Goal: Task Accomplishment & Management: Manage account settings

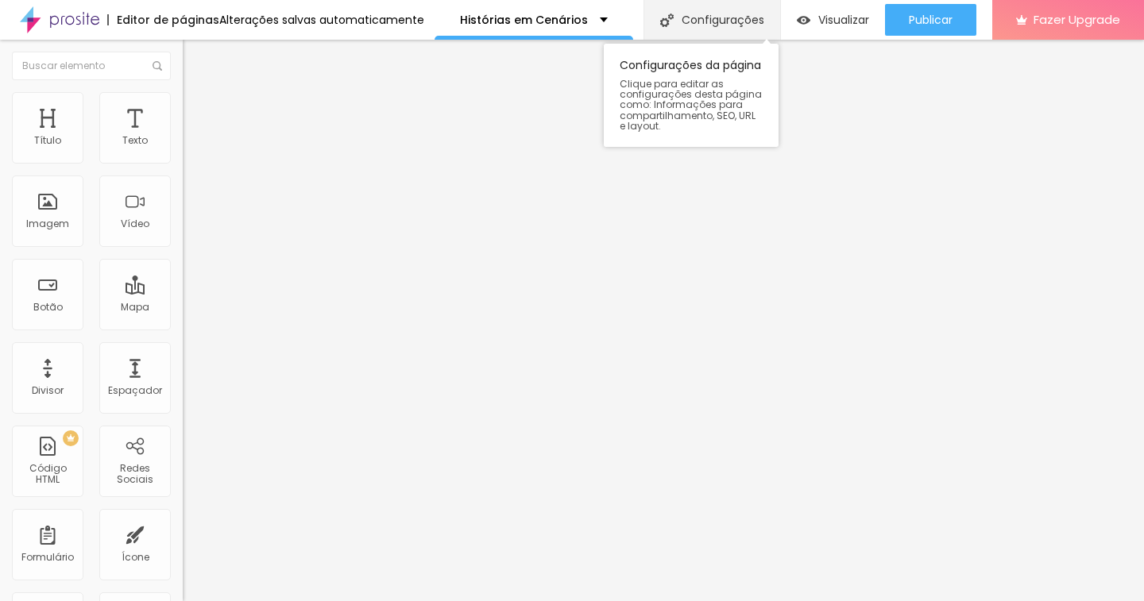
click at [696, 18] on div "Configurações" at bounding box center [711, 20] width 137 height 40
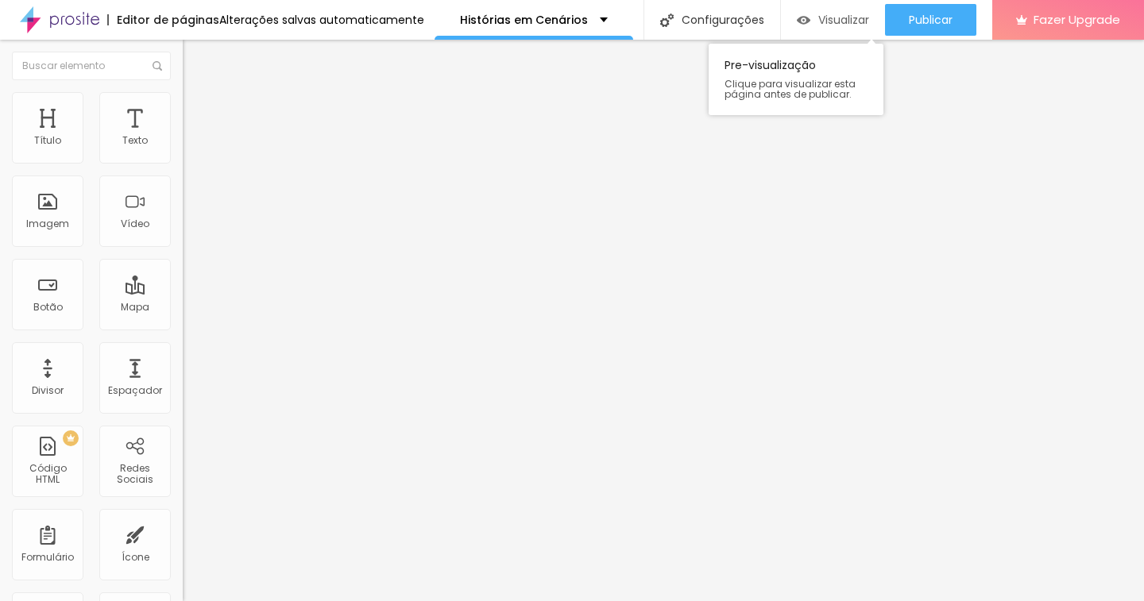
click at [827, 14] on span "Visualizar" at bounding box center [843, 20] width 51 height 13
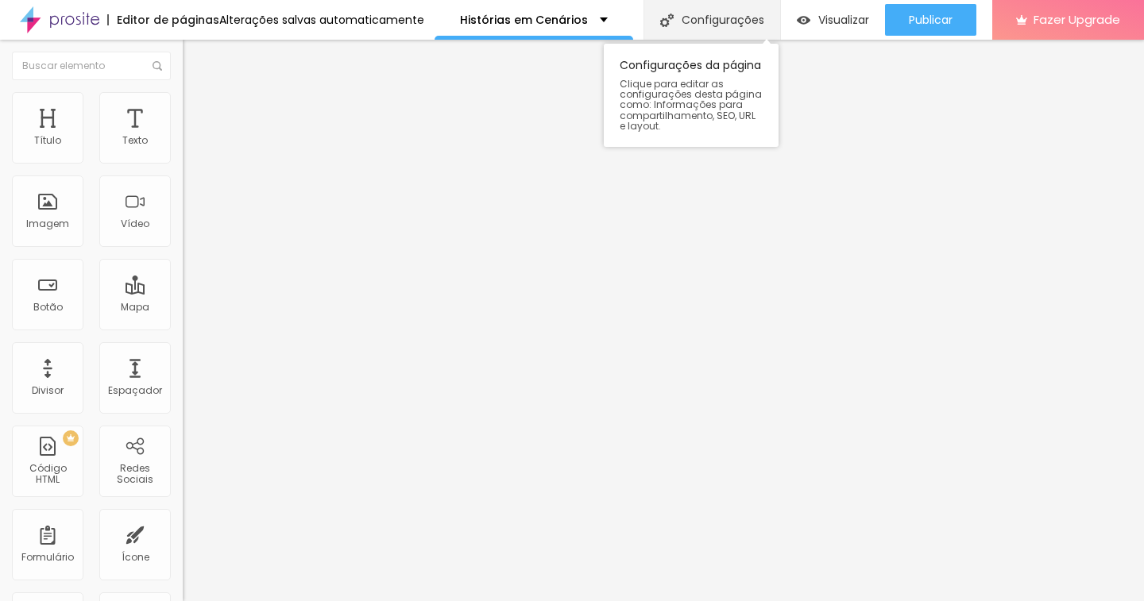
click at [732, 17] on div "Configurações" at bounding box center [711, 20] width 137 height 40
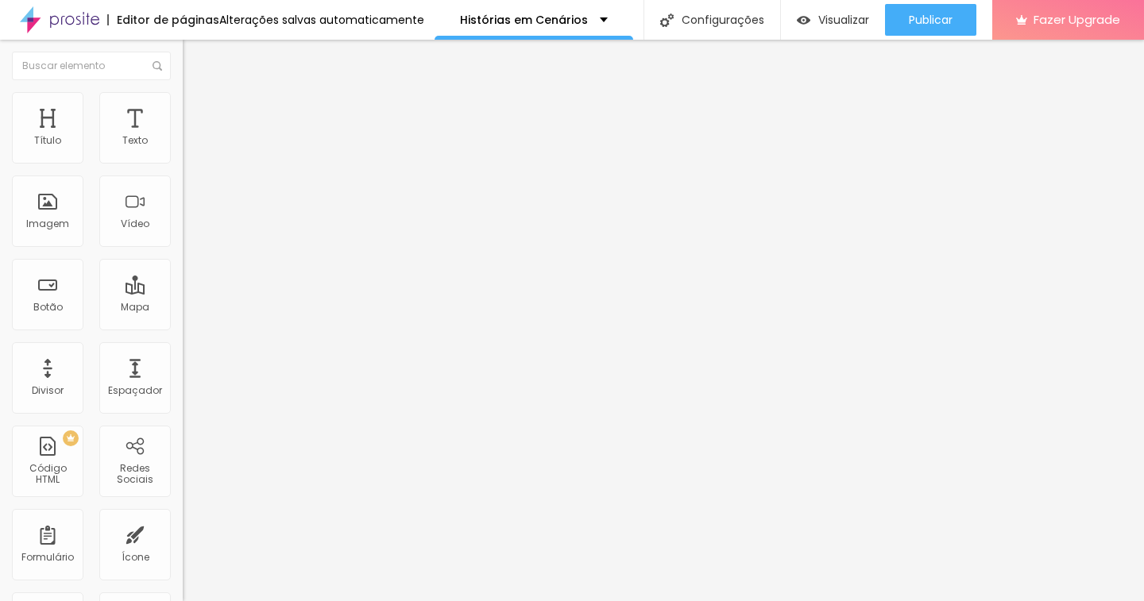
click at [197, 110] on span "Estilo" at bounding box center [209, 103] width 25 height 14
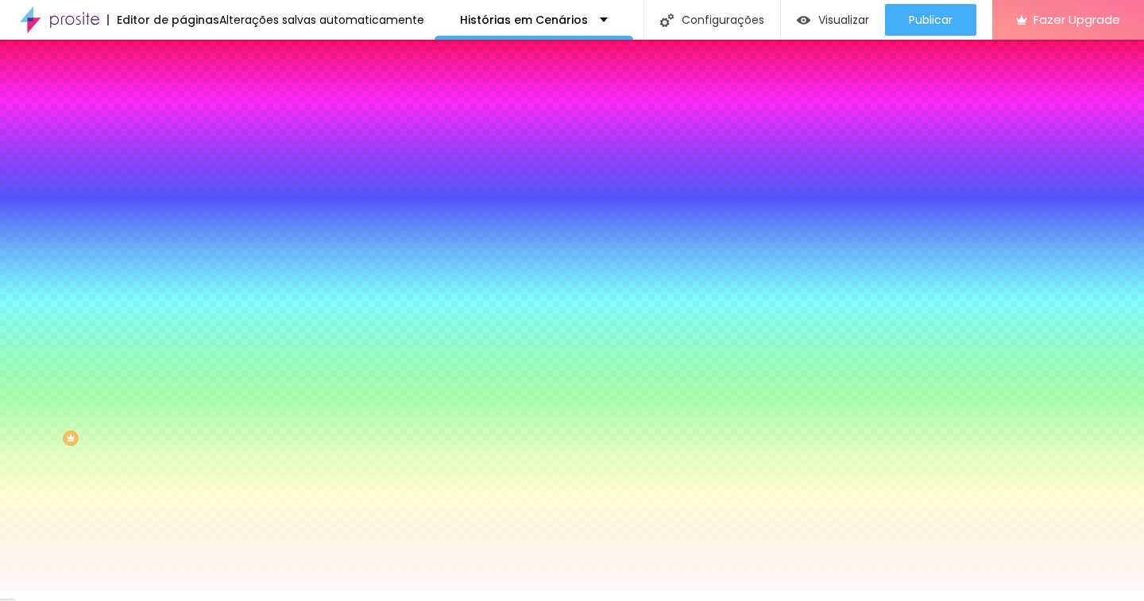
click at [183, 152] on div at bounding box center [274, 152] width 183 height 0
drag, startPoint x: 139, startPoint y: 226, endPoint x: 133, endPoint y: 211, distance: 16.1
click at [133, 211] on div at bounding box center [572, 300] width 1144 height 601
click at [183, 385] on div "Editar Coluna Conteúdo Estilo Avançado Cor de fundo Voltar ao padrão #FFFFFF So…" at bounding box center [274, 321] width 183 height 562
click at [183, 133] on div "Cor de fundo" at bounding box center [274, 129] width 183 height 10
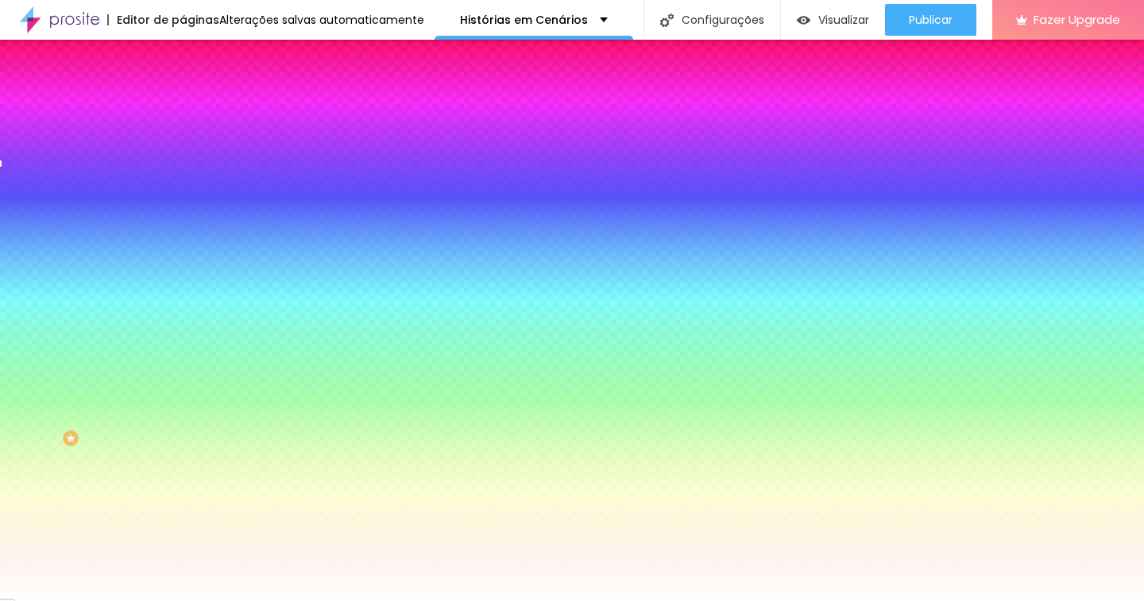
click at [197, 112] on span "Avançado" at bounding box center [223, 119] width 52 height 14
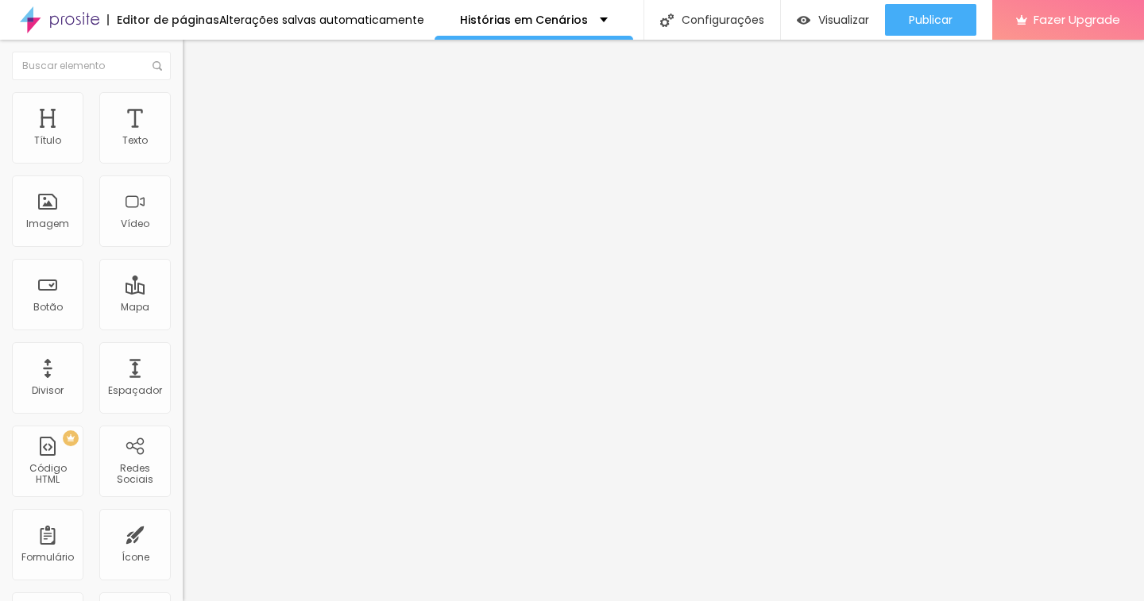
click at [183, 103] on li "Estilo" at bounding box center [274, 100] width 183 height 16
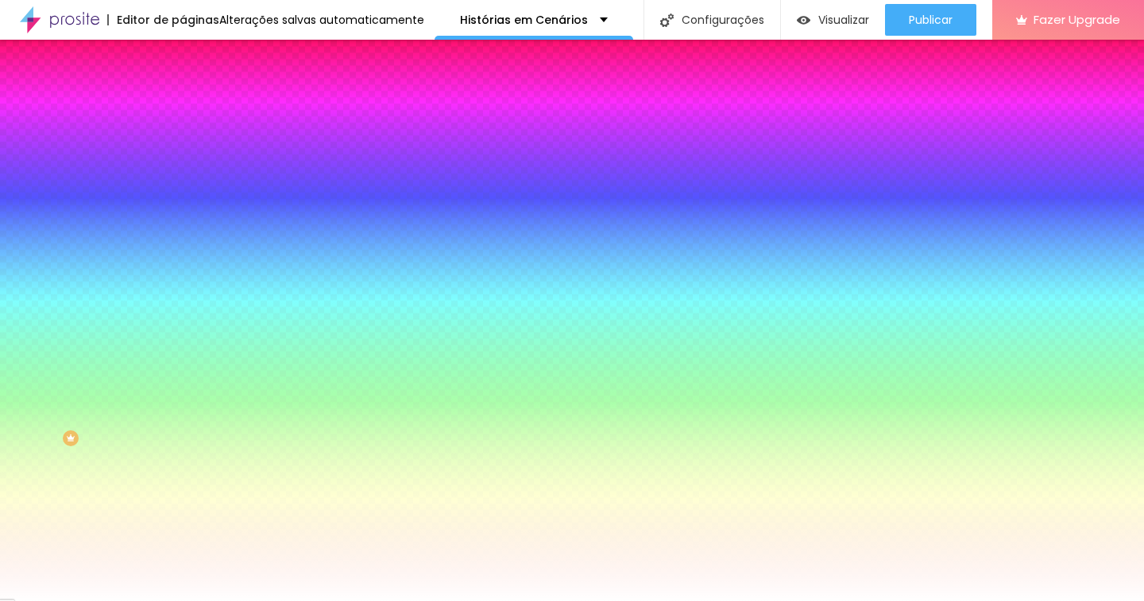
click at [197, 94] on span "Conteúdo" at bounding box center [221, 87] width 49 height 14
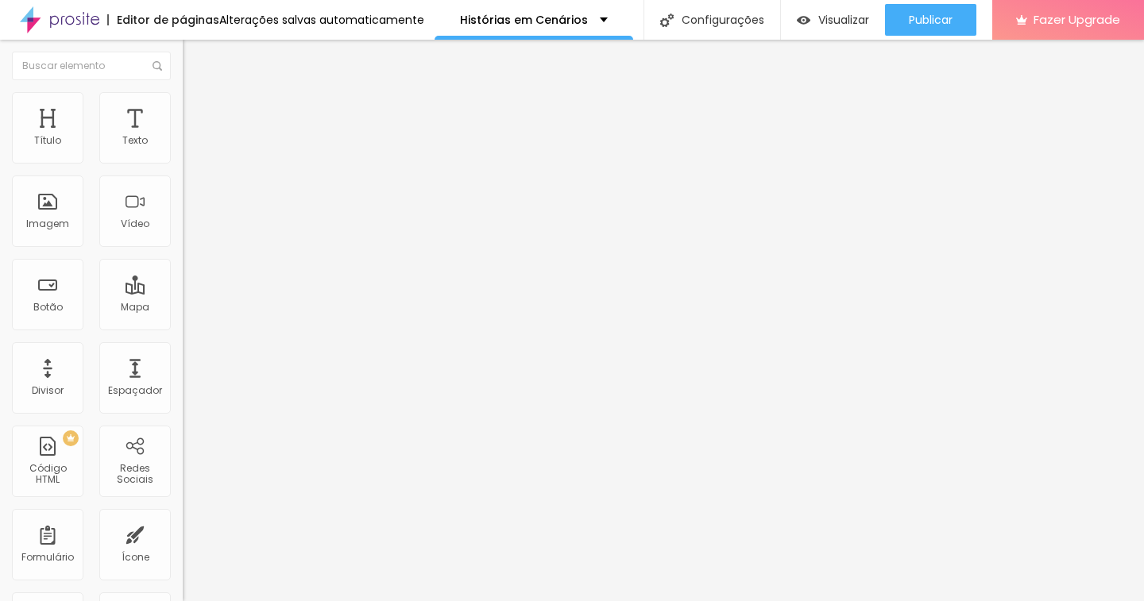
click at [183, 92] on img at bounding box center [190, 99] width 14 height 14
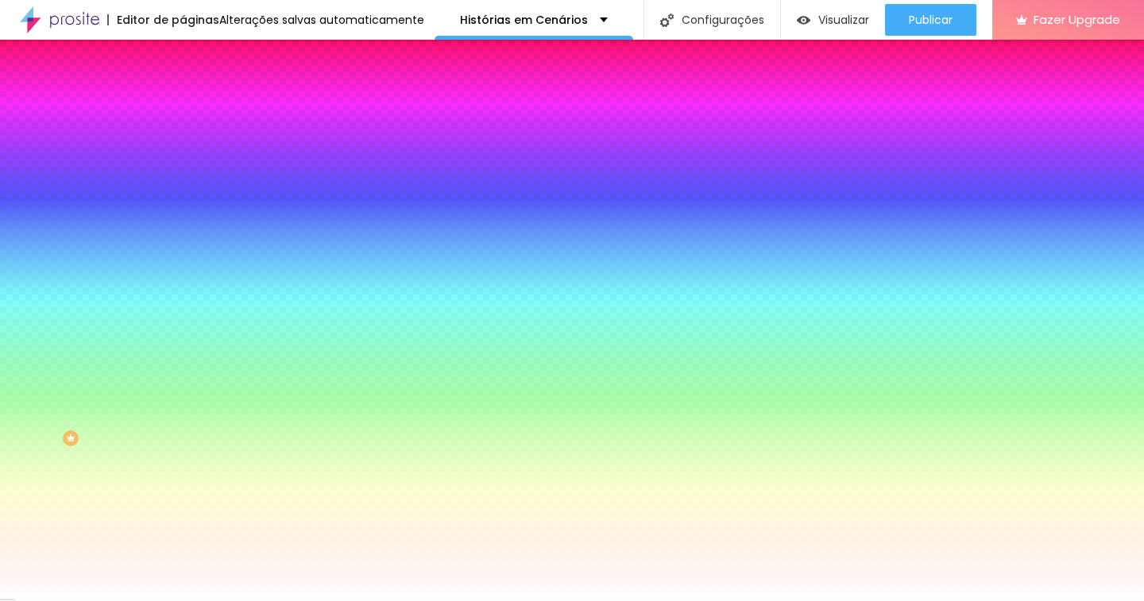
click at [183, 152] on div at bounding box center [274, 152] width 183 height 0
click at [141, 214] on div at bounding box center [572, 300] width 1144 height 601
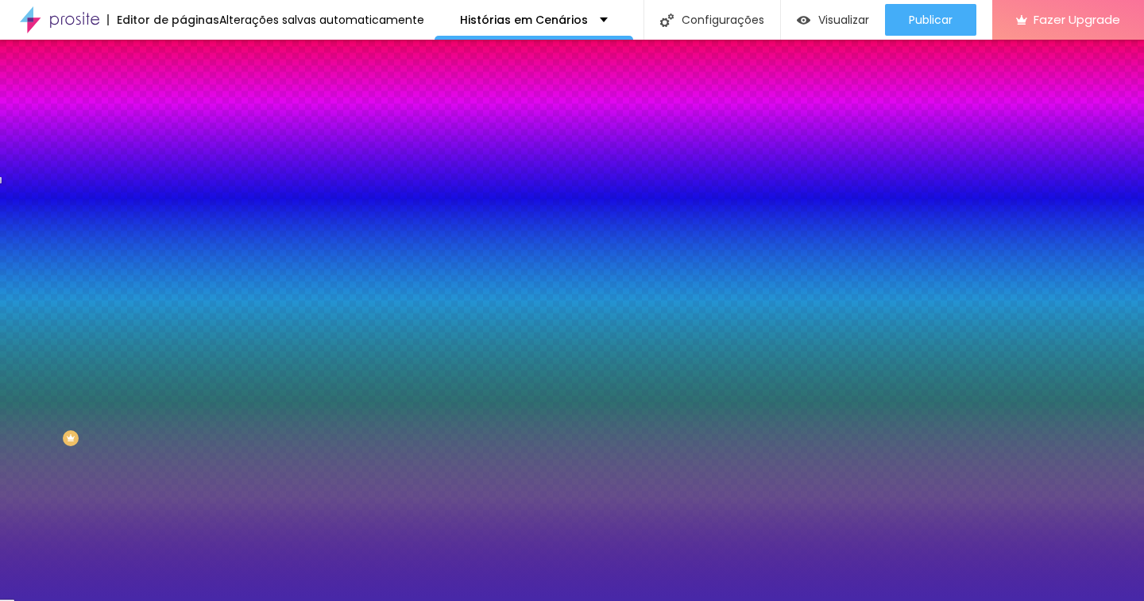
type input "#4526A3"
drag, startPoint x: 118, startPoint y: 226, endPoint x: 104, endPoint y: 224, distance: 13.7
click at [104, 224] on div at bounding box center [572, 300] width 1144 height 601
click at [183, 371] on div "Editar Coluna Conteúdo Estilo Avançado Cor de fundo Voltar ao padrão #4526A3 So…" at bounding box center [274, 321] width 183 height 562
click at [183, 91] on img at bounding box center [190, 83] width 14 height 14
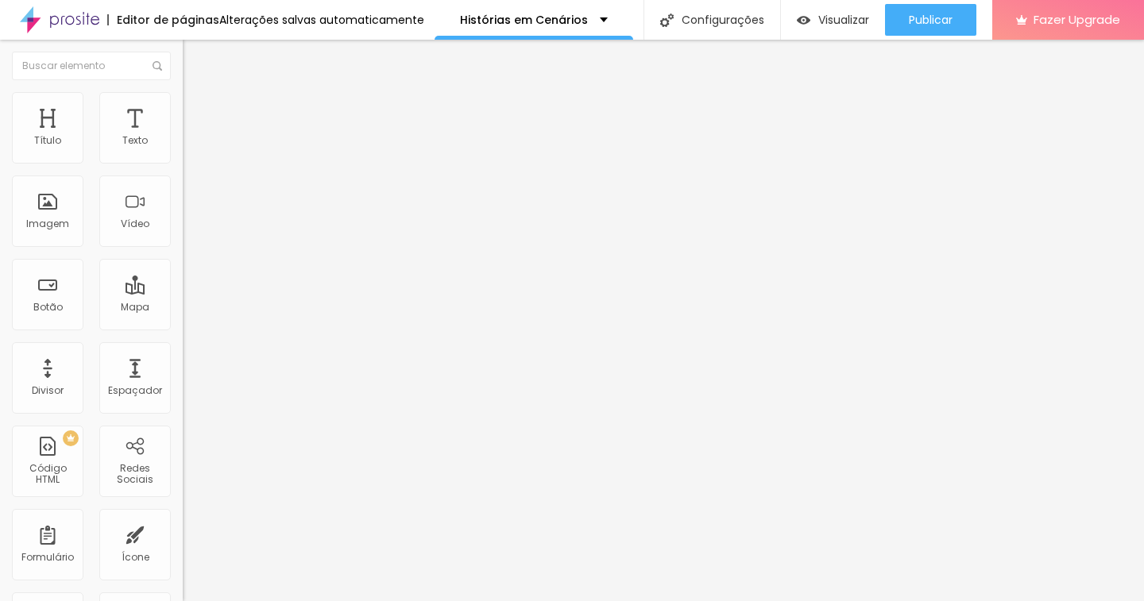
click at [197, 106] on span "Estilo" at bounding box center [209, 103] width 25 height 14
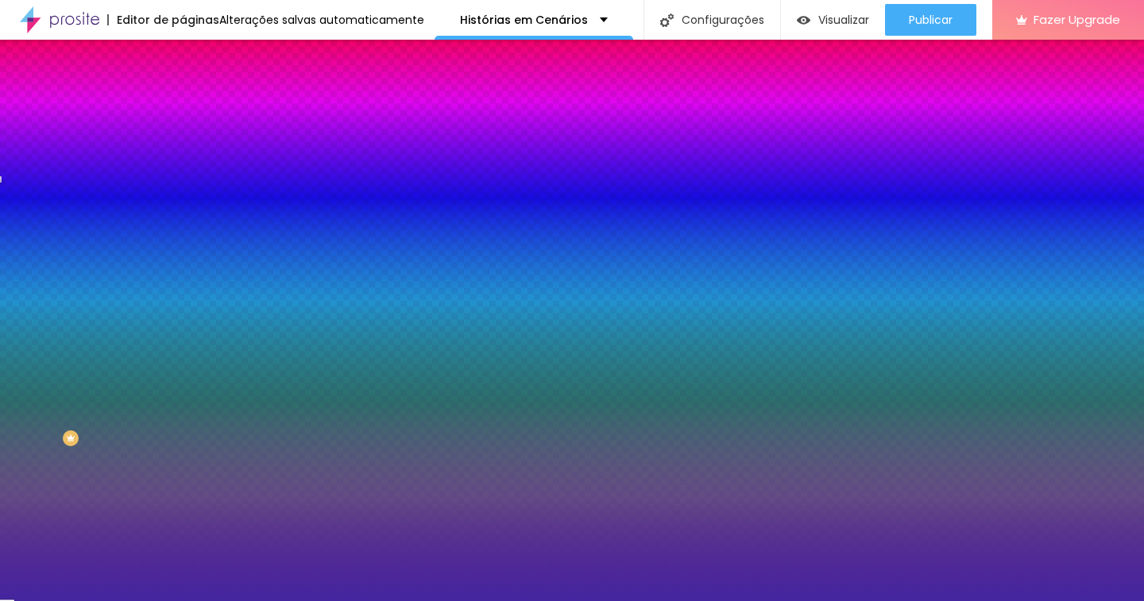
click at [183, 338] on div "Editar Coluna Conteúdo Estilo Avançado Cor de fundo Voltar ao padrão #4426A0 So…" at bounding box center [274, 321] width 183 height 562
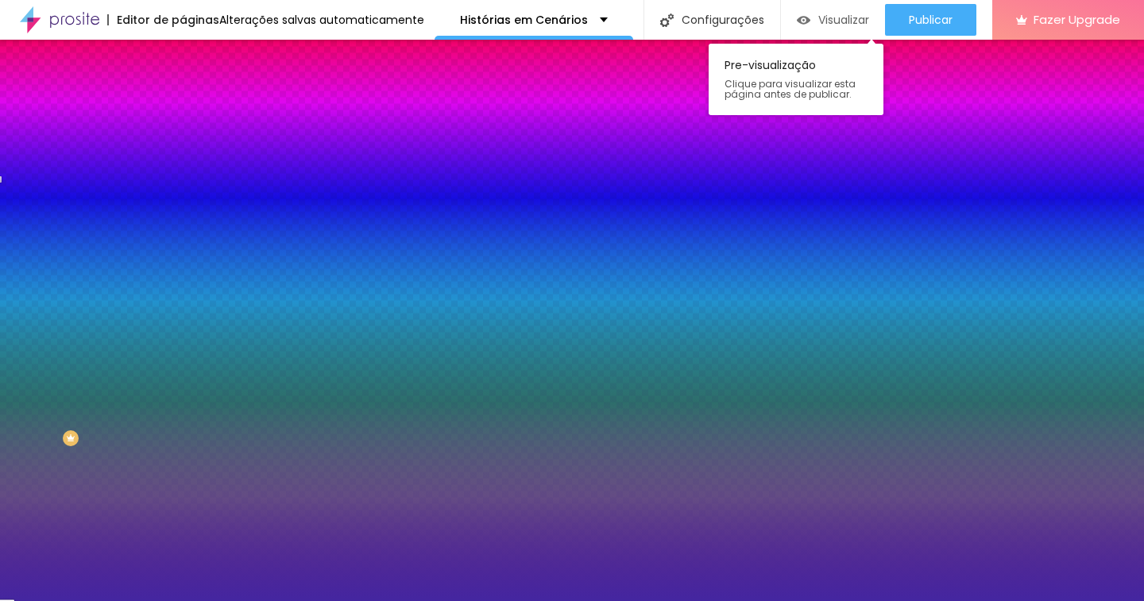
click at [826, 14] on span "Visualizar" at bounding box center [843, 20] width 51 height 13
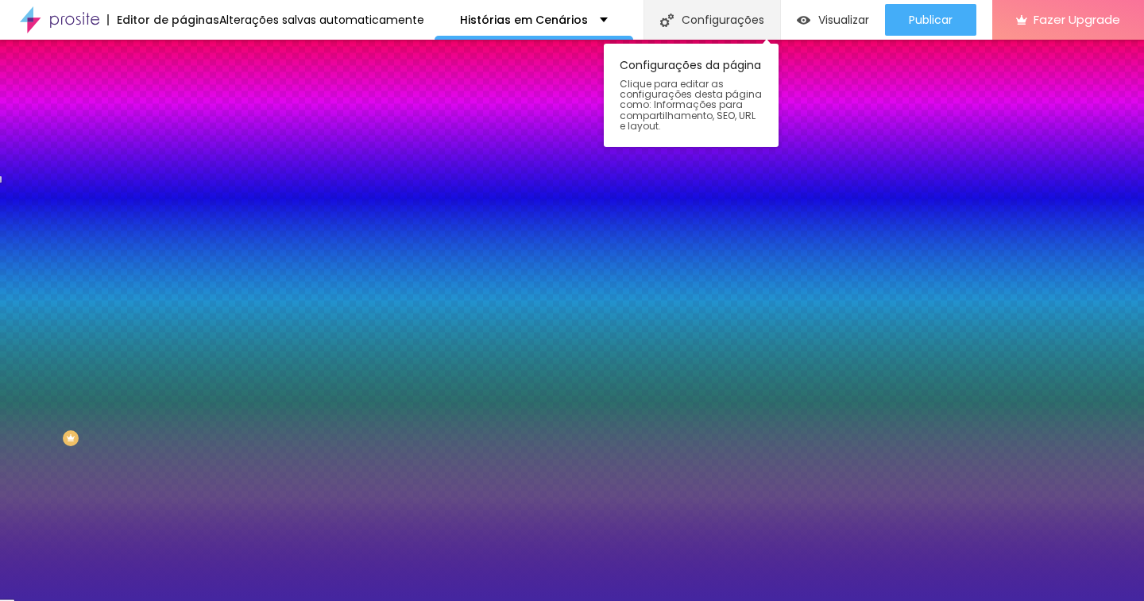
click at [677, 19] on div "Configurações" at bounding box center [711, 20] width 137 height 40
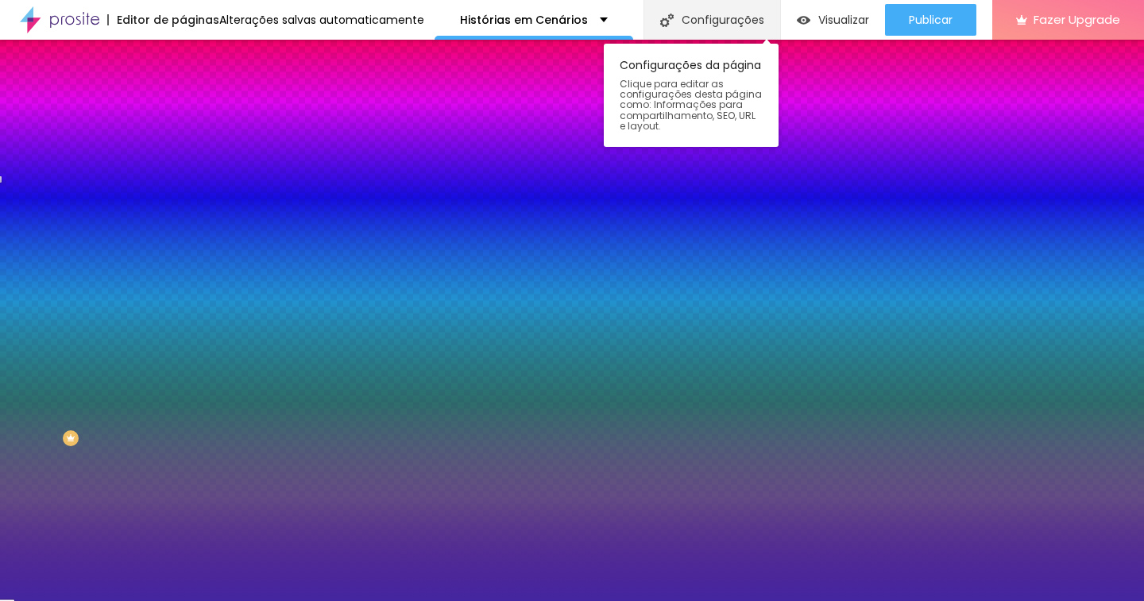
click at [701, 10] on div "Configurações" at bounding box center [711, 20] width 137 height 40
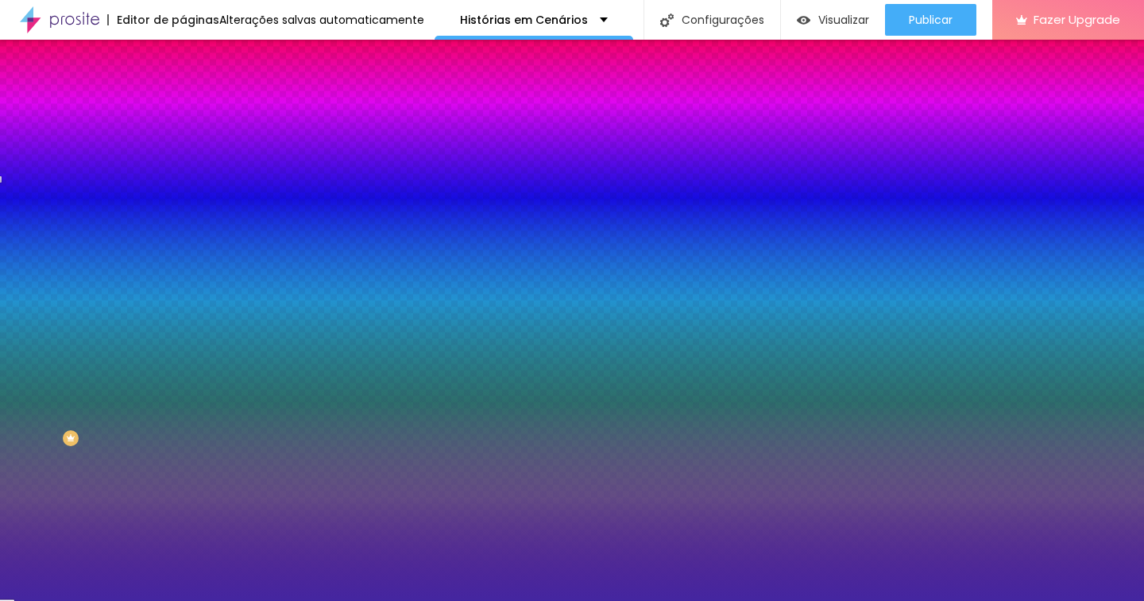
click at [841, 601] on div "Configurações da página" at bounding box center [572, 606] width 1144 height 10
click at [183, 108] on li "Avançado" at bounding box center [274, 116] width 183 height 16
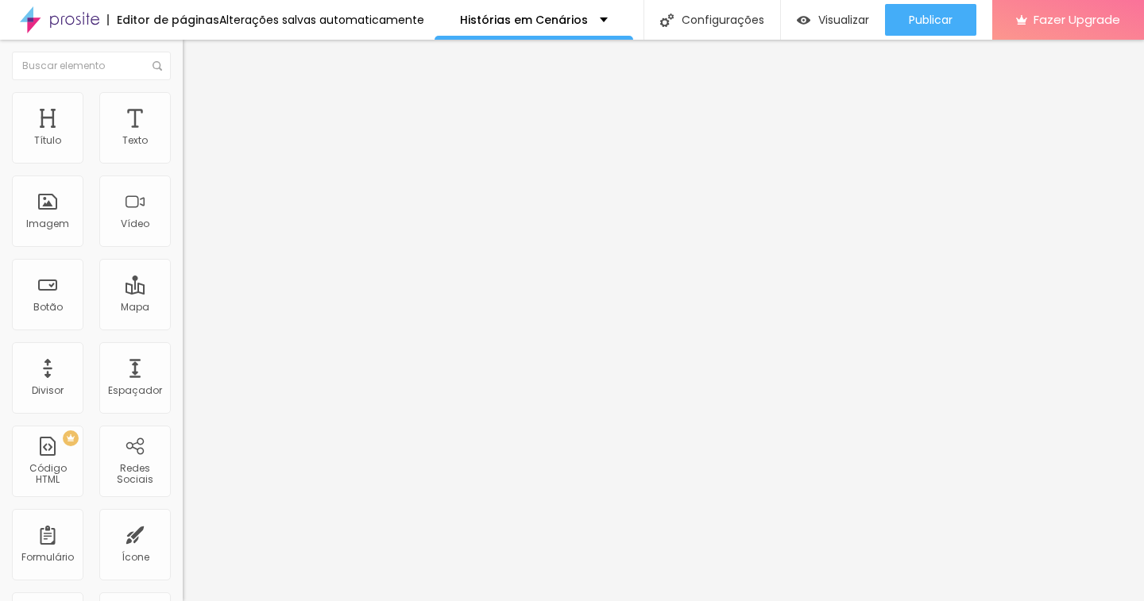
click at [197, 94] on span "Conteúdo" at bounding box center [221, 87] width 49 height 14
click at [183, 108] on li "Avançado" at bounding box center [274, 116] width 183 height 16
type input "10"
type input "0"
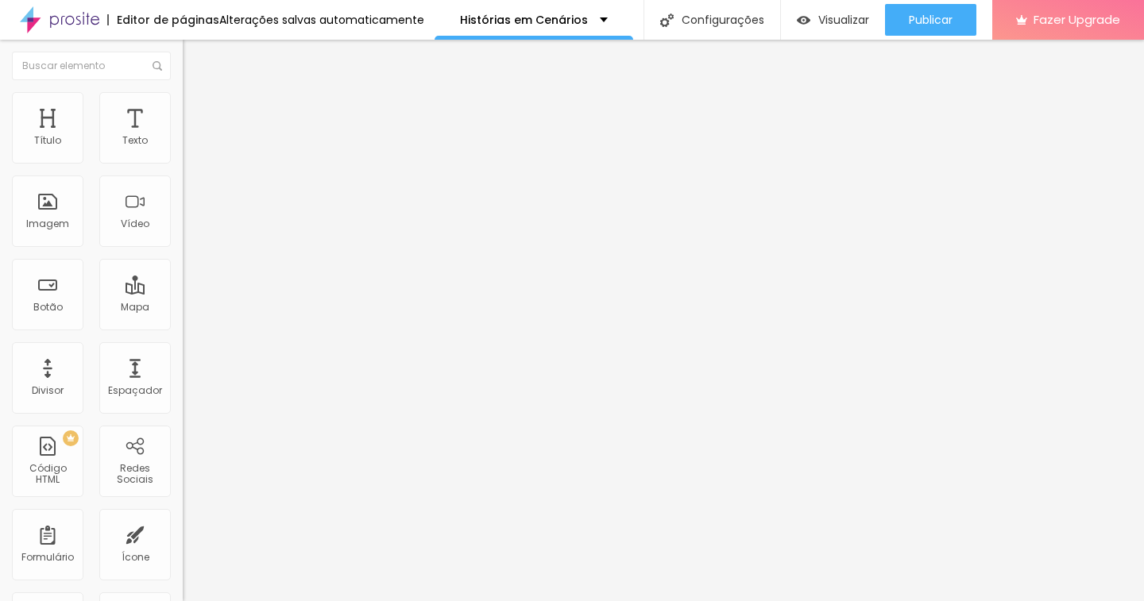
type input "0"
drag, startPoint x: 67, startPoint y: 156, endPoint x: 0, endPoint y: 160, distance: 66.8
type input "0"
click at [183, 308] on input "range" at bounding box center [234, 314] width 102 height 13
click at [183, 145] on span "Encaixotado" at bounding box center [214, 138] width 62 height 14
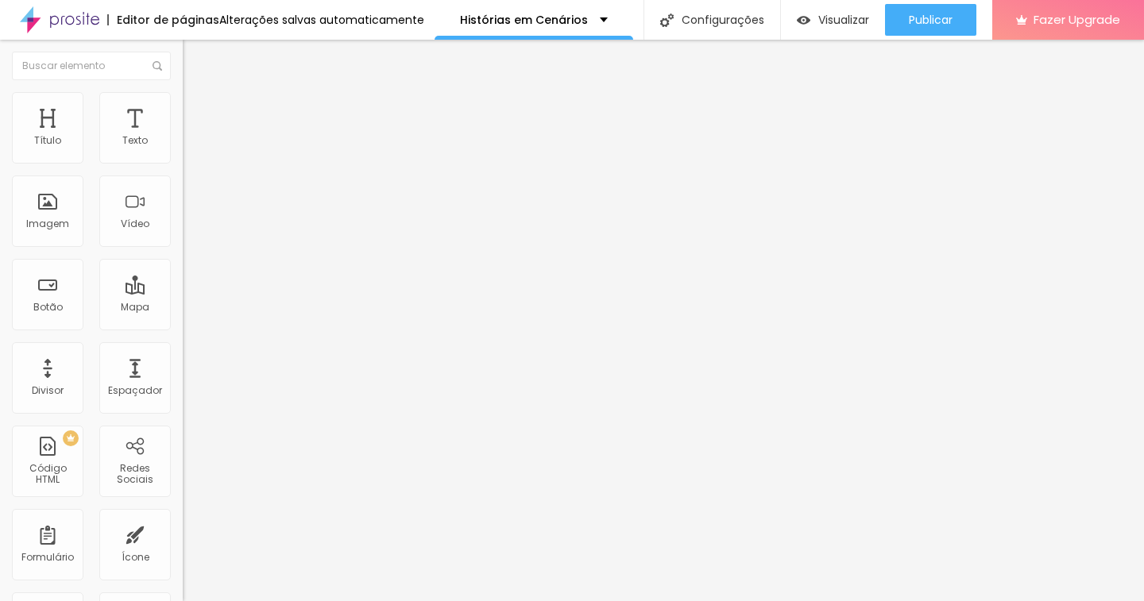
click at [183, 169] on span "Completo" at bounding box center [207, 163] width 48 height 14
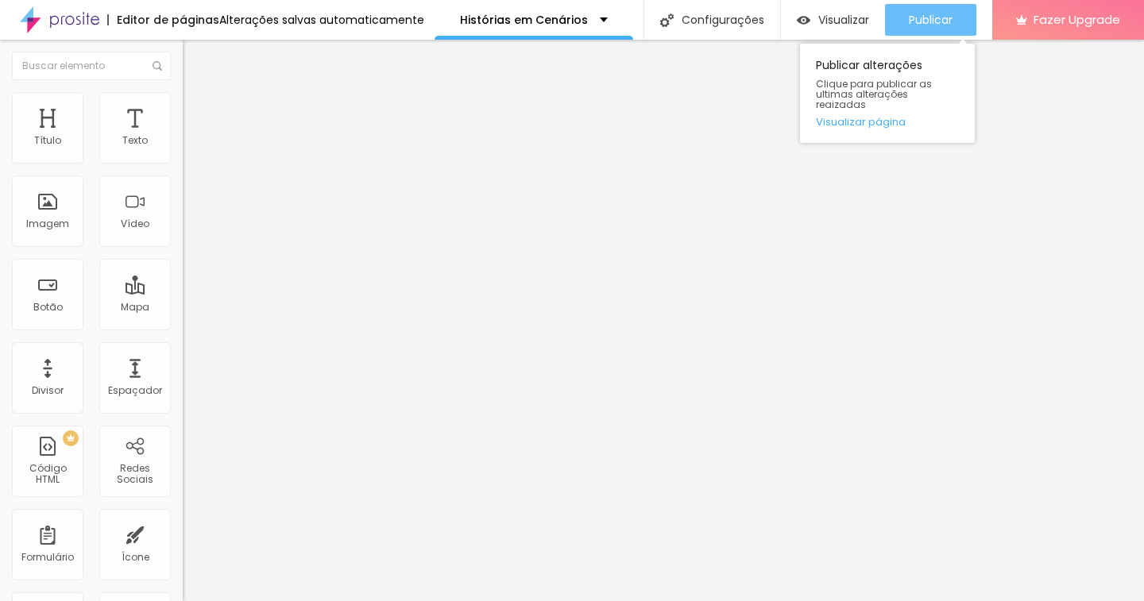
click at [935, 17] on span "Publicar" at bounding box center [931, 20] width 44 height 13
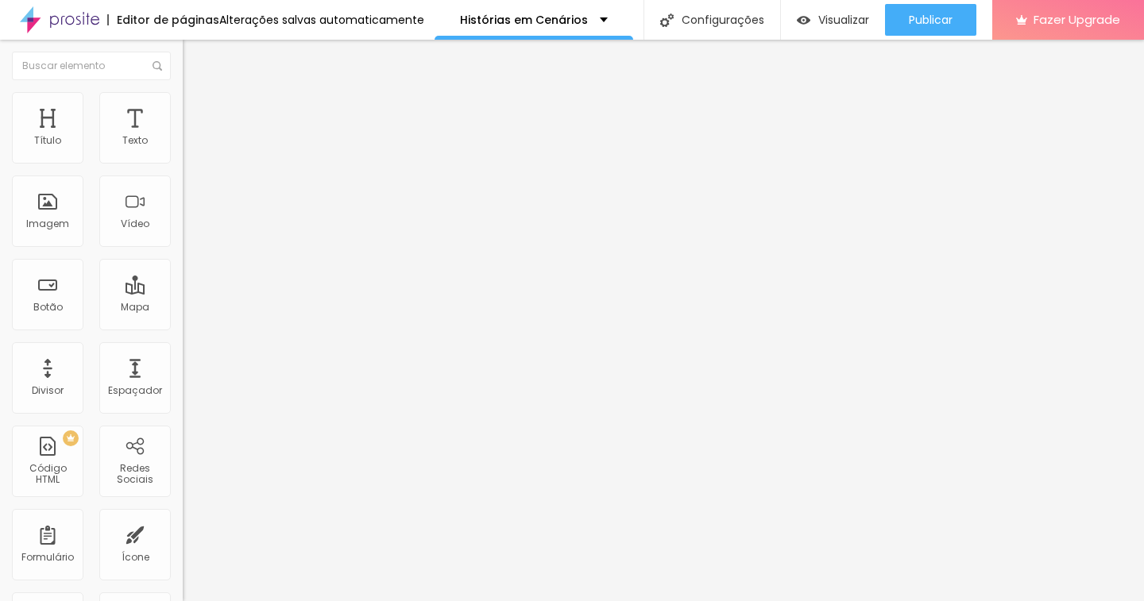
click at [183, 105] on li "Estilo" at bounding box center [274, 100] width 183 height 16
click at [183, 99] on img at bounding box center [190, 99] width 14 height 14
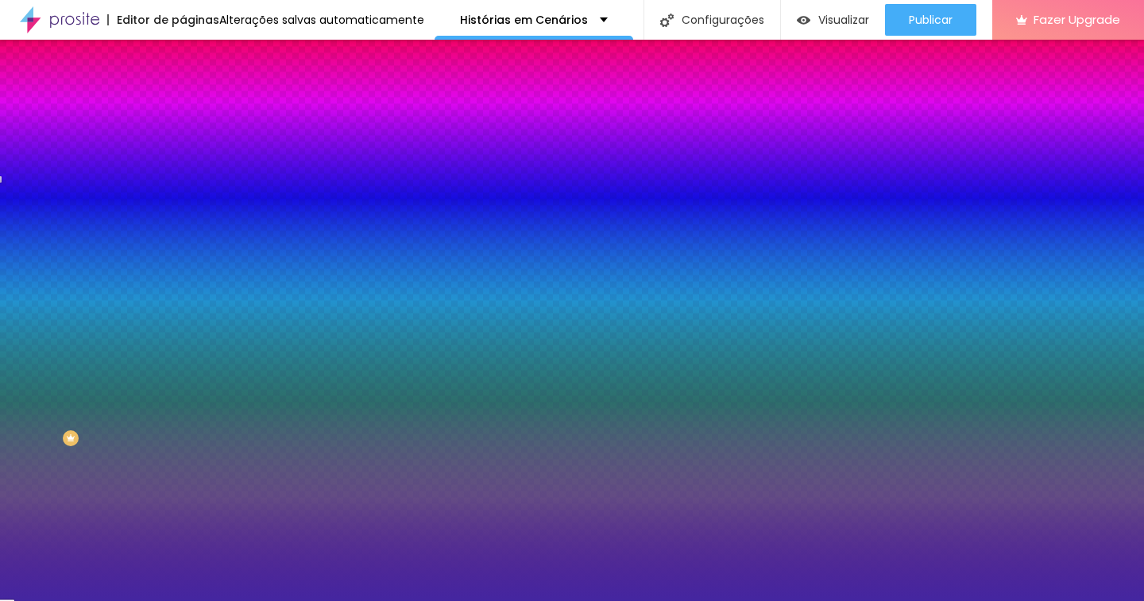
click at [189, 147] on icon "button" at bounding box center [194, 141] width 11 height 11
click at [183, 152] on div at bounding box center [274, 152] width 183 height 0
click at [191, 147] on icon "button" at bounding box center [192, 146] width 2 height 2
click at [193, 147] on icon "button" at bounding box center [196, 141] width 6 height 11
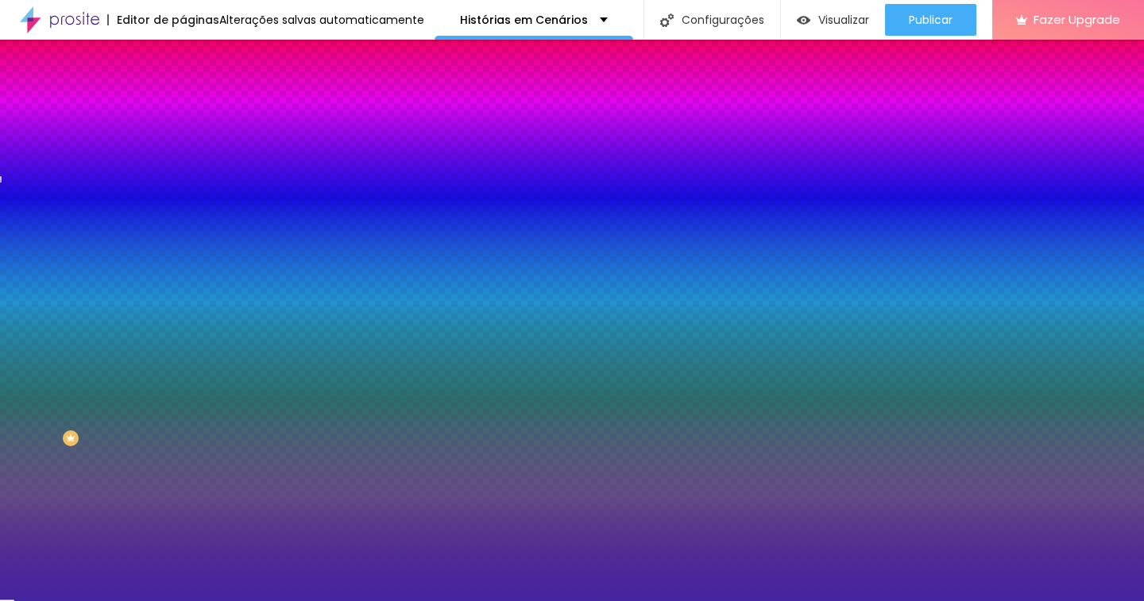
click at [183, 184] on div "Sombra DESATIVADO Voltar ao padrão" at bounding box center [274, 195] width 183 height 54
click at [183, 133] on div "Cor de fundo" at bounding box center [274, 129] width 183 height 10
click at [189, 147] on icon "button" at bounding box center [194, 141] width 11 height 11
click at [183, 160] on input "#4426A0" at bounding box center [278, 160] width 191 height 16
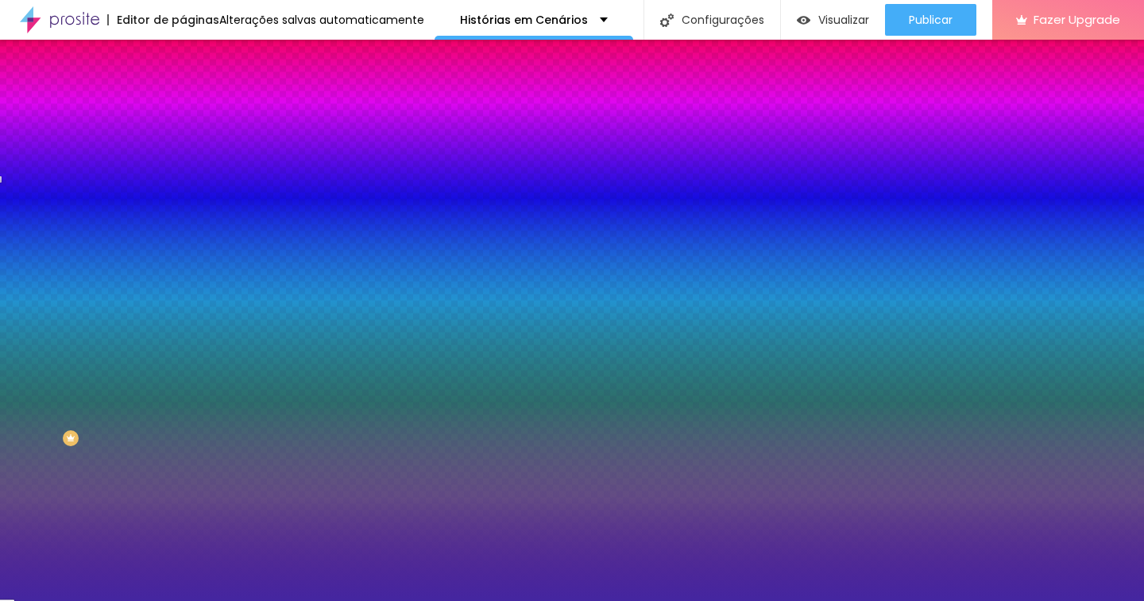
click at [183, 160] on input "#4426A0" at bounding box center [278, 160] width 191 height 16
type input "#"
click at [183, 230] on div "Borda" at bounding box center [274, 226] width 183 height 10
click at [183, 152] on button "Voltar ao padrão" at bounding box center [237, 142] width 108 height 18
click at [189, 147] on icon "button" at bounding box center [194, 141] width 11 height 11
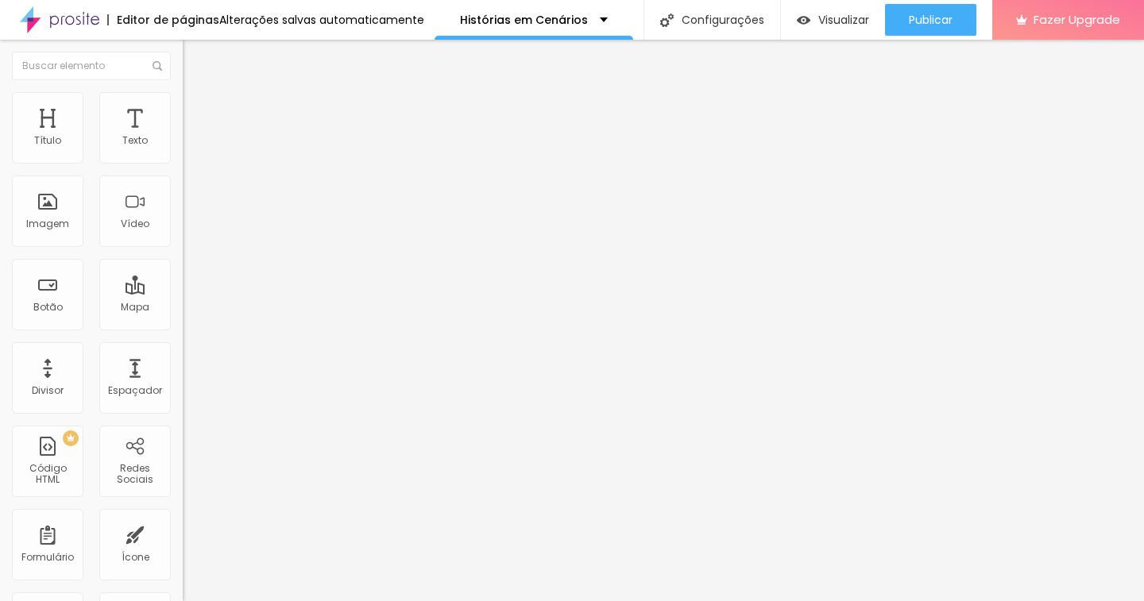
click at [183, 97] on img at bounding box center [190, 99] width 14 height 14
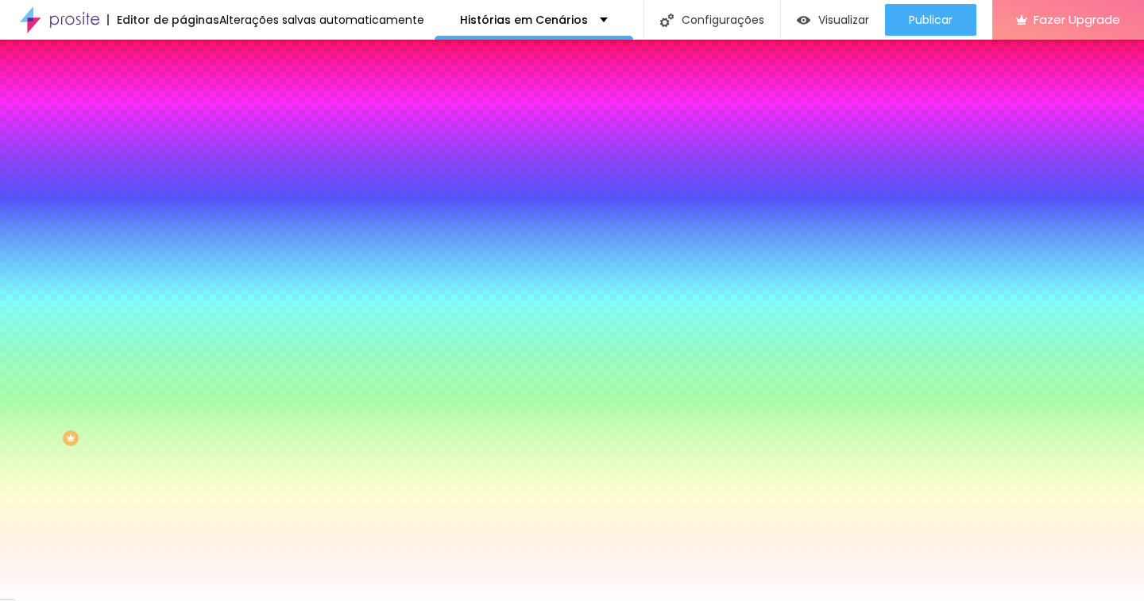
drag, startPoint x: 163, startPoint y: 160, endPoint x: 116, endPoint y: 160, distance: 46.9
click at [183, 160] on div "#FFFFFF" at bounding box center [274, 160] width 183 height 16
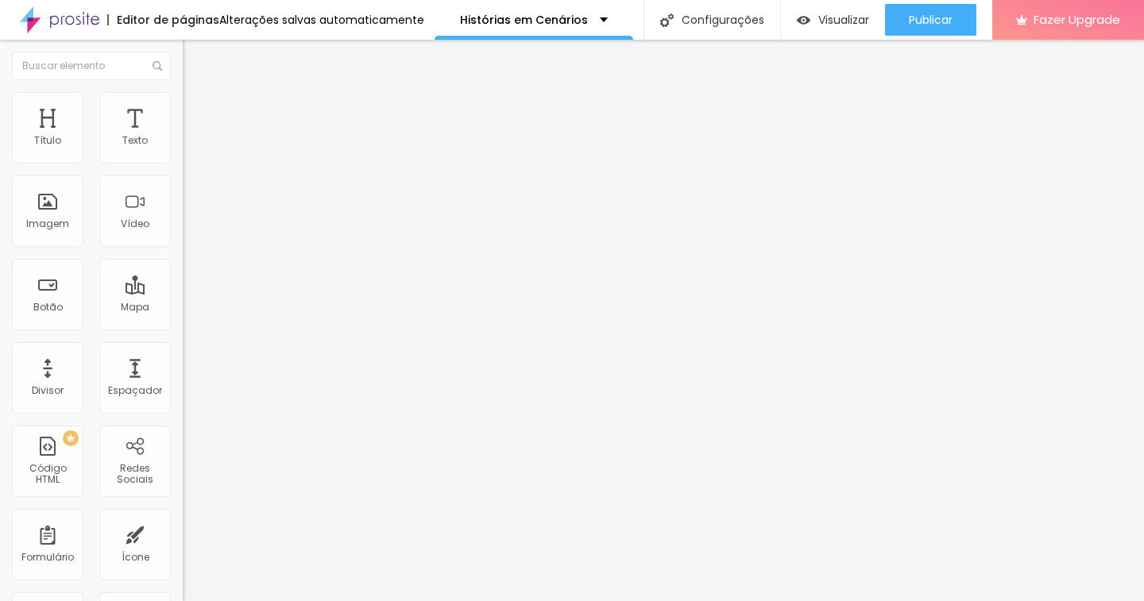
click at [183, 109] on ul "Conteúdo Estilo Avançado" at bounding box center [274, 100] width 183 height 48
click at [183, 95] on img at bounding box center [190, 99] width 14 height 14
click at [197, 112] on span "Avançado" at bounding box center [223, 119] width 52 height 14
click at [183, 109] on ul "Conteúdo Estilo Avançado" at bounding box center [274, 100] width 183 height 48
click at [197, 110] on span "Estilo" at bounding box center [209, 103] width 25 height 14
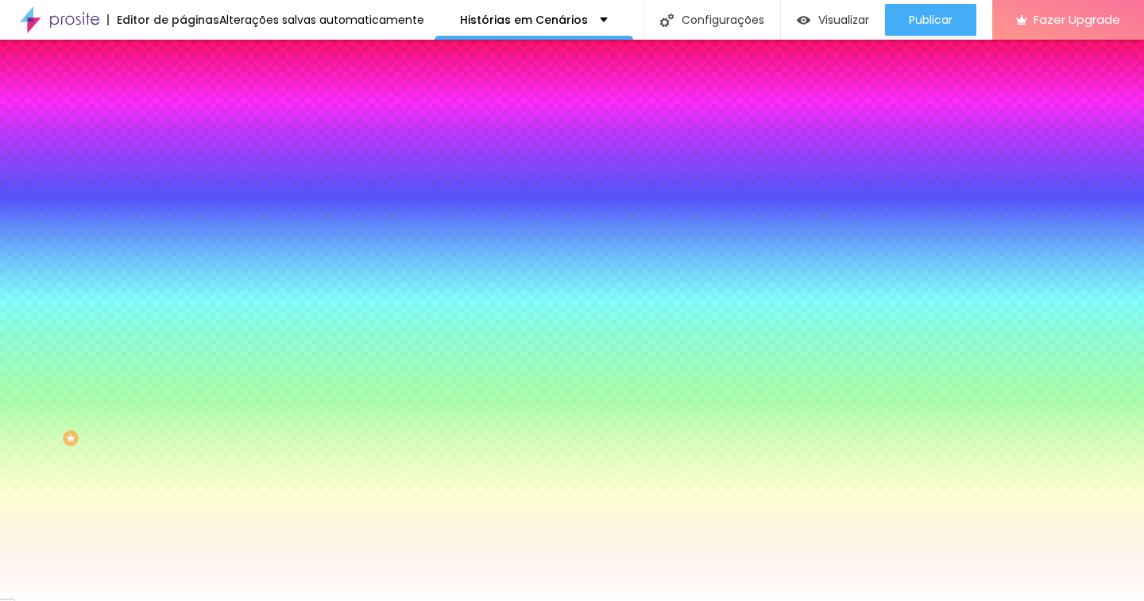
click at [183, 165] on span "Nenhum" at bounding box center [203, 159] width 41 height 14
click at [183, 145] on div "Adicionar imagem" at bounding box center [274, 138] width 183 height 11
click at [183, 146] on span "Adicionar imagem" at bounding box center [234, 140] width 102 height 14
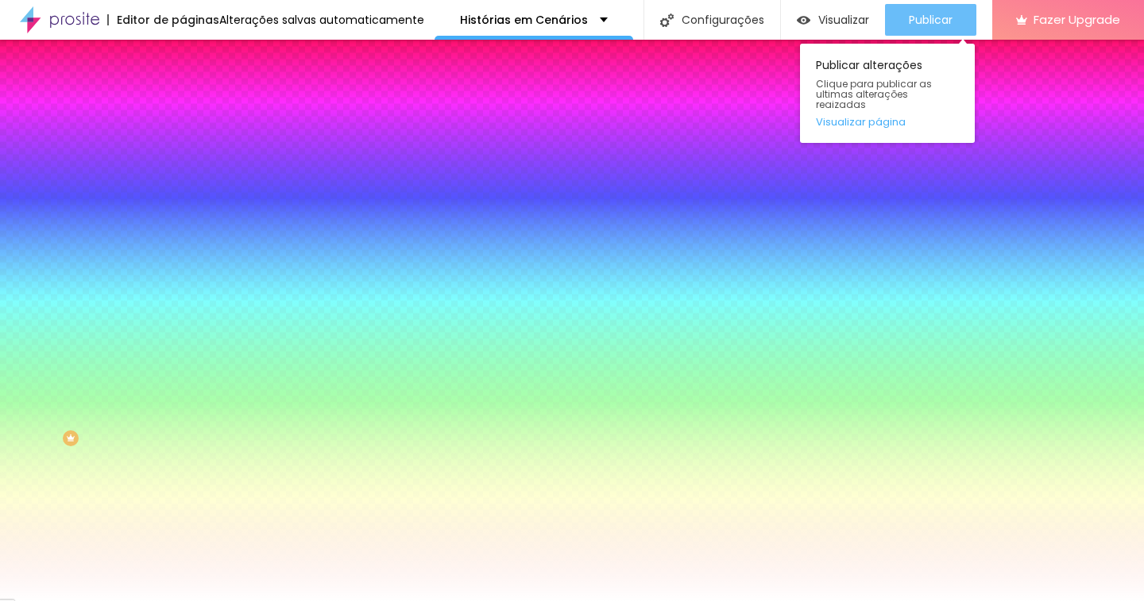
click at [929, 19] on span "Publicar" at bounding box center [931, 20] width 44 height 13
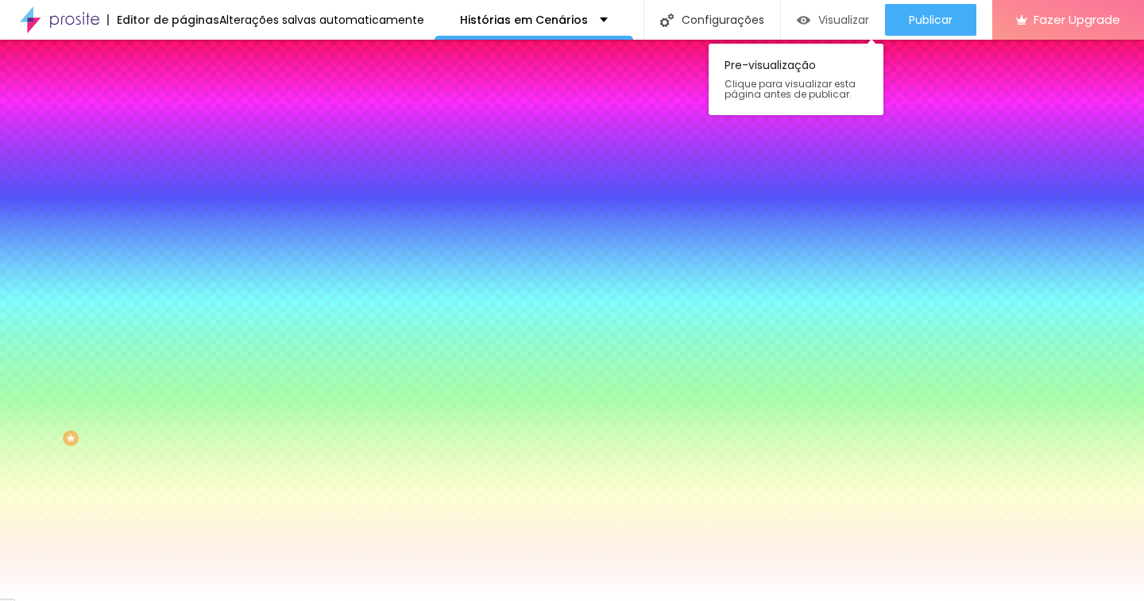
click at [822, 14] on span "Visualizar" at bounding box center [843, 20] width 51 height 13
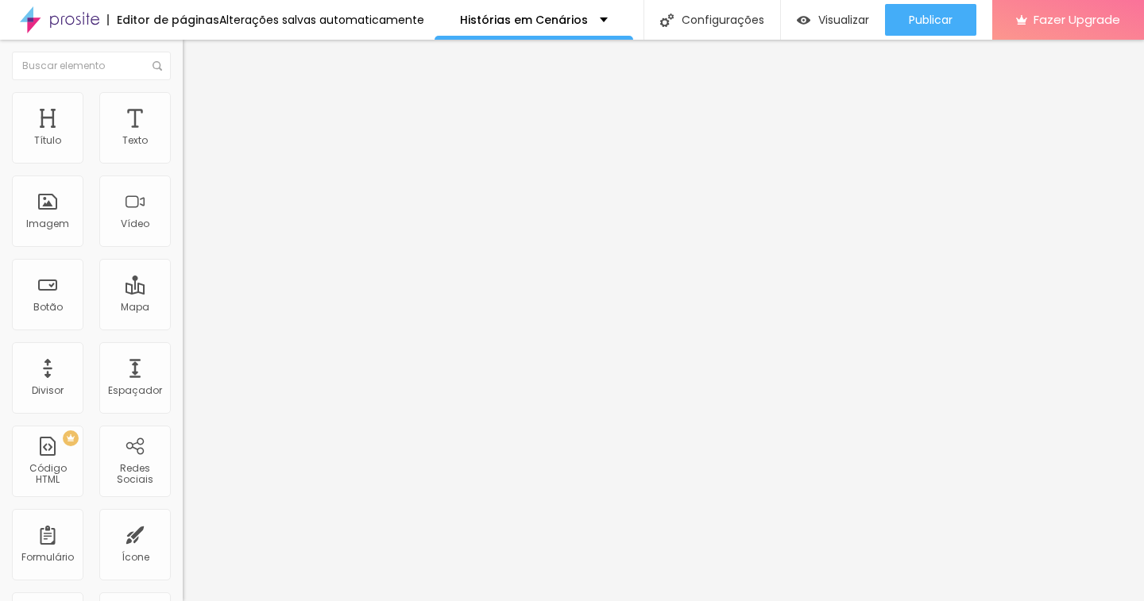
click at [183, 135] on div "Adicionar imagem" at bounding box center [274, 129] width 183 height 11
click at [183, 137] on span "Adicionar imagem" at bounding box center [234, 130] width 102 height 14
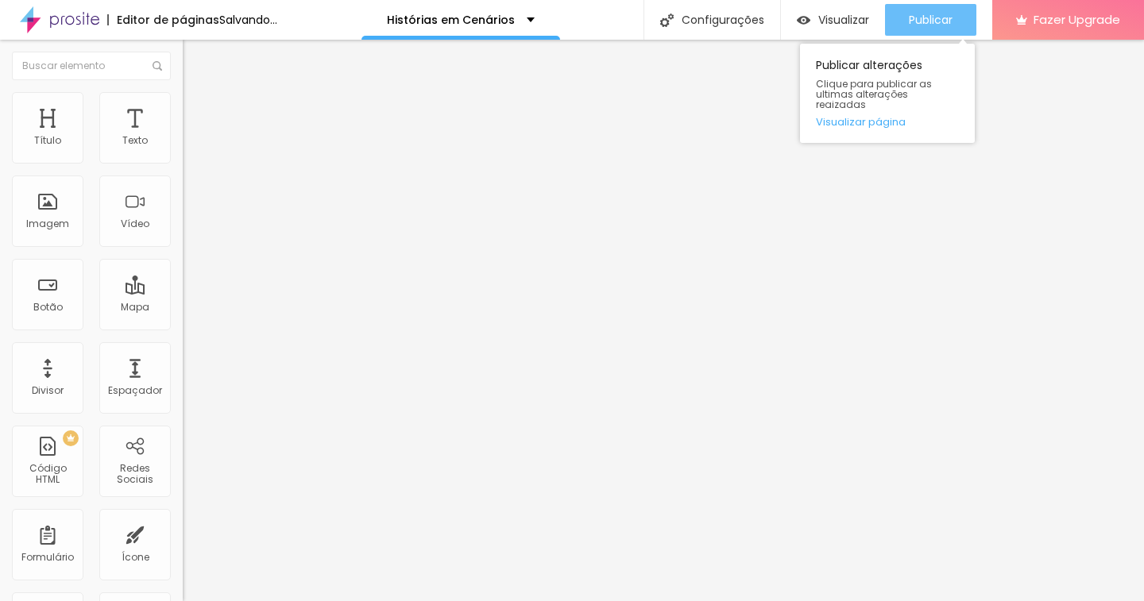
click at [904, 17] on button "Publicar" at bounding box center [930, 20] width 91 height 32
click at [933, 21] on span "Publicar" at bounding box center [931, 20] width 44 height 13
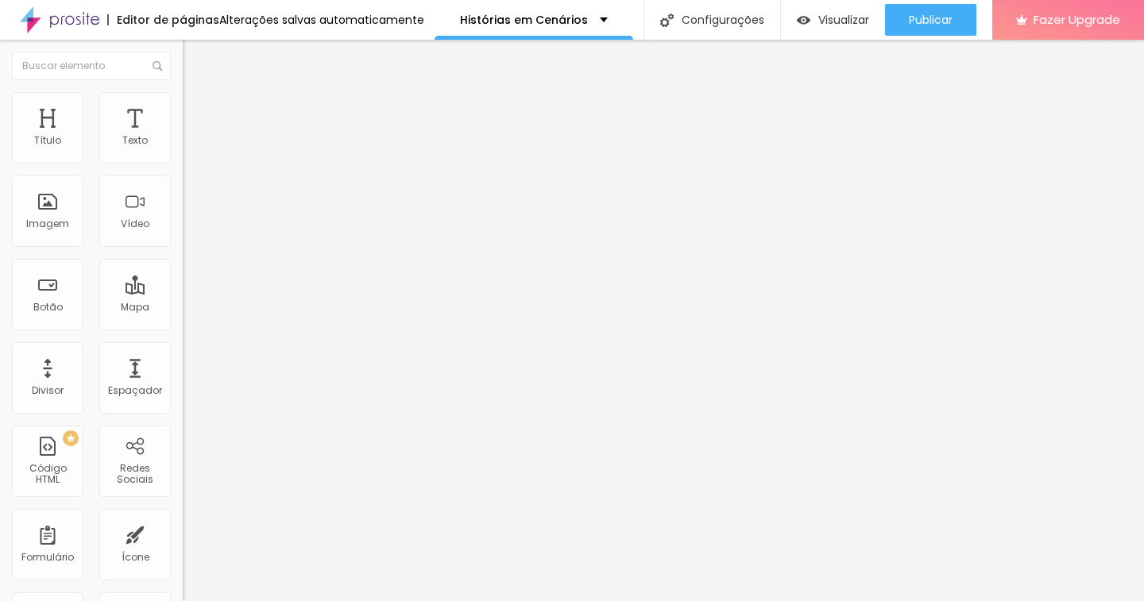
click at [189, 230] on icon "button" at bounding box center [194, 226] width 10 height 10
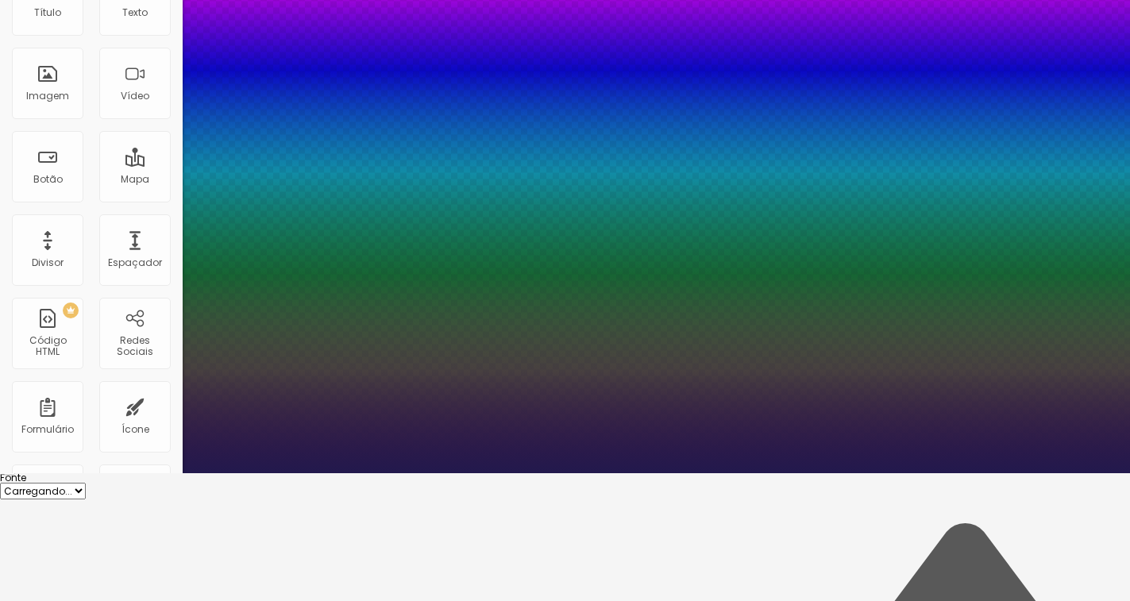
scroll to position [136, 0]
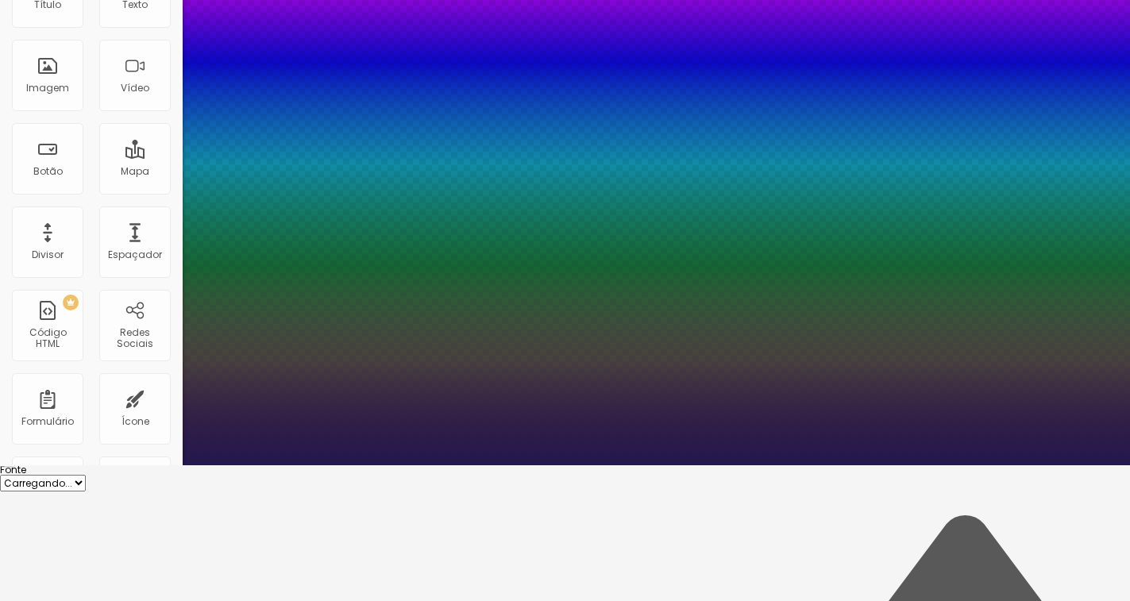
type input "1"
type input "24"
type input "1"
type input "33"
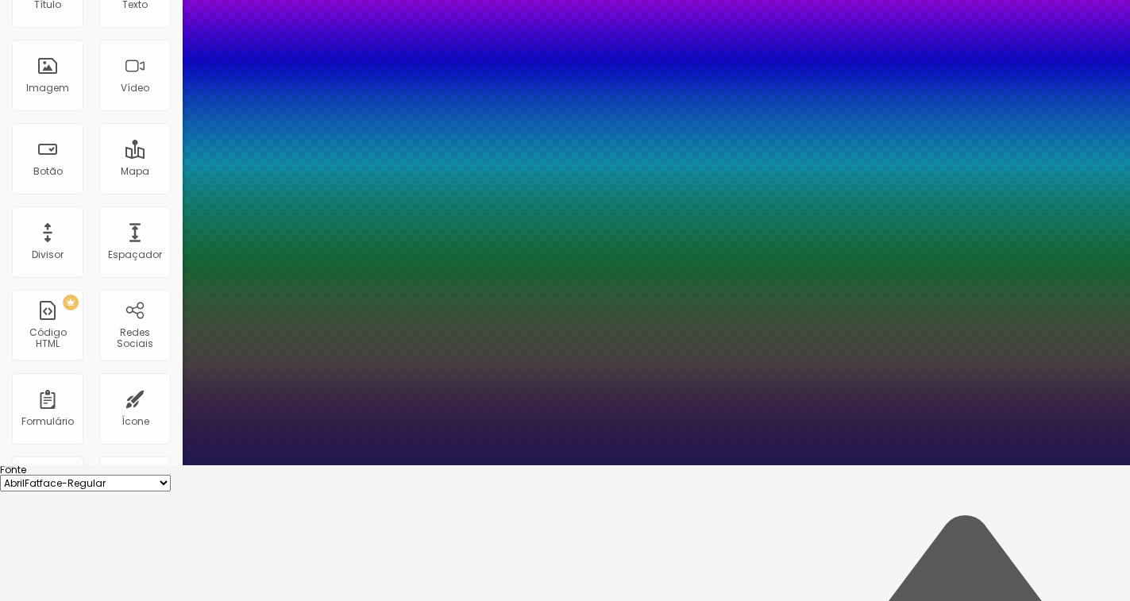
type input "33"
type input "1"
type input "39"
type input "1"
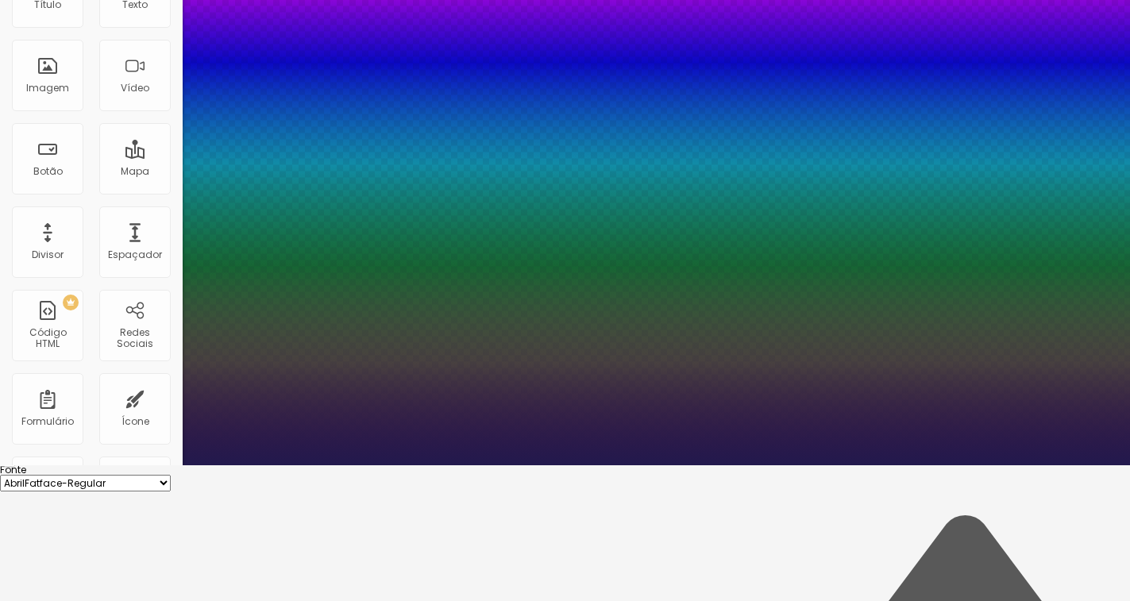
type input "42"
type input "1"
type input "44"
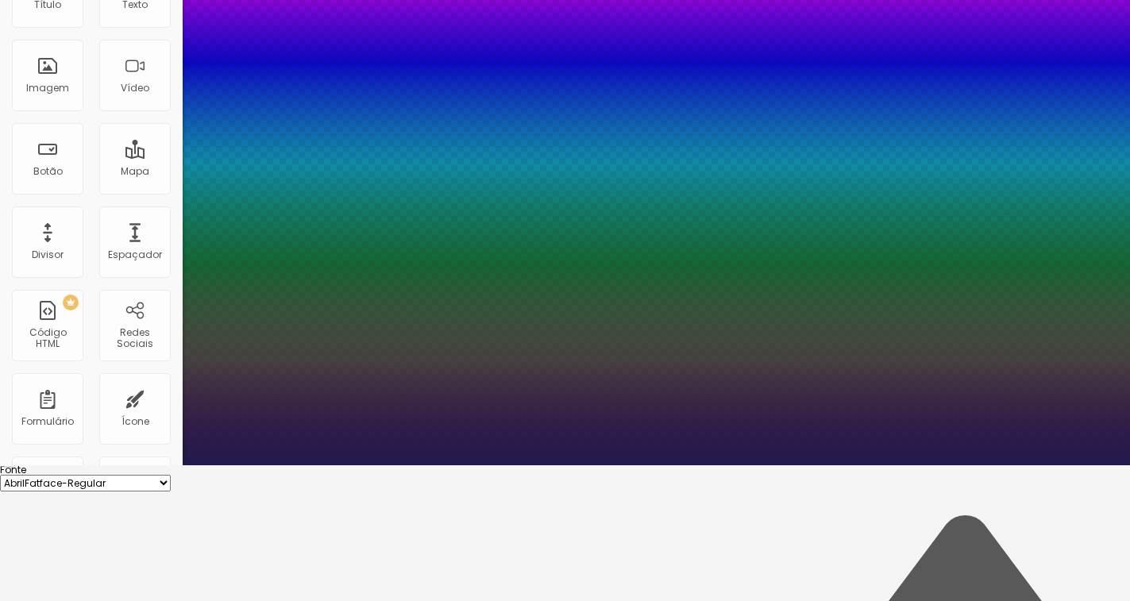
type input "1"
type input "45"
type input "1"
type input "47"
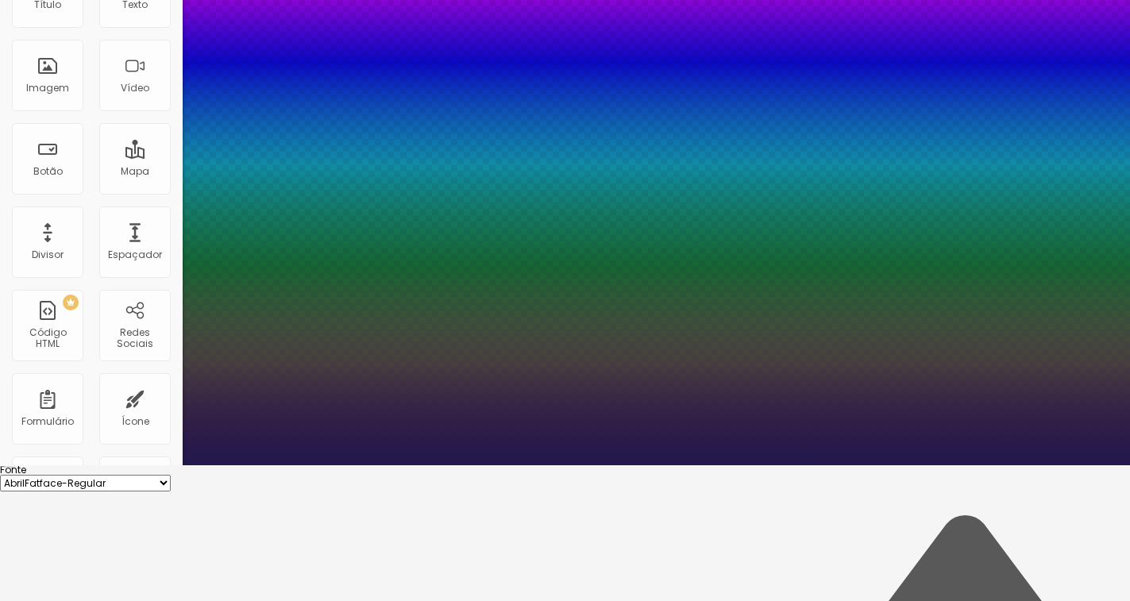
type input "47"
type input "1"
type input "48"
type input "1"
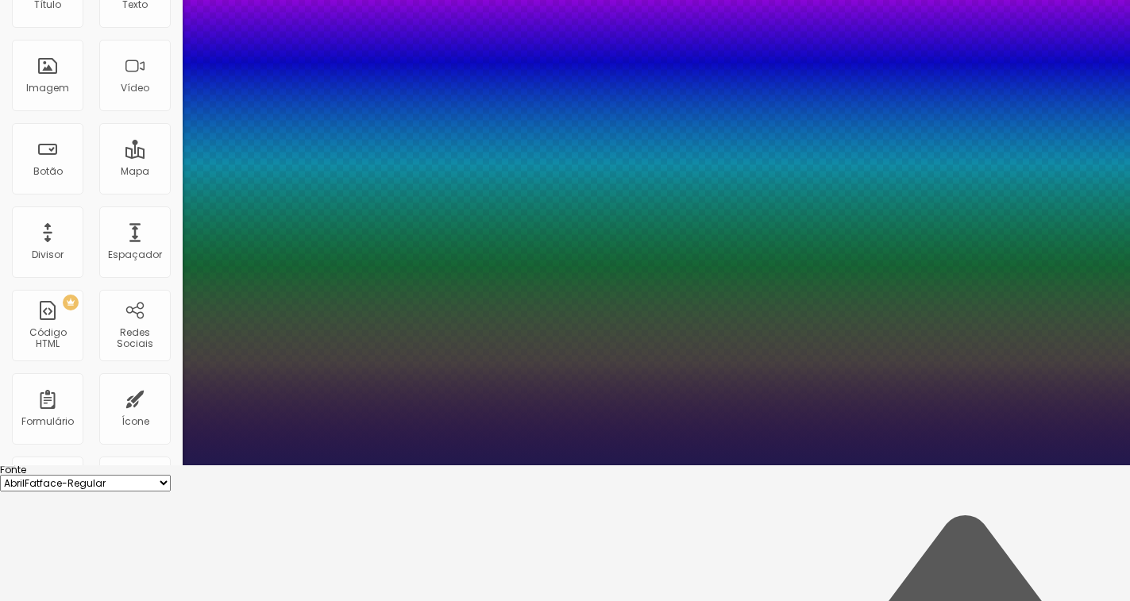
type input "49"
type input "1"
type input "52"
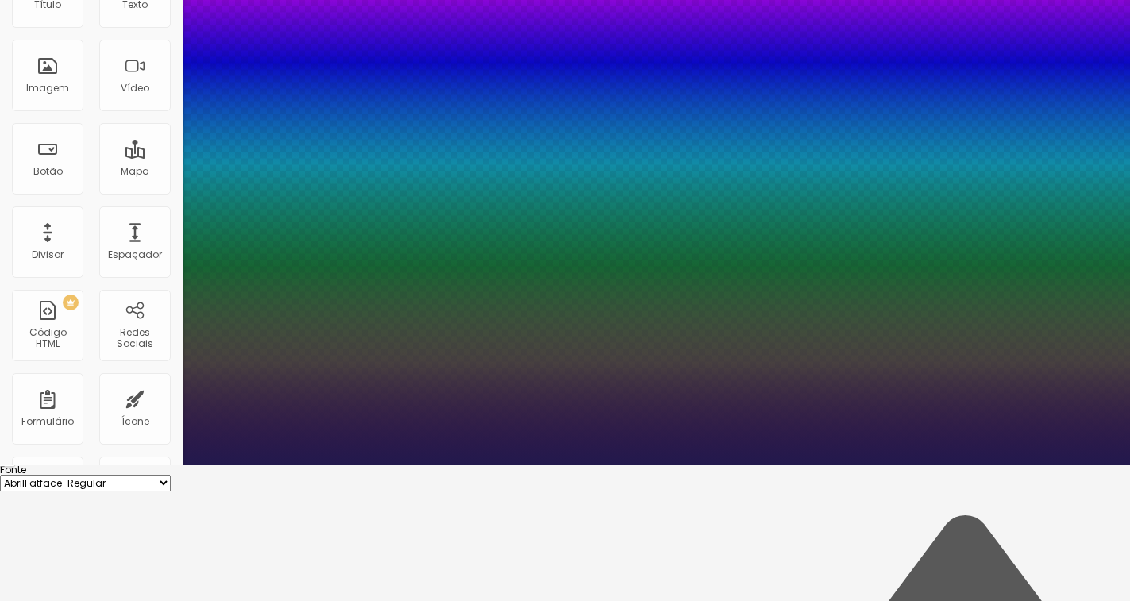
type input "1"
drag, startPoint x: 215, startPoint y: 312, endPoint x: 259, endPoint y: 308, distance: 43.9
type input "52"
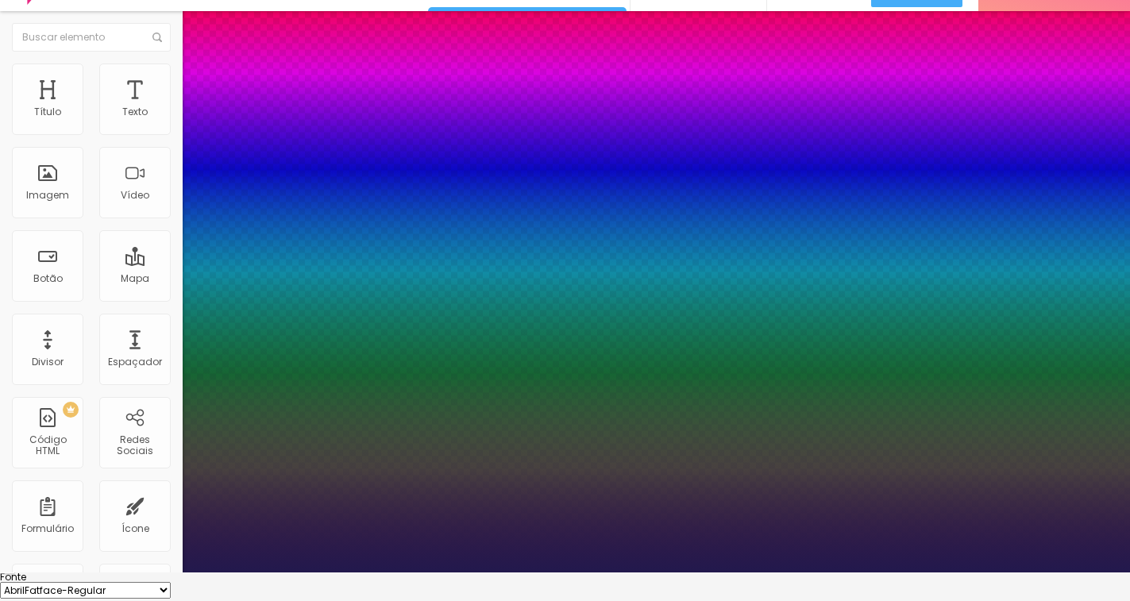
scroll to position [0, 0]
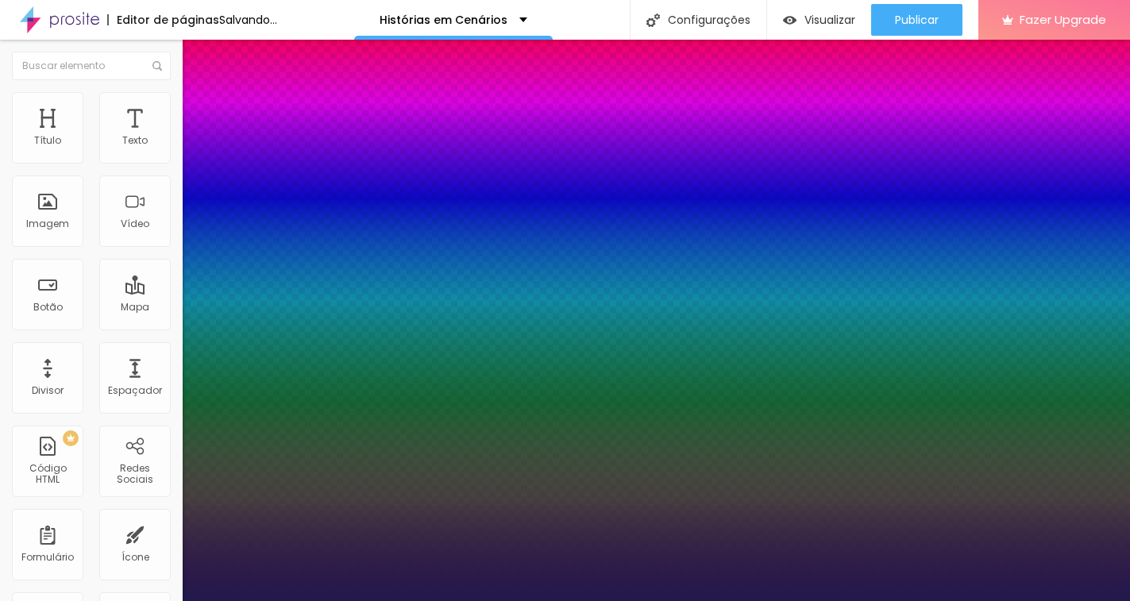
type input "1"
click at [550, 601] on div at bounding box center [565, 601] width 1130 height 0
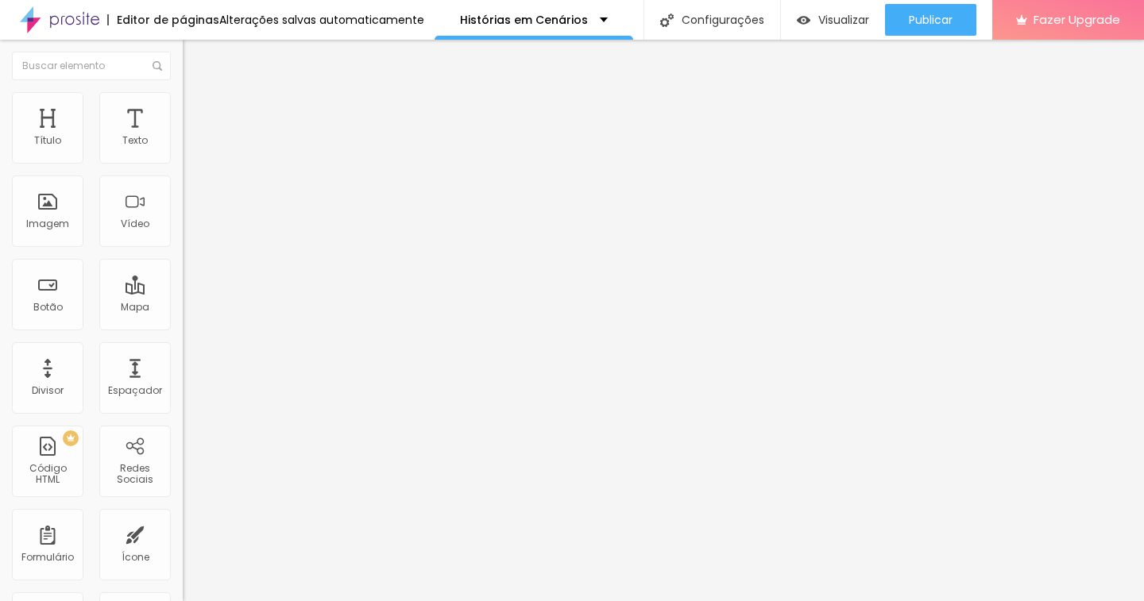
click at [197, 110] on span "Avançado" at bounding box center [223, 103] width 52 height 14
click at [183, 90] on img at bounding box center [190, 83] width 14 height 14
click at [195, 52] on img "button" at bounding box center [201, 58] width 13 height 13
click at [183, 235] on button "button" at bounding box center [194, 226] width 22 height 17
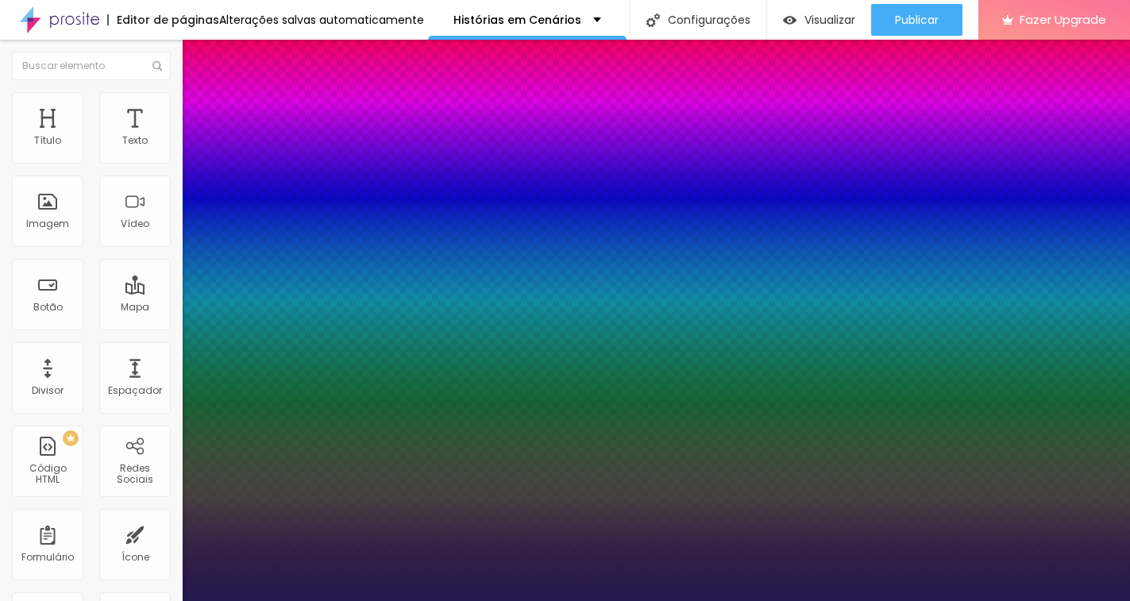
type input "1"
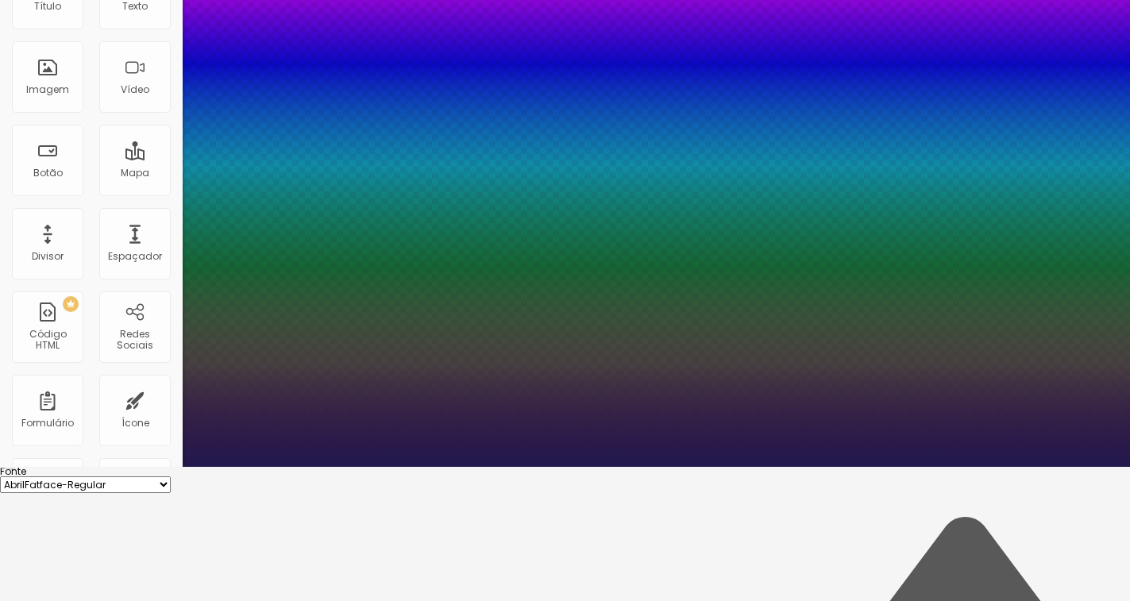
scroll to position [136, 0]
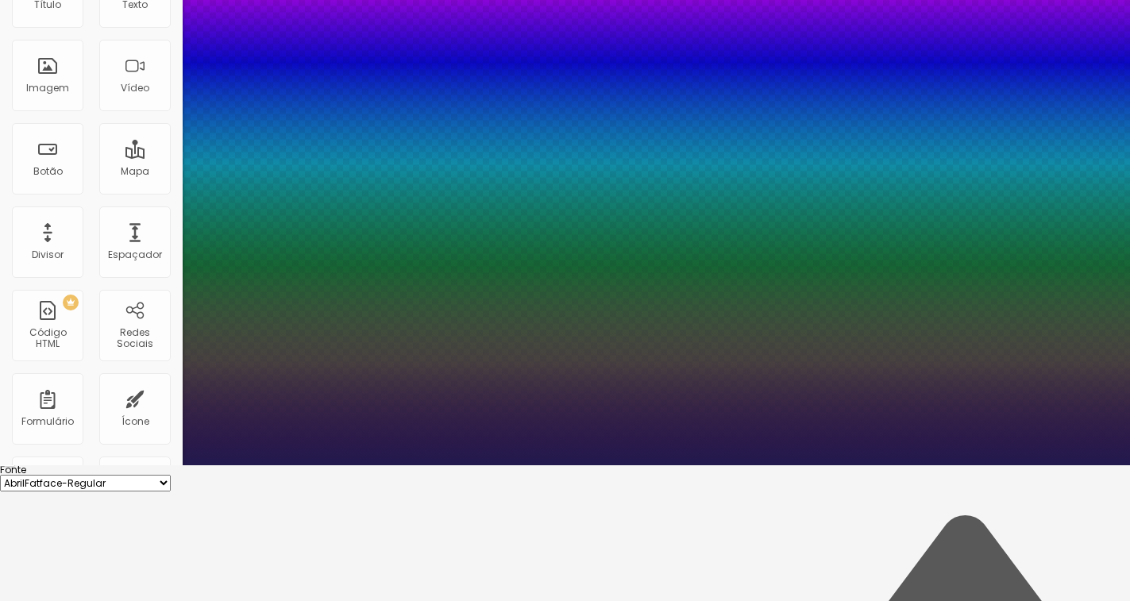
paste input "3BC6F"
type input "#3BC6F"
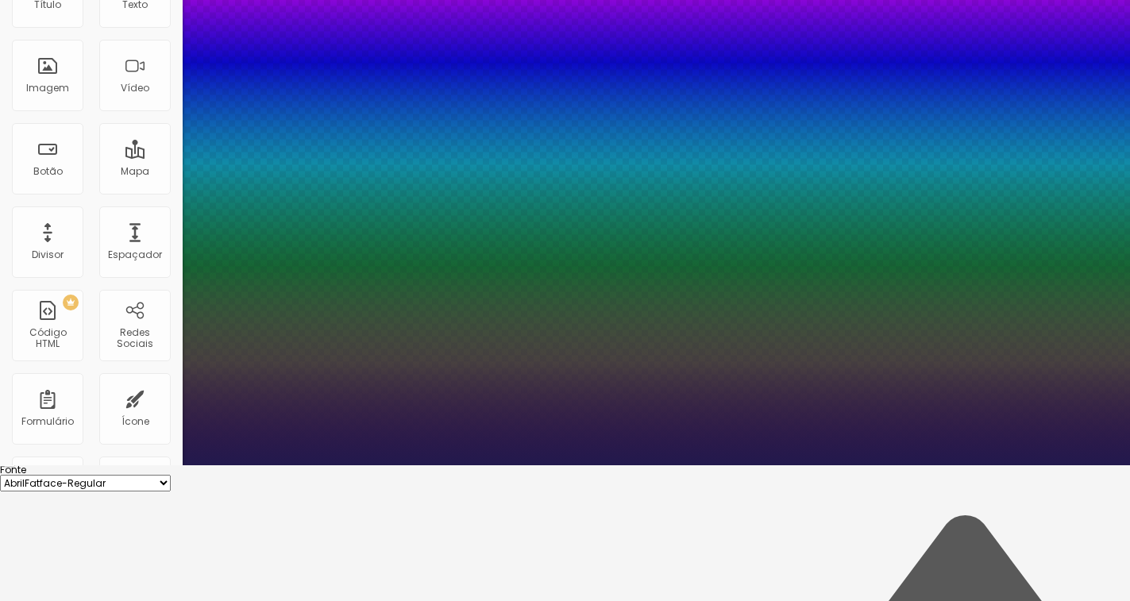
click at [458, 466] on div at bounding box center [565, 466] width 1130 height 0
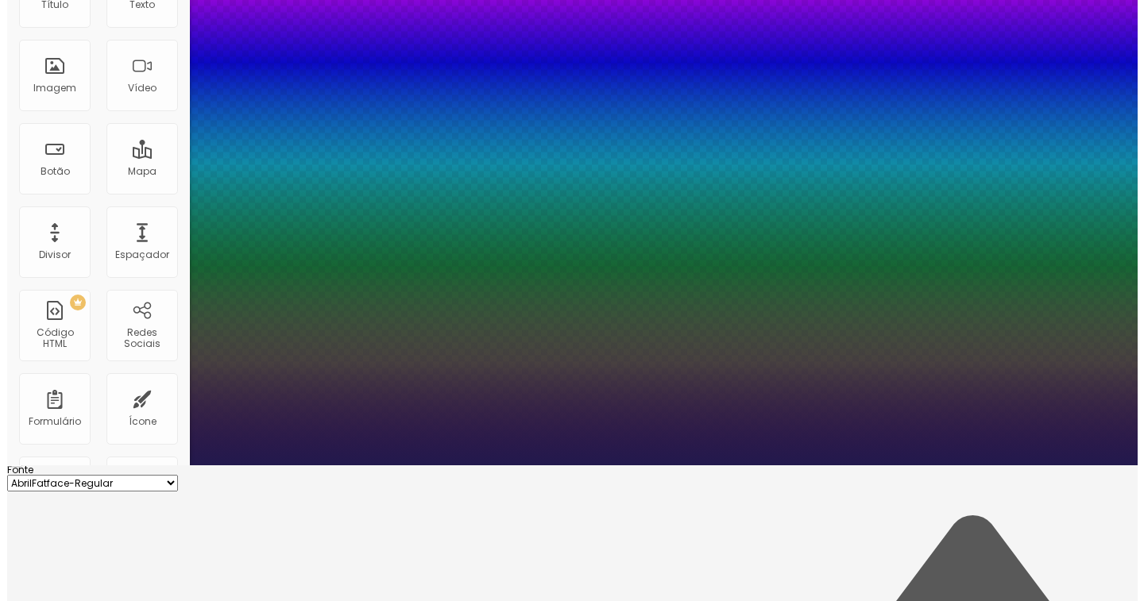
scroll to position [0, 0]
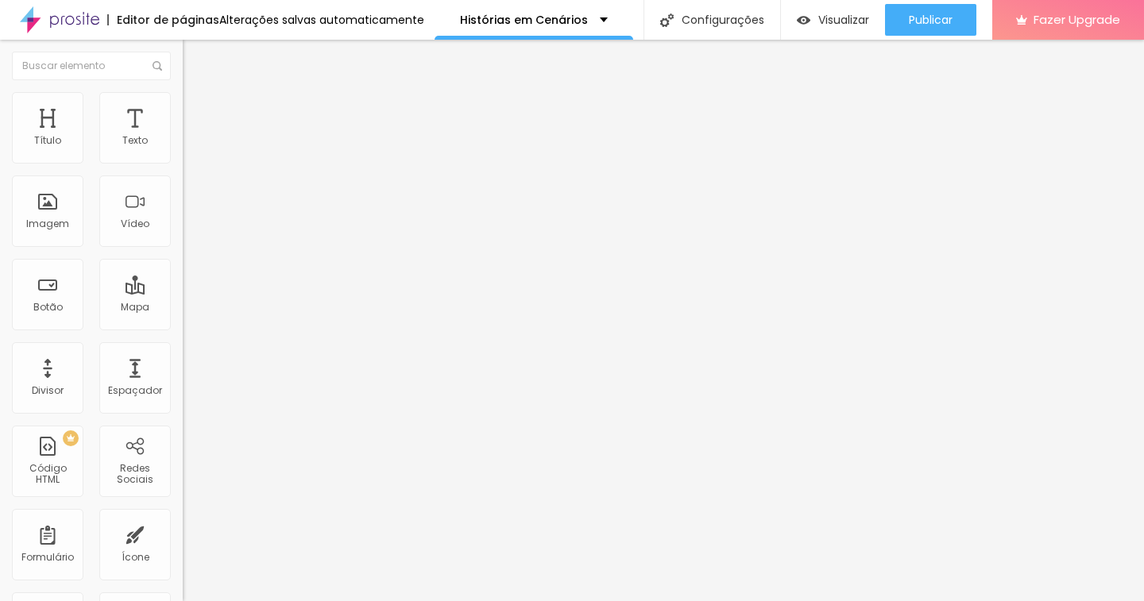
click at [183, 249] on span "Original" at bounding box center [202, 242] width 38 height 14
click at [183, 102] on li "Estilo" at bounding box center [274, 100] width 183 height 16
click at [197, 112] on span "Avançado" at bounding box center [223, 119] width 52 height 14
type input "4"
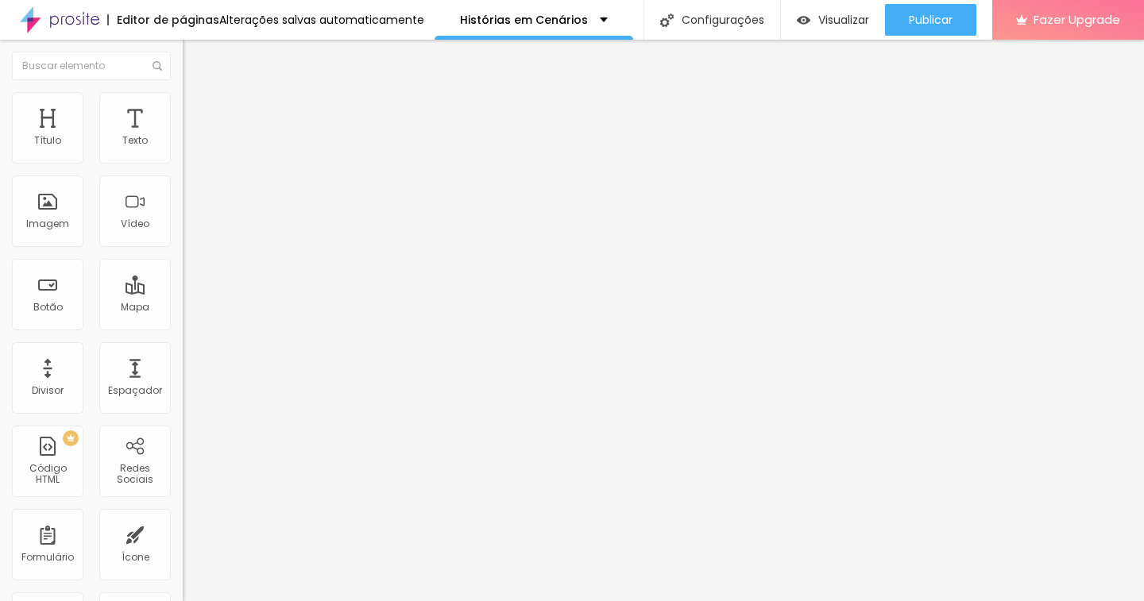
type input "15"
type input "18"
type input "21"
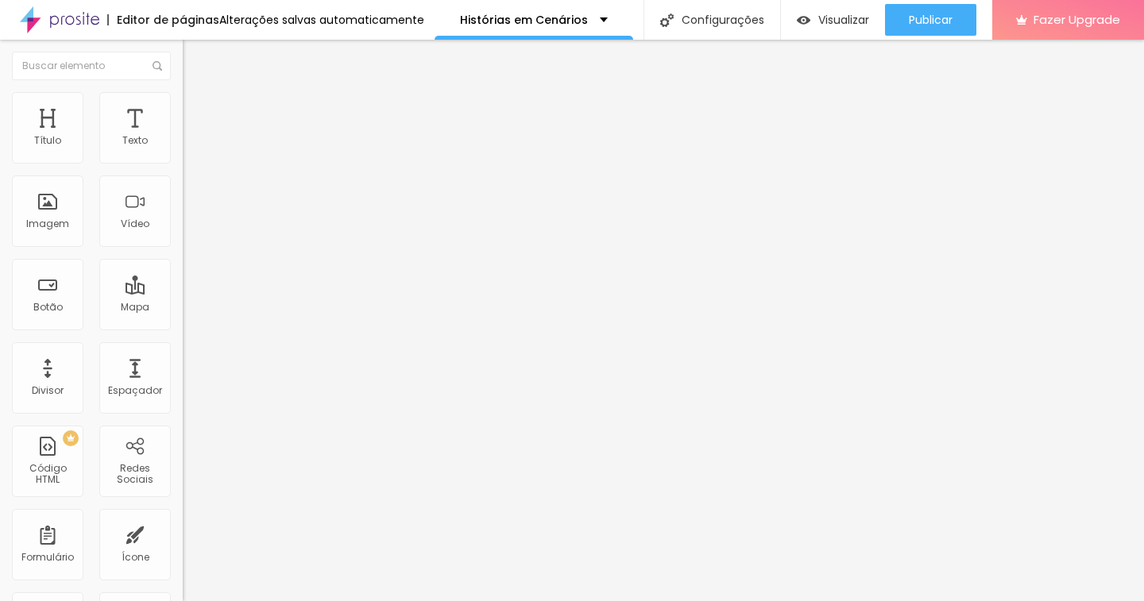
type input "21"
type input "22"
type input "23"
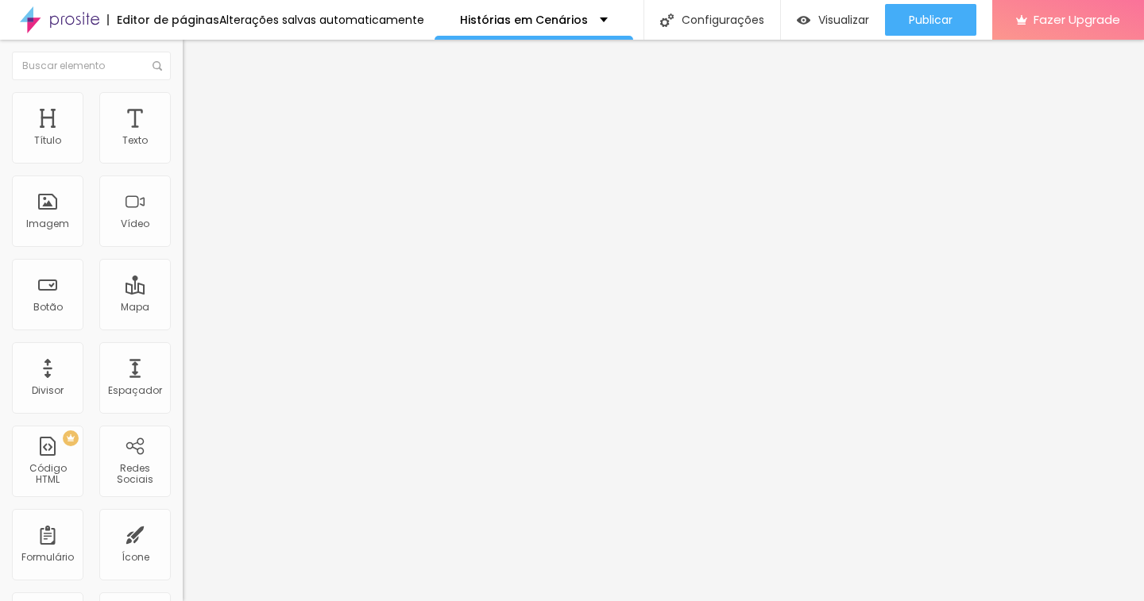
type input "24"
type input "30"
type input "28"
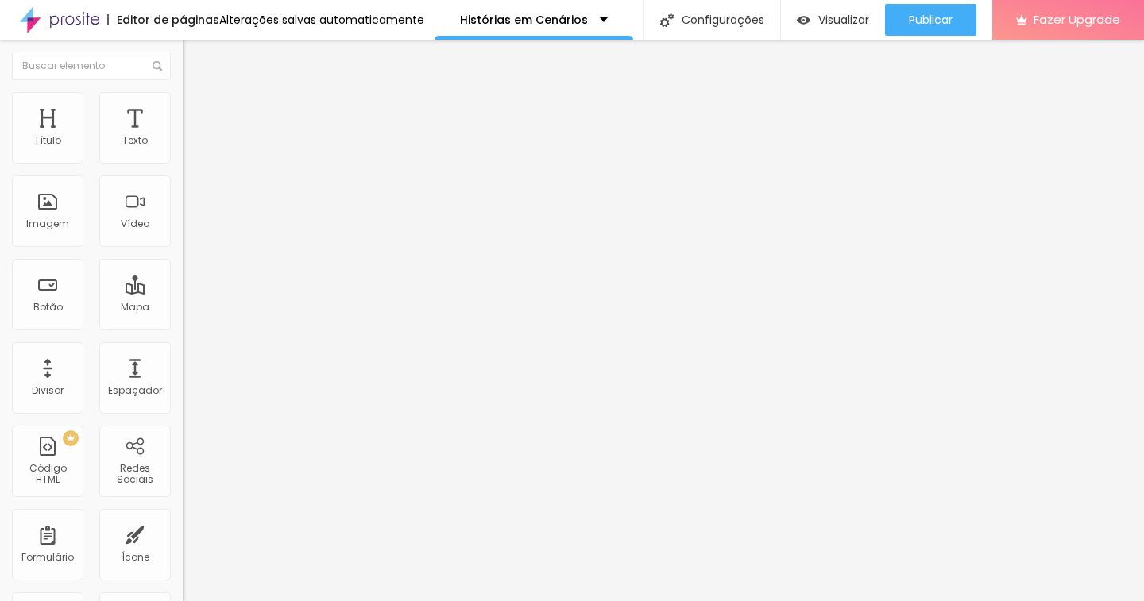
type input "28"
type input "25"
type input "24"
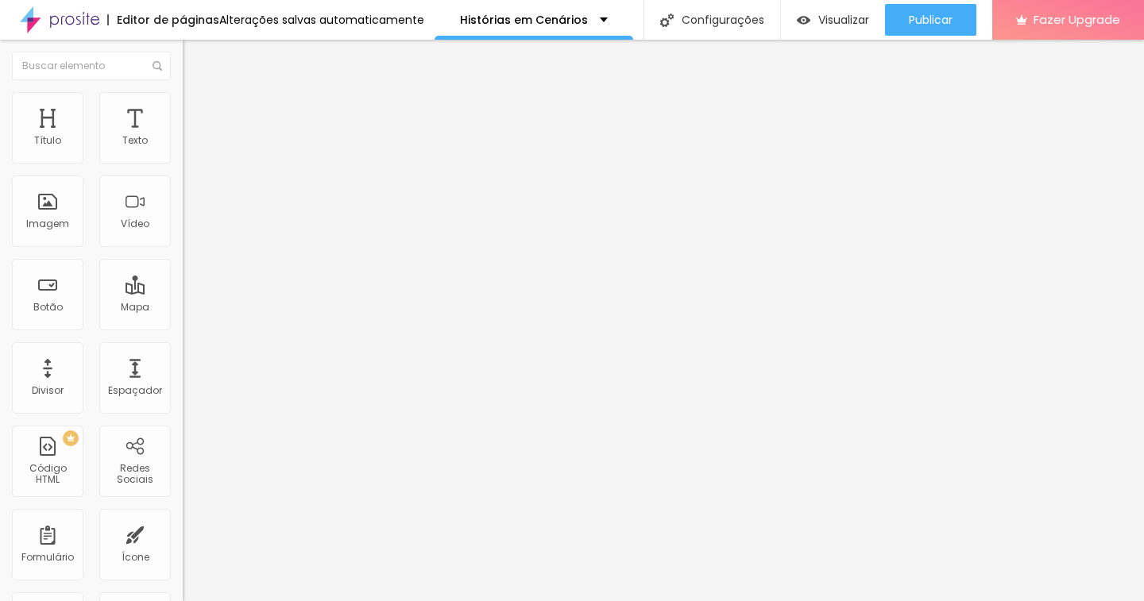
type input "22"
drag, startPoint x: 40, startPoint y: 156, endPoint x: 49, endPoint y: 174, distance: 19.9
type input "22"
click at [183, 308] on input "range" at bounding box center [234, 314] width 102 height 13
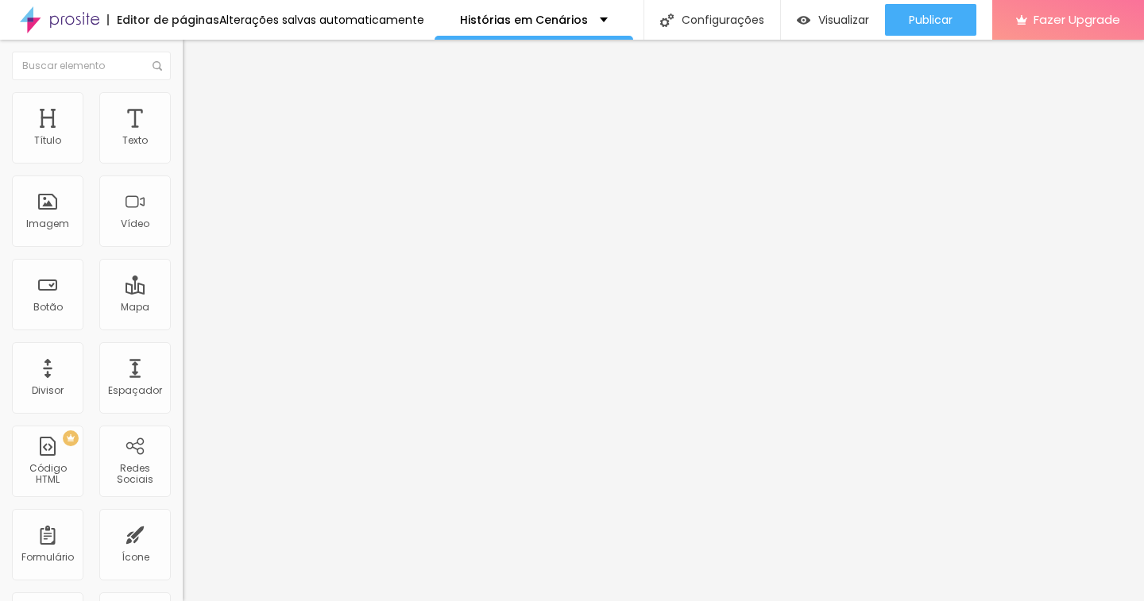
type input "7"
type input "10"
type input "12"
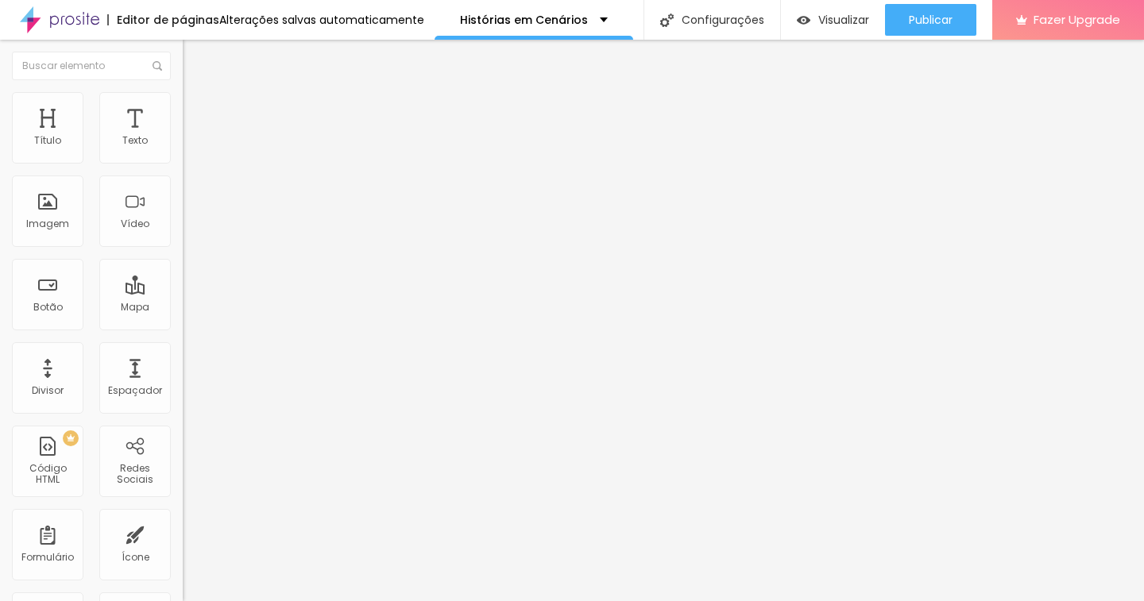
type input "12"
type input "15"
type input "18"
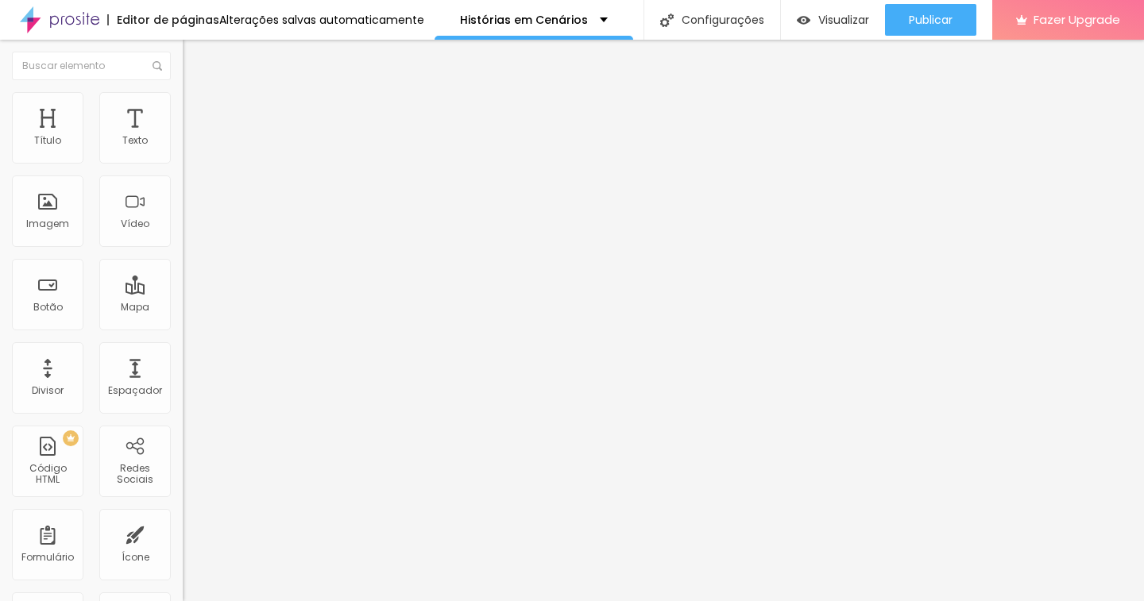
type input "22"
type input "23"
type input "25"
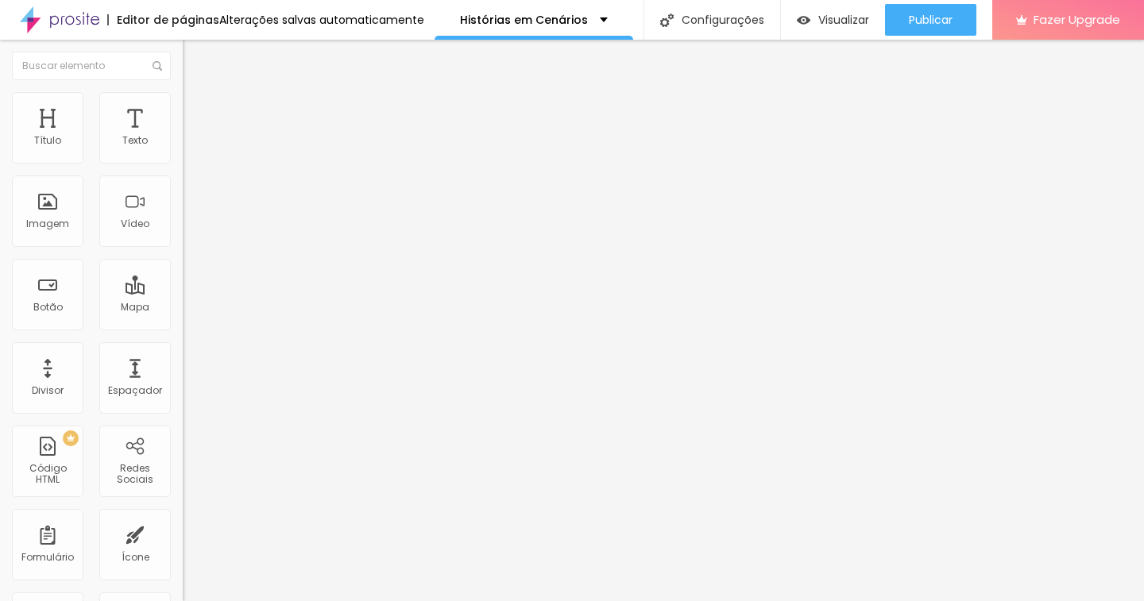
type input "25"
type input "27"
type input "29"
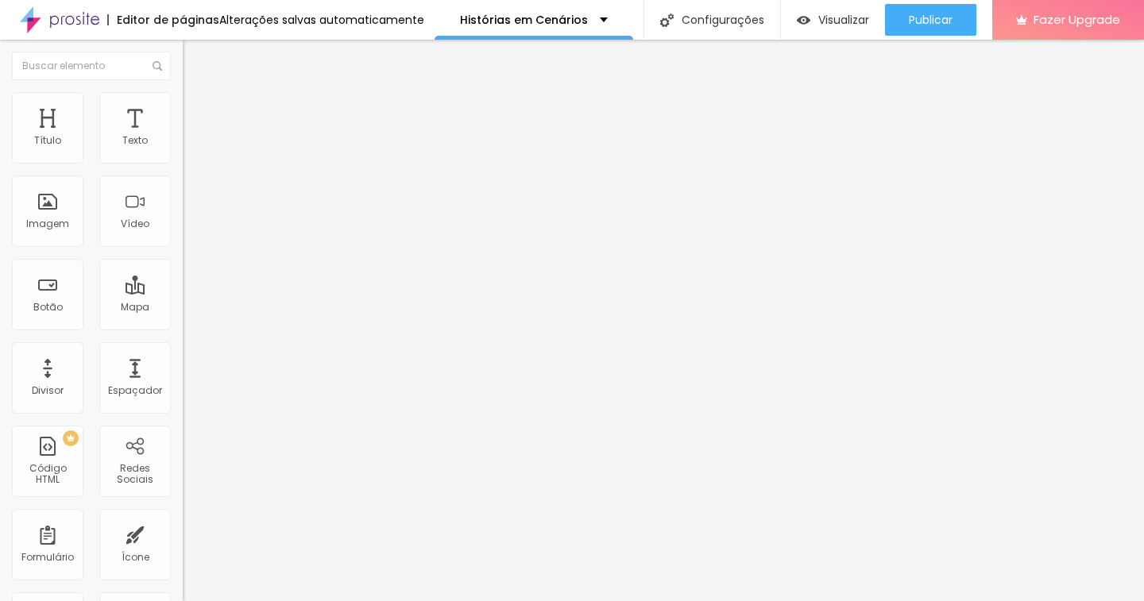
type input "30"
type input "36"
type input "34"
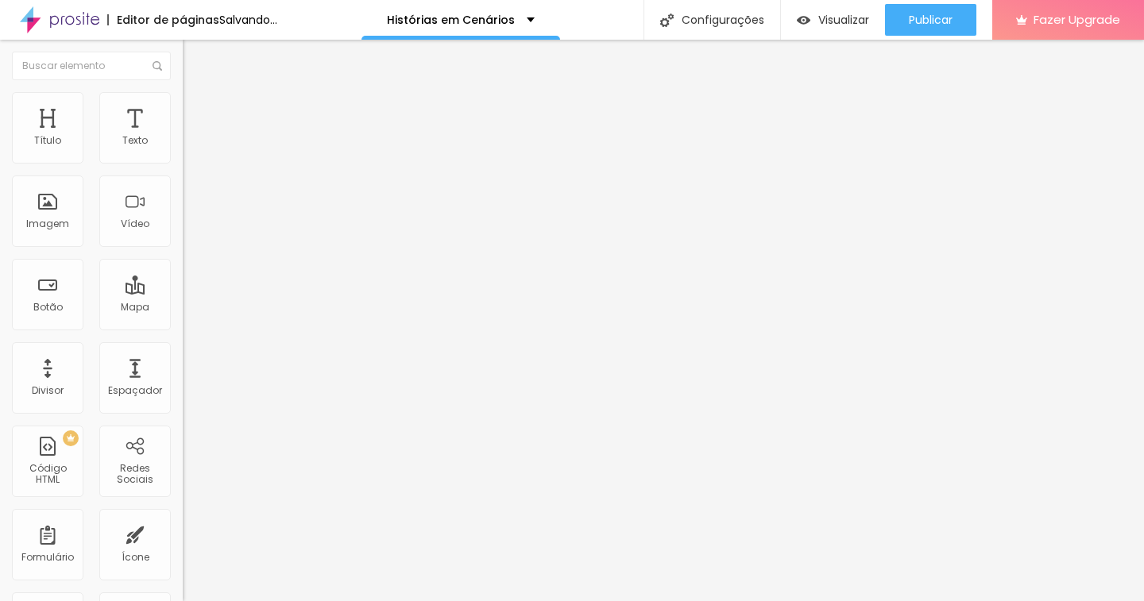
type input "34"
type input "33"
type input "30"
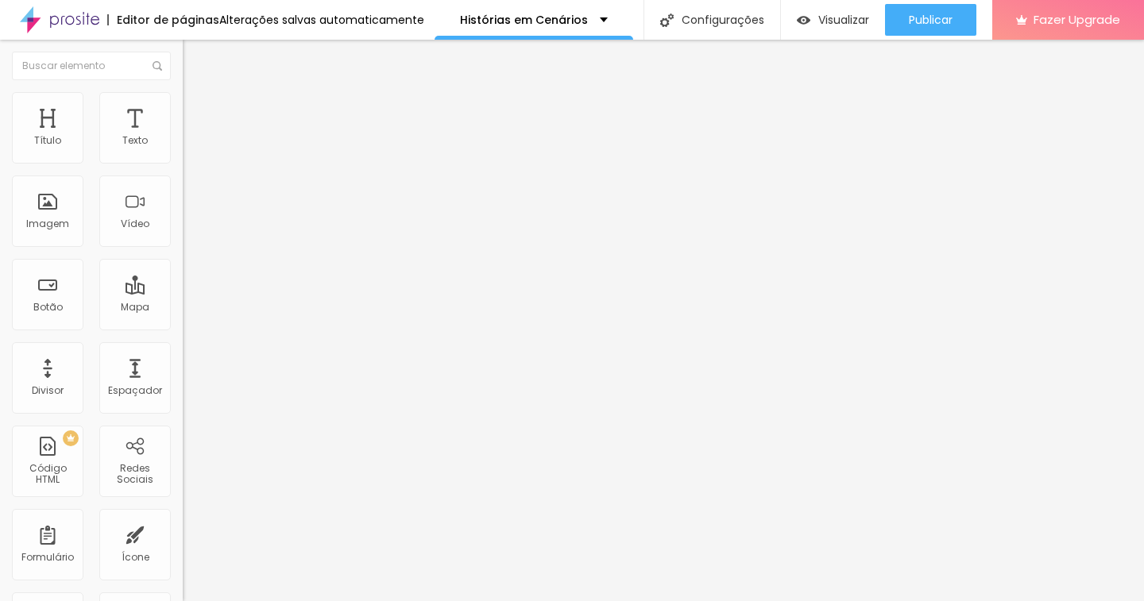
type input "26"
drag, startPoint x: 44, startPoint y: 190, endPoint x: 63, endPoint y: 192, distance: 18.4
type input "26"
click at [183, 533] on input "range" at bounding box center [234, 539] width 102 height 13
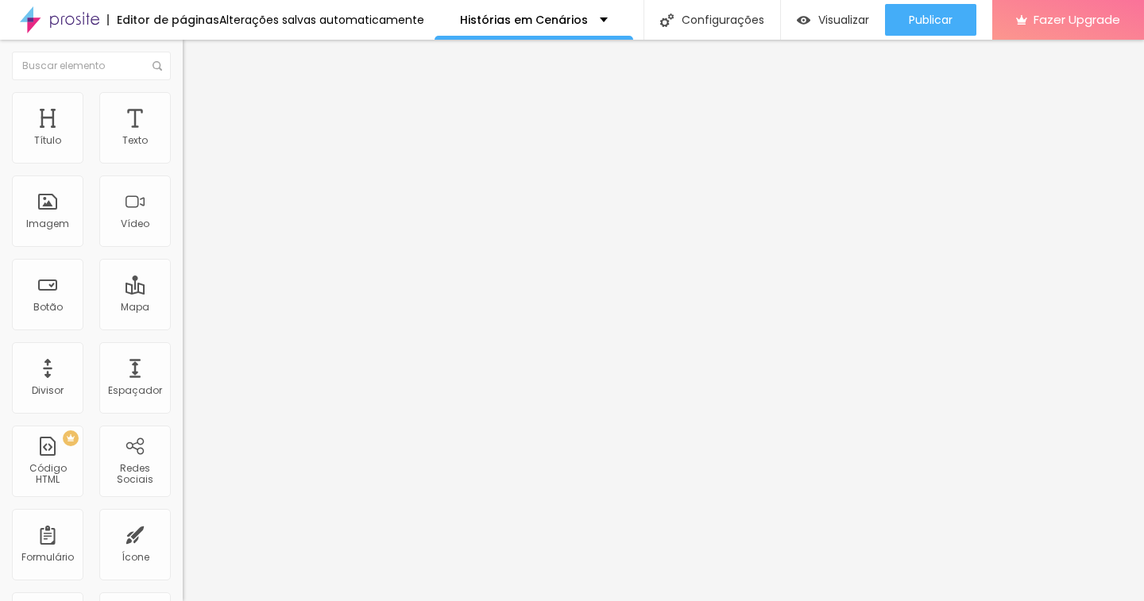
click at [183, 99] on li "Estilo" at bounding box center [274, 100] width 183 height 16
type input "90"
type input "85"
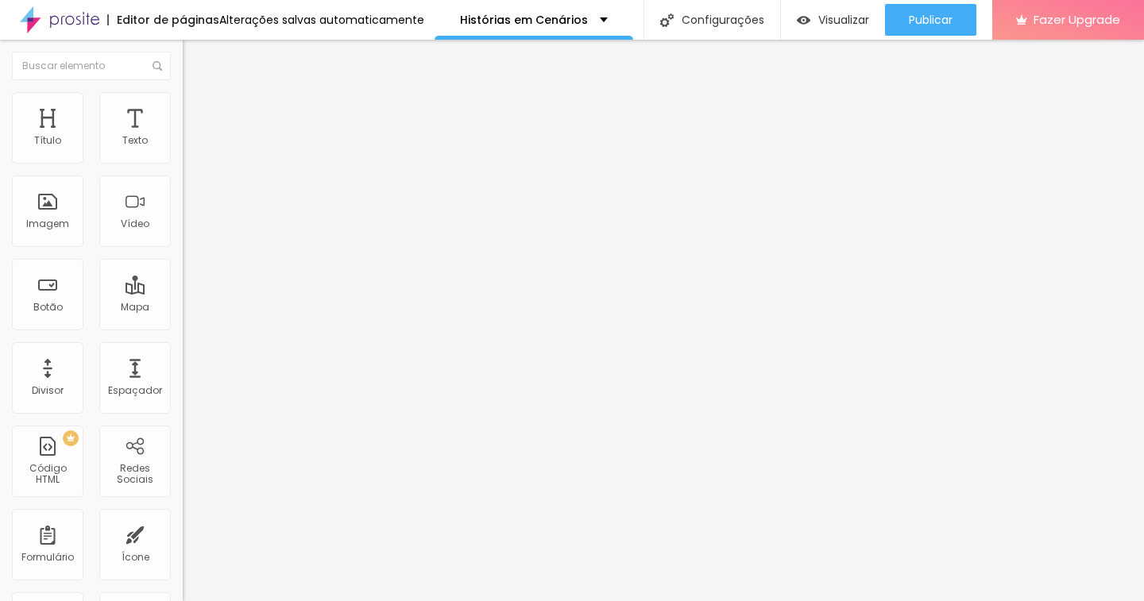
type input "80"
type input "75"
type input "70"
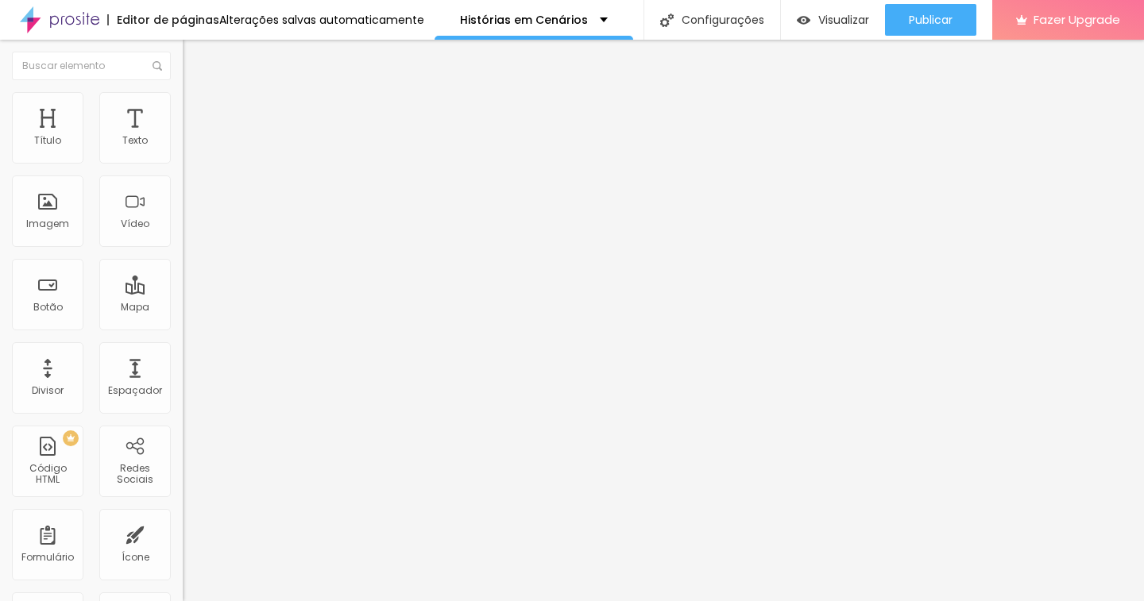
type input "70"
type input "65"
type input "60"
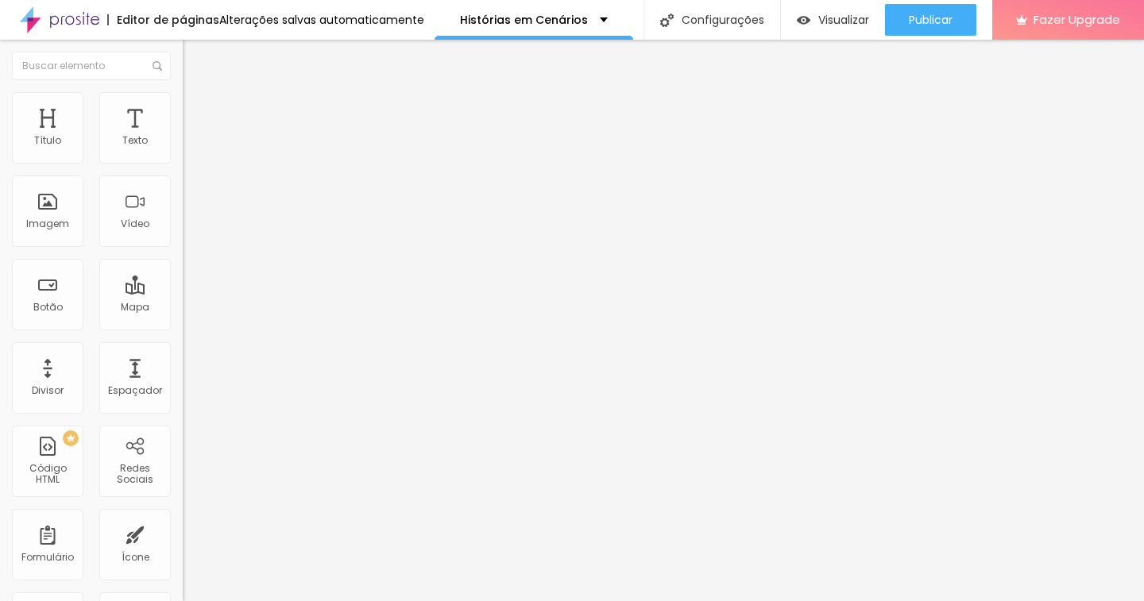
type input "65"
type input "70"
type input "65"
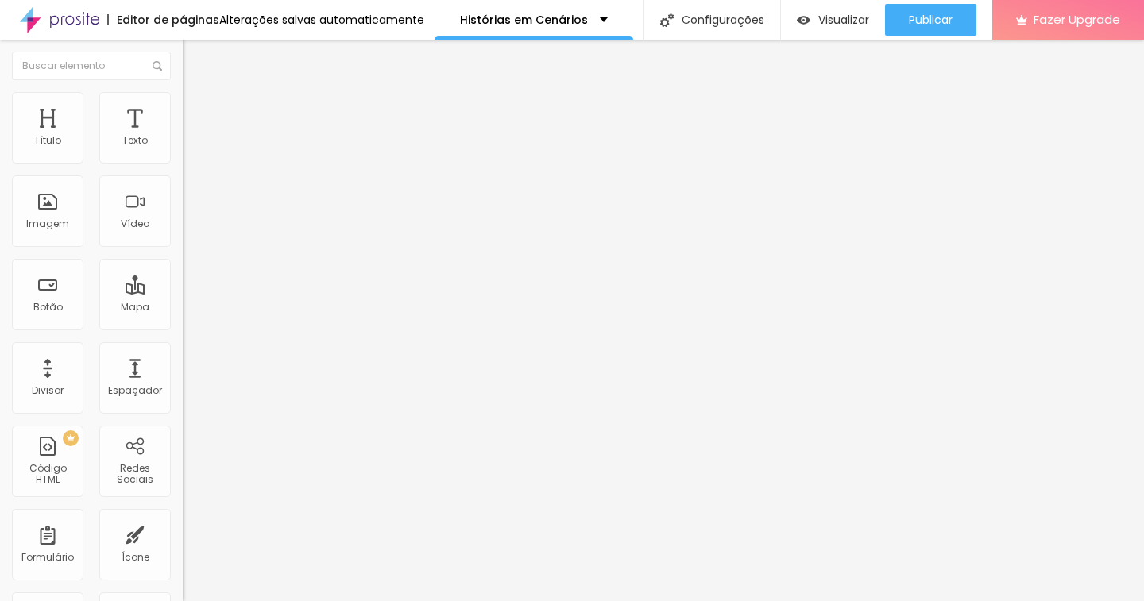
drag, startPoint x: 161, startPoint y: 170, endPoint x: 110, endPoint y: 166, distance: 51.0
type input "65"
click at [183, 163] on input "range" at bounding box center [234, 156] width 102 height 13
click at [183, 350] on div "Editar Imagem Conteúdo Estilo Avançado Tamanho 65 px % 0 Borda arredondada Somb…" at bounding box center [274, 321] width 183 height 562
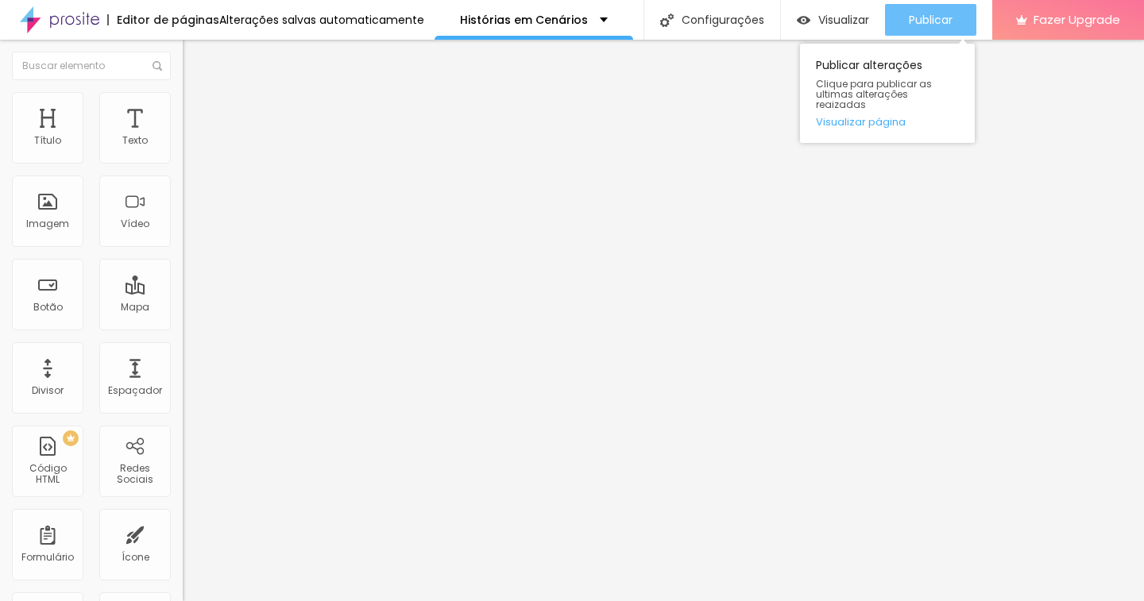
click at [939, 15] on span "Publicar" at bounding box center [931, 20] width 44 height 13
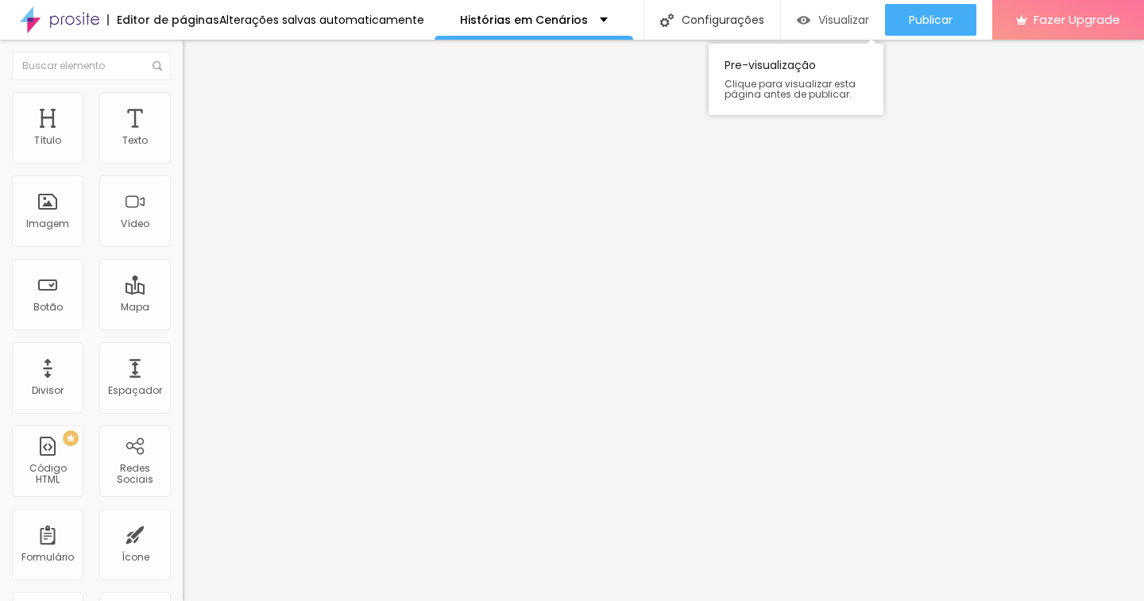
click at [825, 20] on span "Visualizar" at bounding box center [843, 20] width 51 height 13
click at [183, 106] on li "Estilo" at bounding box center [274, 100] width 183 height 16
type input "60"
type input "55"
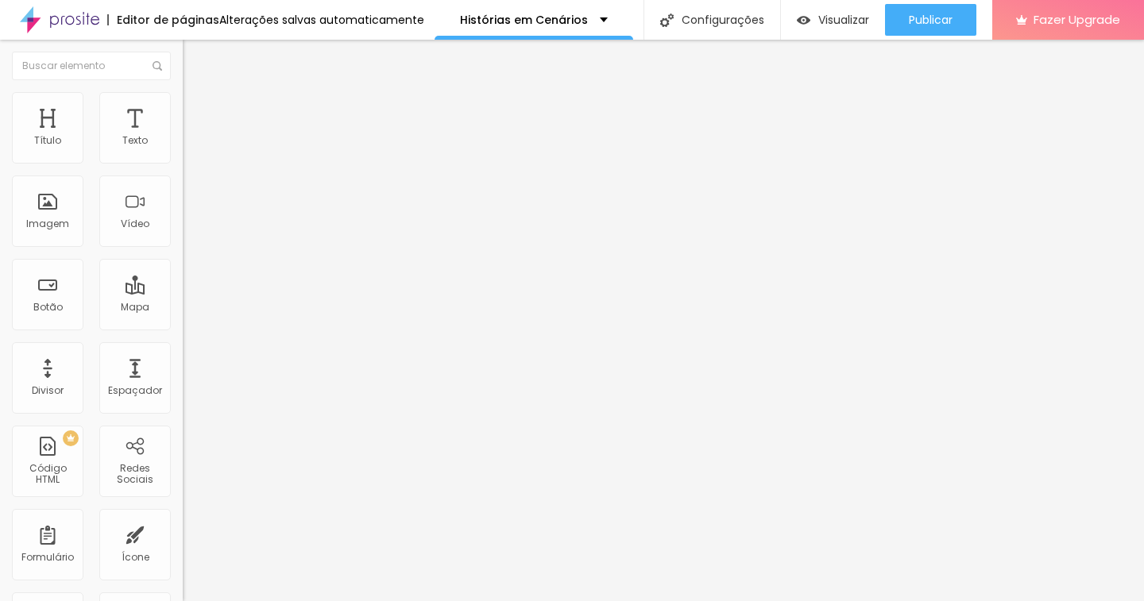
drag, startPoint x: 107, startPoint y: 171, endPoint x: 95, endPoint y: 171, distance: 12.7
type input "55"
click at [183, 163] on input "range" at bounding box center [234, 156] width 102 height 13
click at [197, 110] on span "Avançado" at bounding box center [223, 103] width 52 height 14
type input "6"
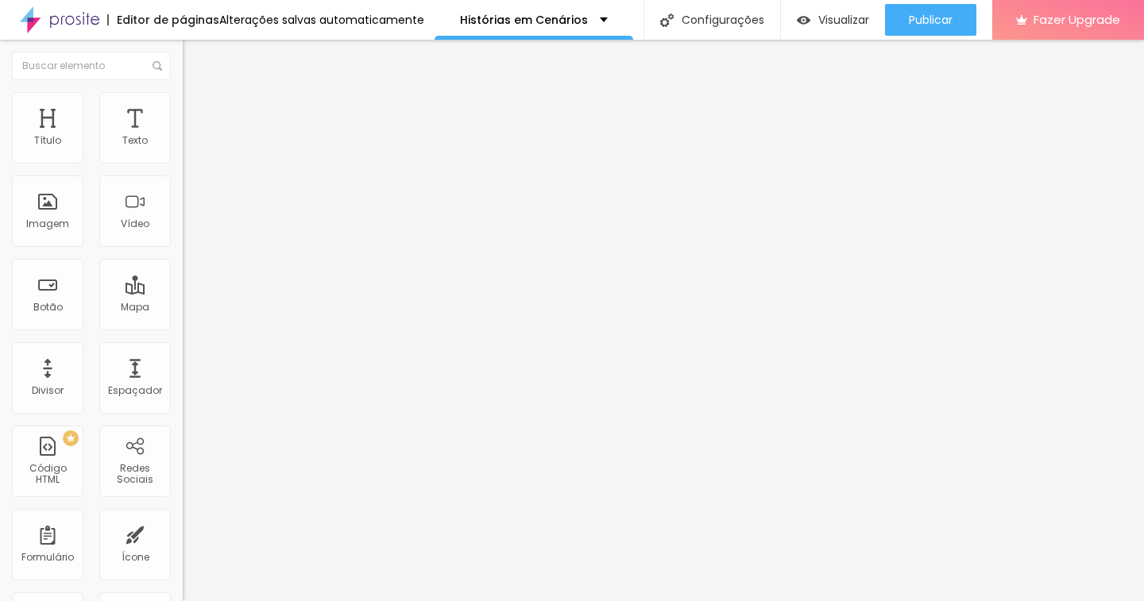
type input "6"
type input "7"
type input "9"
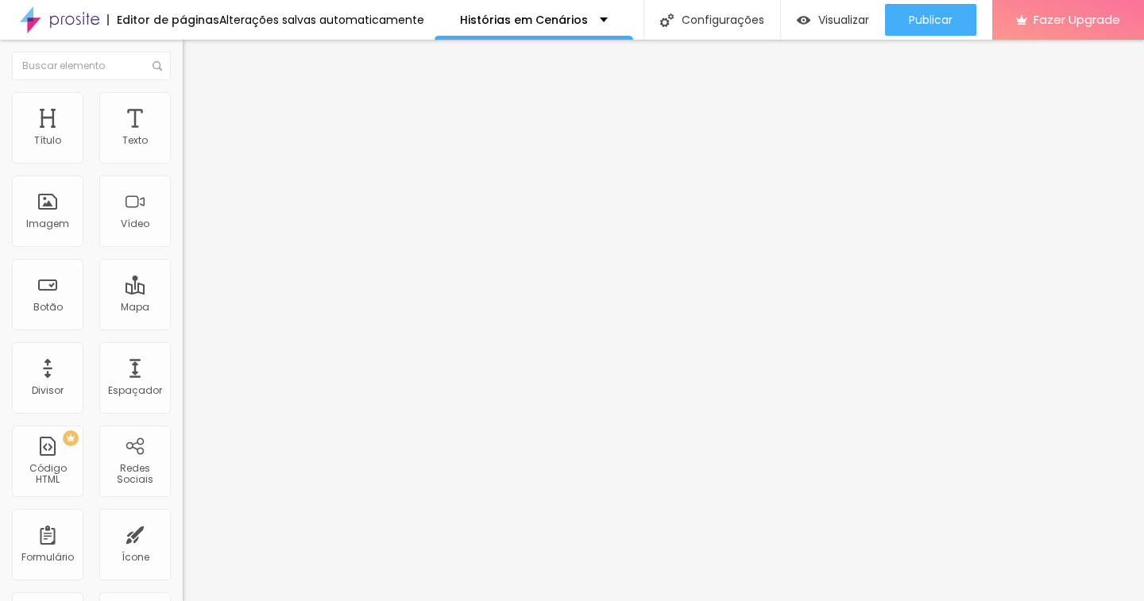
type input "14"
type input "16"
type input "18"
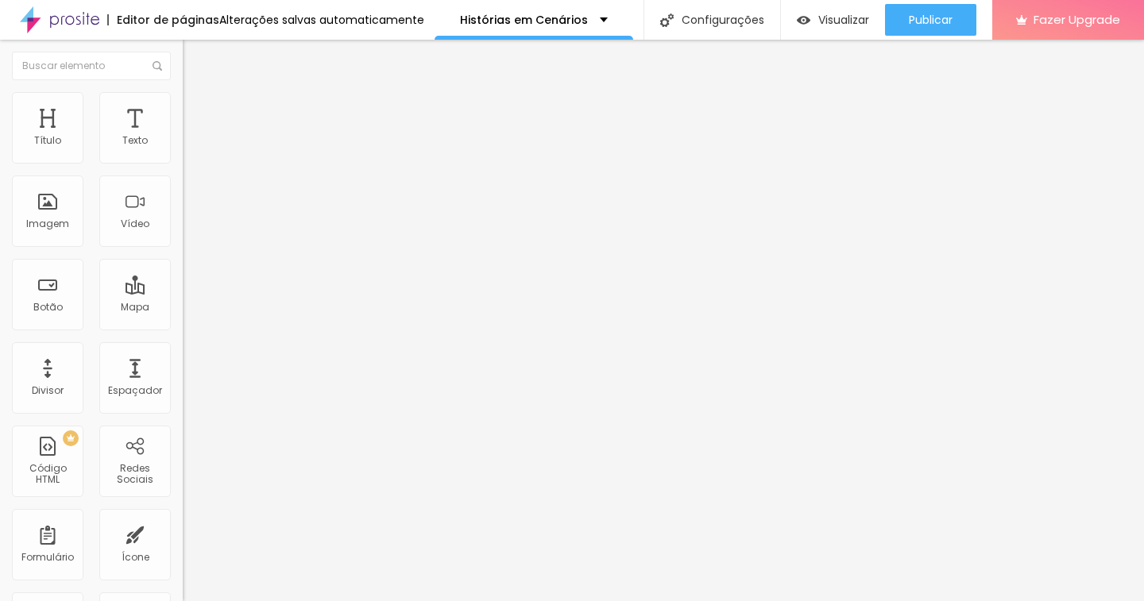
type input "18"
type input "19"
type input "22"
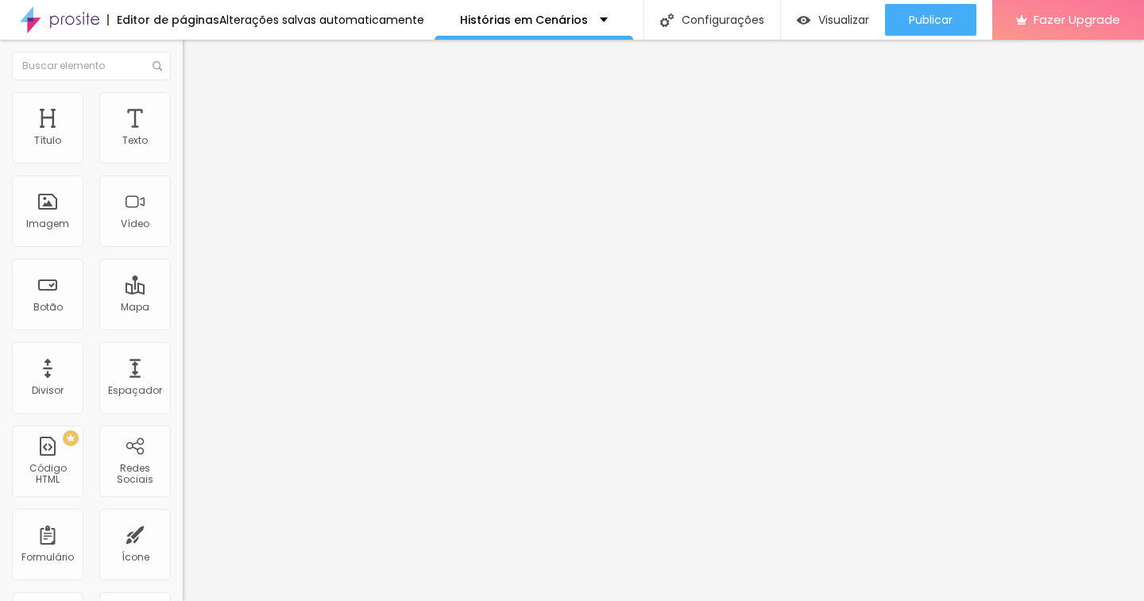
type input "23"
type input "24"
type input "28"
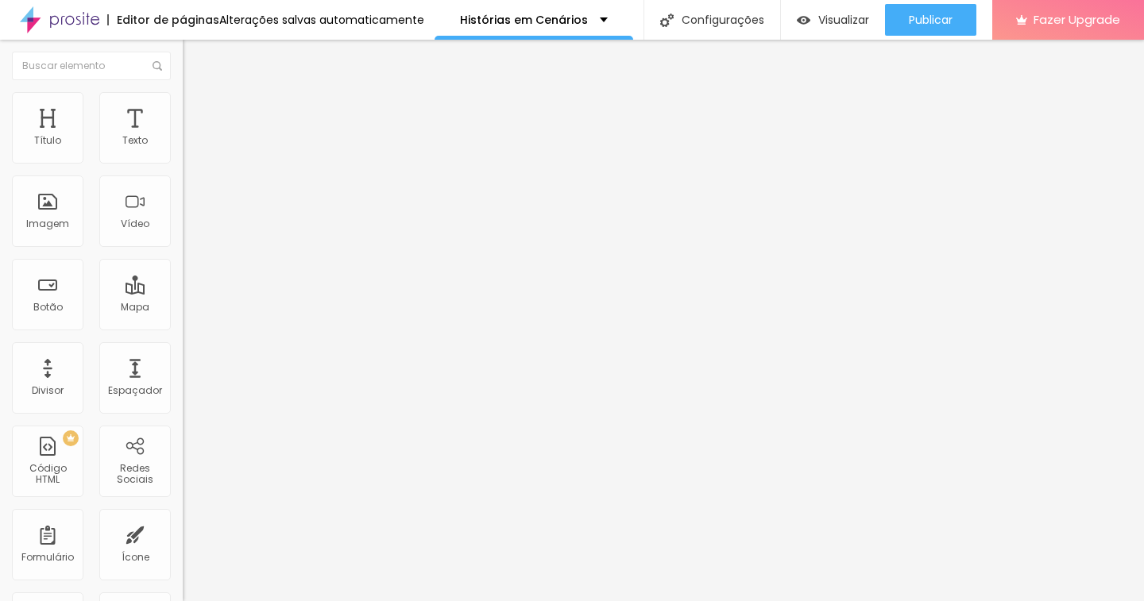
type input "28"
type input "30"
type input "31"
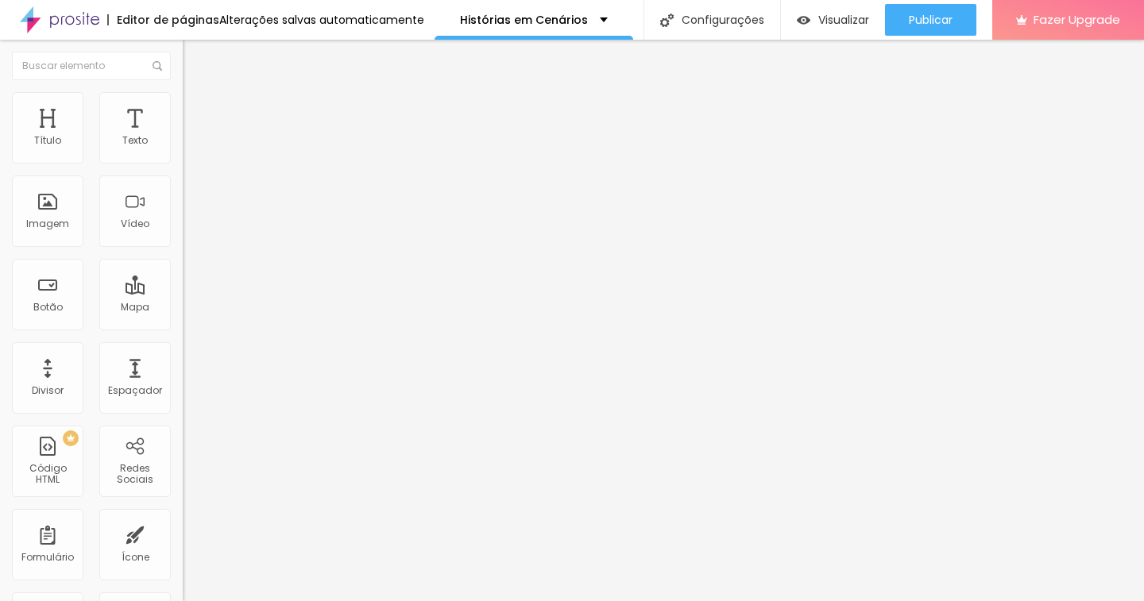
type input "33"
type input "37"
type input "39"
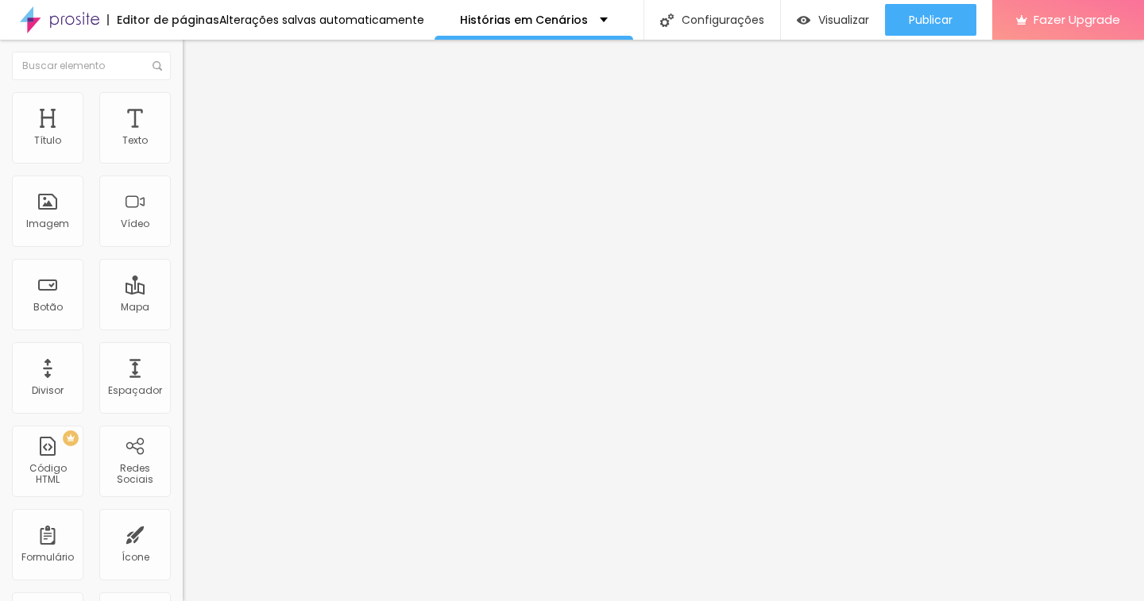
type input "39"
type input "44"
type input "46"
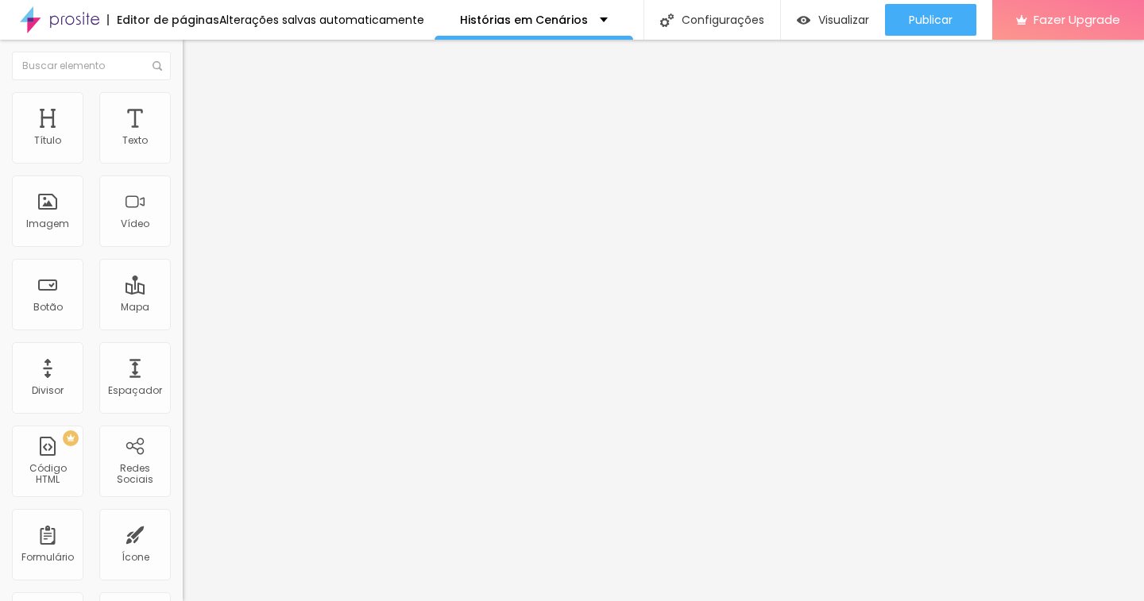
type input "53"
drag, startPoint x: 46, startPoint y: 156, endPoint x: 88, endPoint y: 157, distance: 42.1
type input "53"
click at [183, 292] on input "range" at bounding box center [234, 298] width 102 height 13
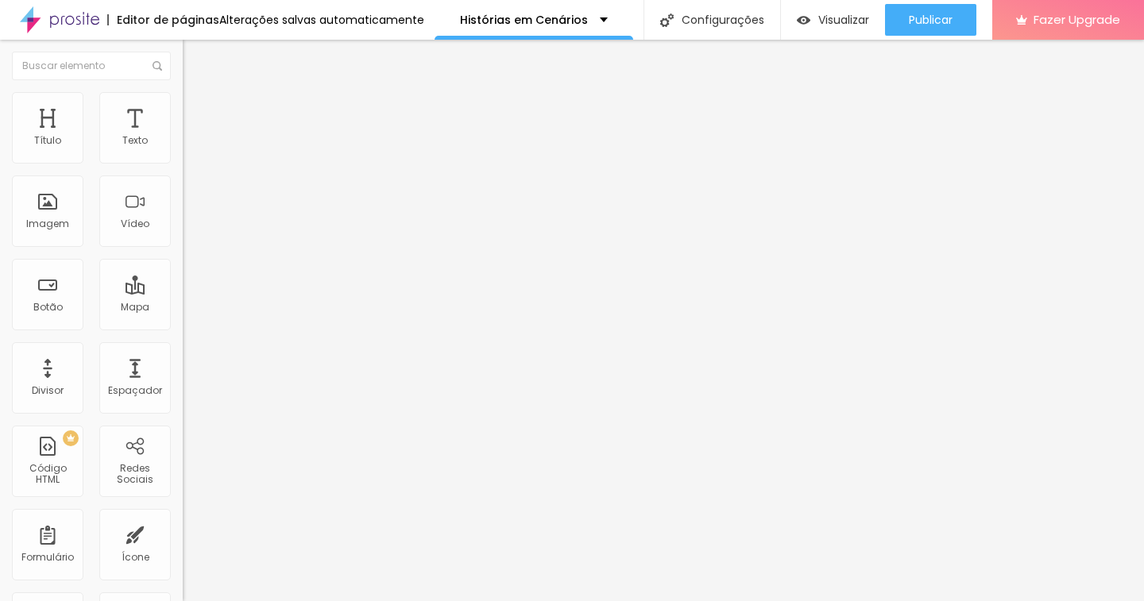
click at [189, 148] on icon "button" at bounding box center [194, 143] width 10 height 10
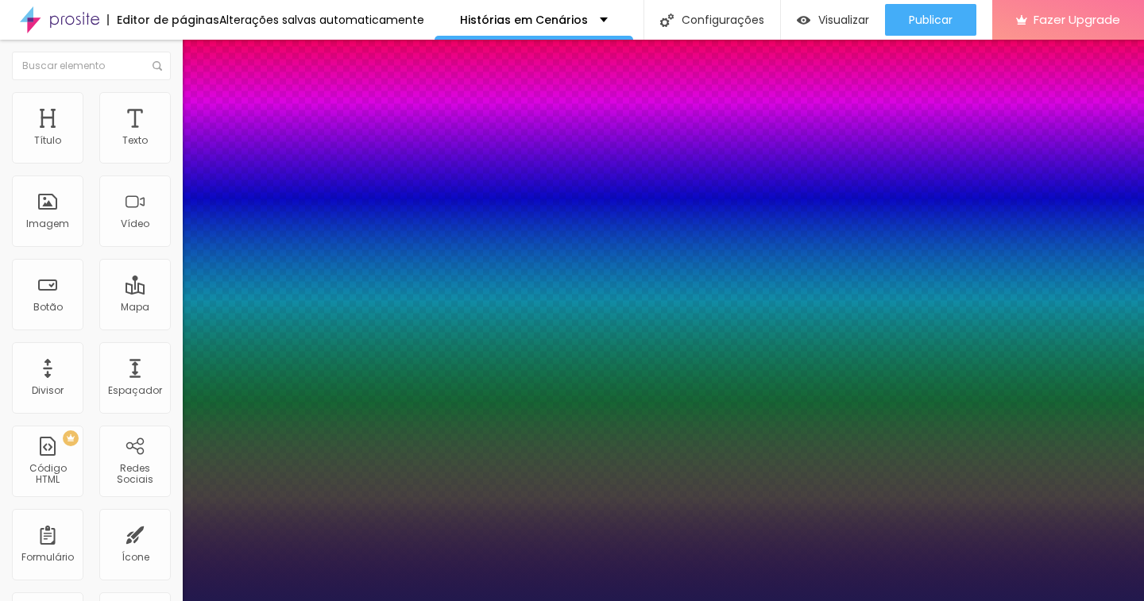
type input "1"
type input "18"
type input "1"
type input "19"
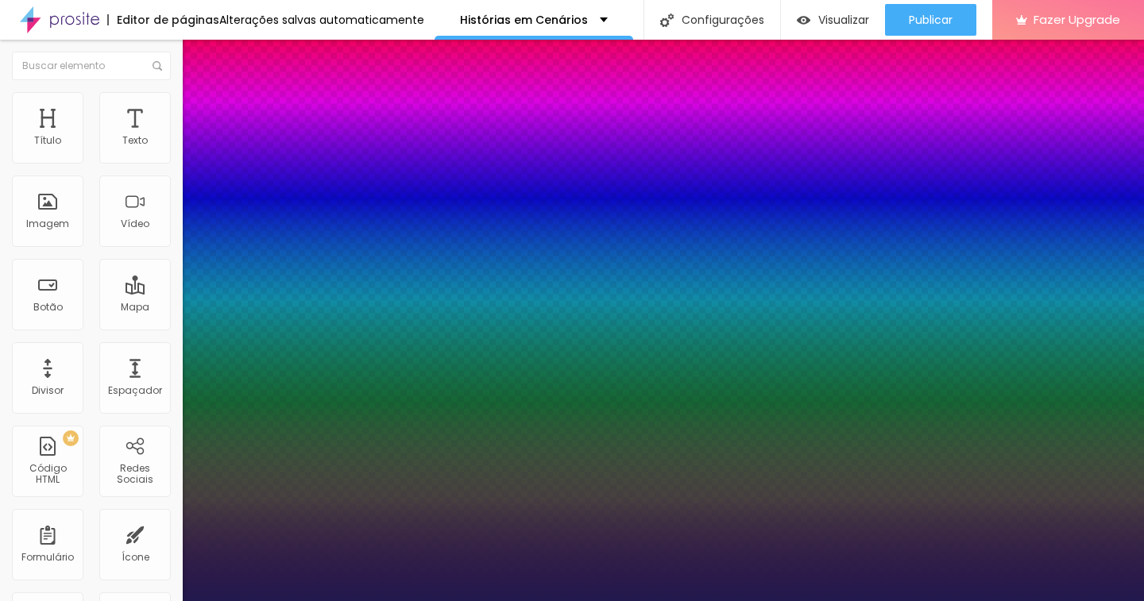
type input "19"
type input "1"
type input "28"
type input "1"
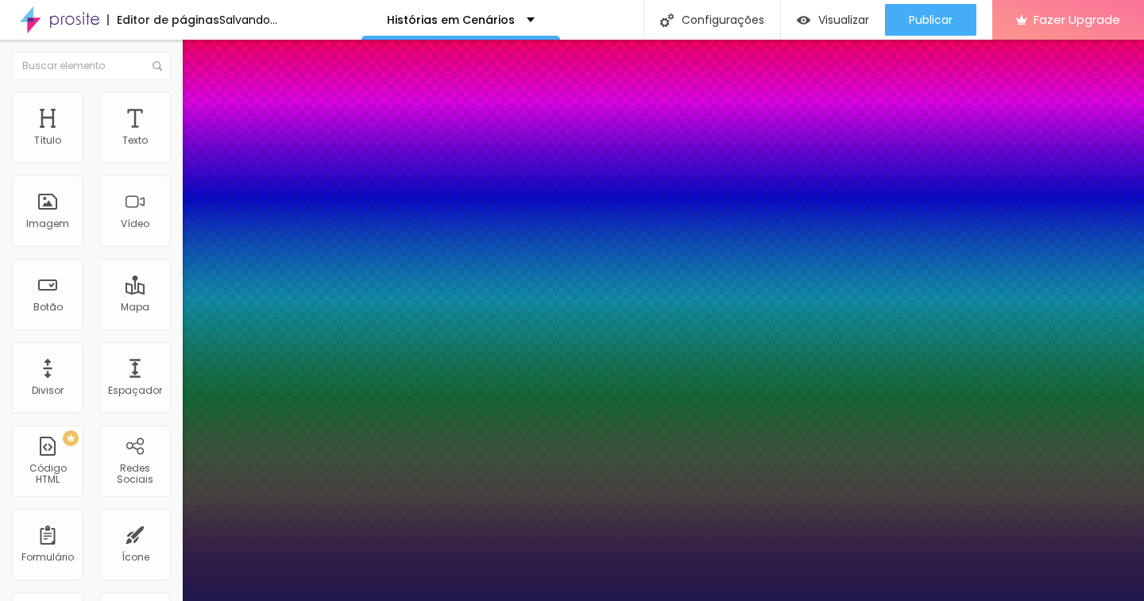
type input "29"
type input "1"
type input "33"
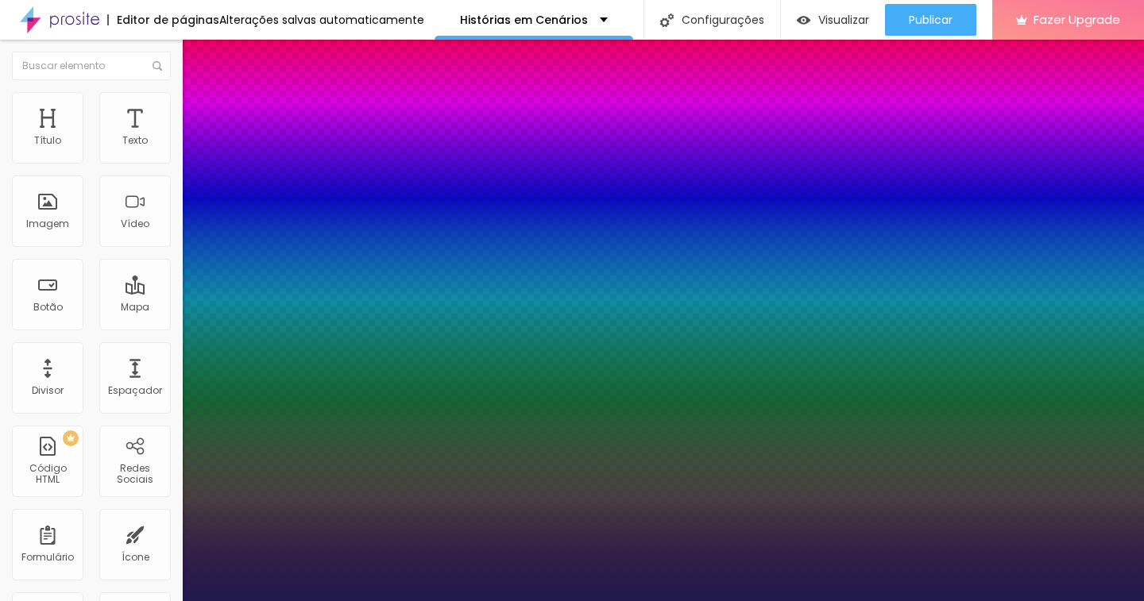
type input "1"
type input "39"
type input "1"
type input "41"
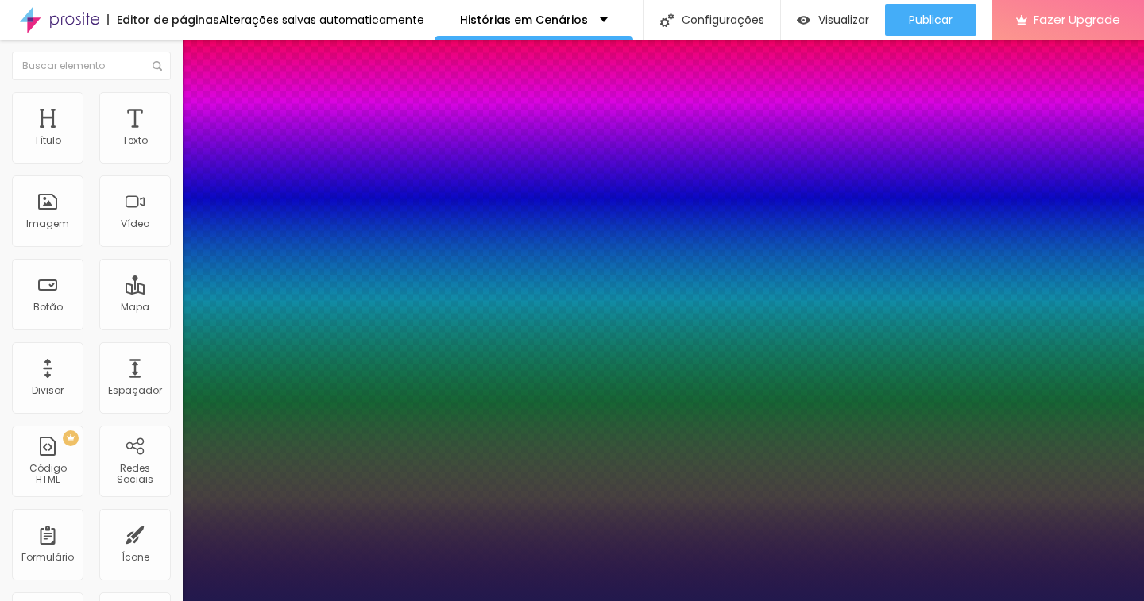
type input "41"
type input "1"
type input "44"
type input "1"
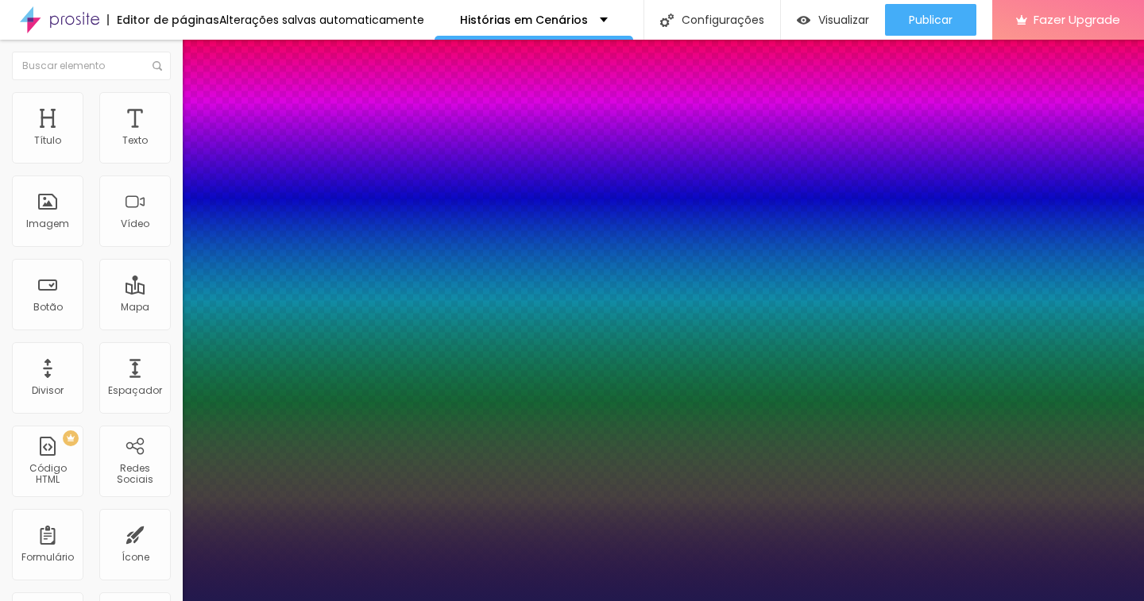
type input "46"
type input "1"
type input "44"
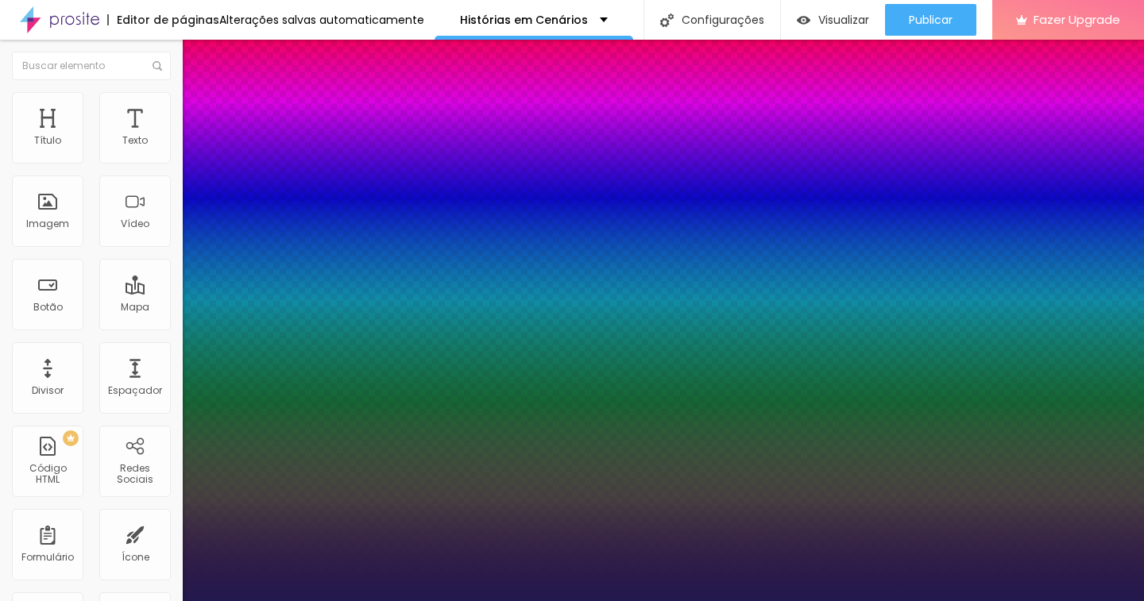
type input "1"
type input "41"
type input "1"
type input "40"
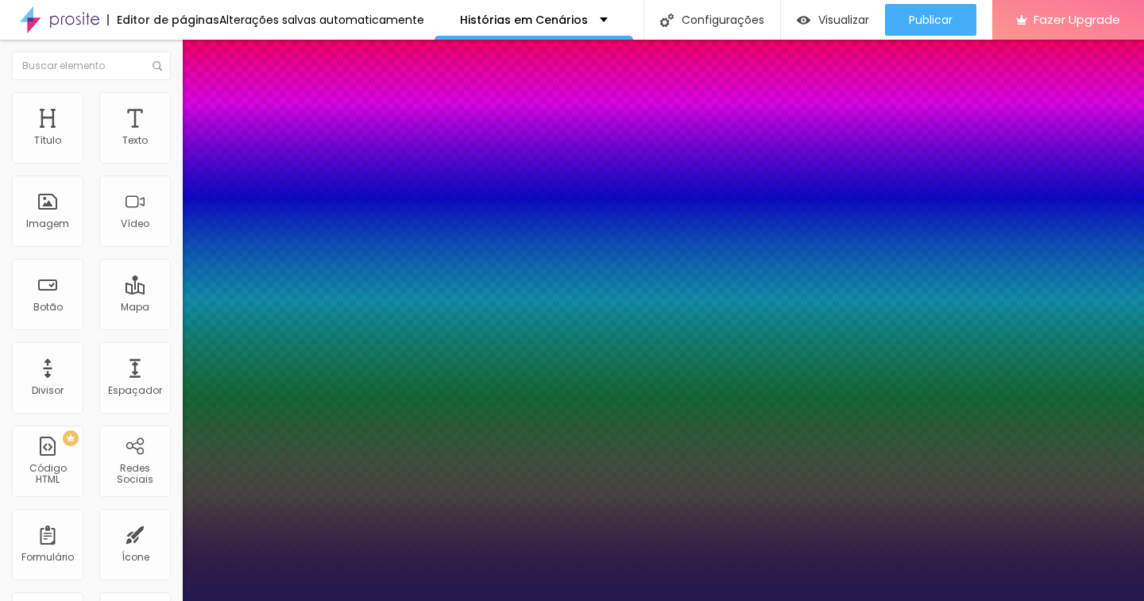
type input "40"
type input "1"
drag, startPoint x: 217, startPoint y: 269, endPoint x: 245, endPoint y: 276, distance: 29.7
click at [493, 601] on div at bounding box center [572, 601] width 1144 height 0
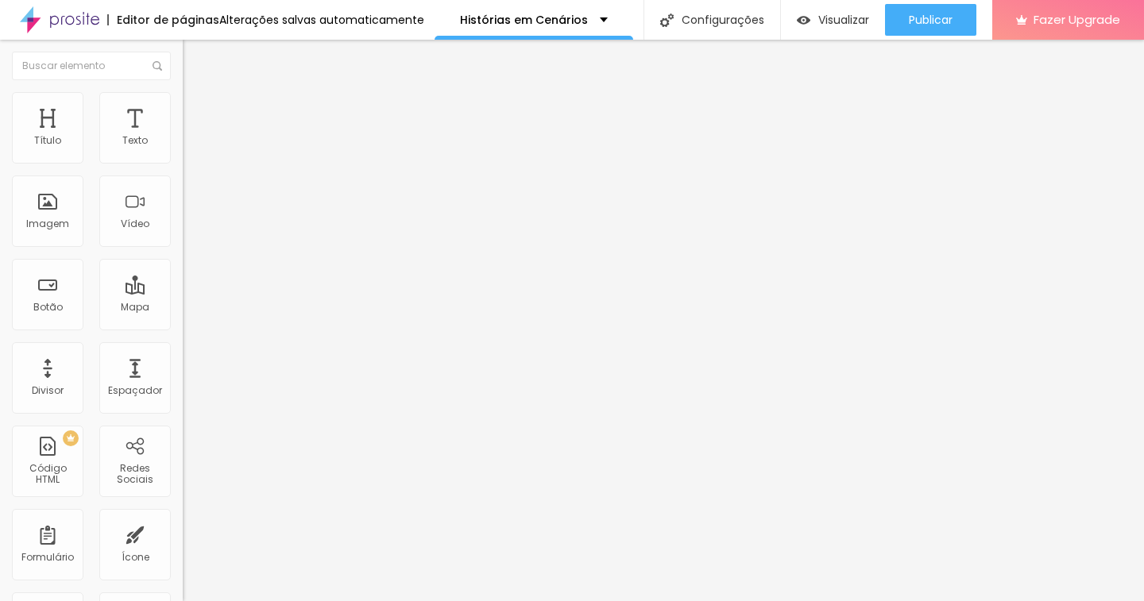
click at [189, 230] on icon "button" at bounding box center [194, 226] width 10 height 10
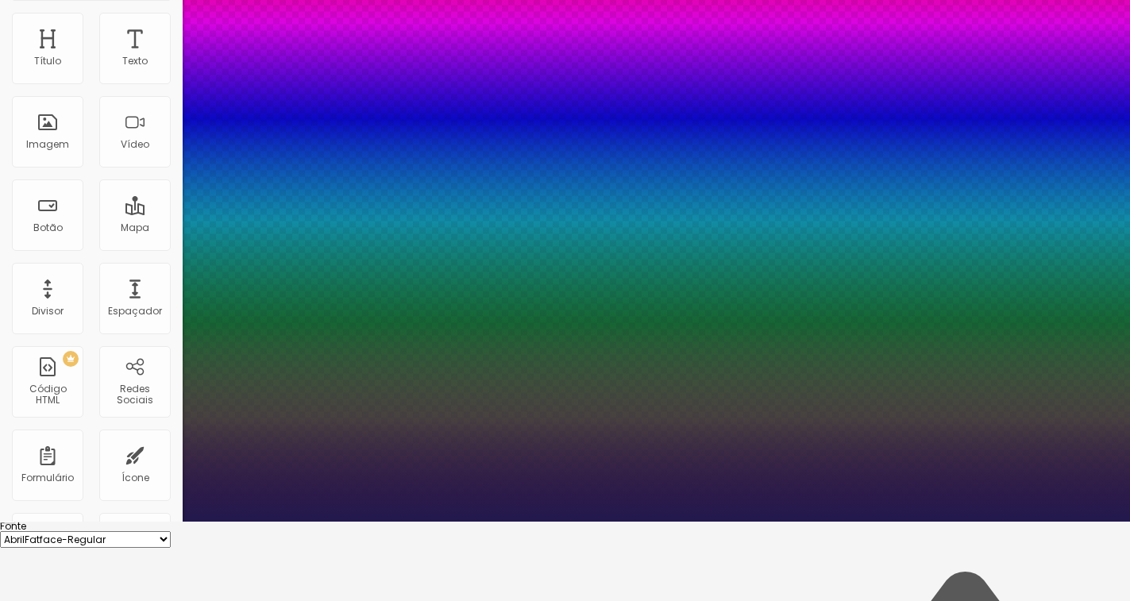
scroll to position [136, 0]
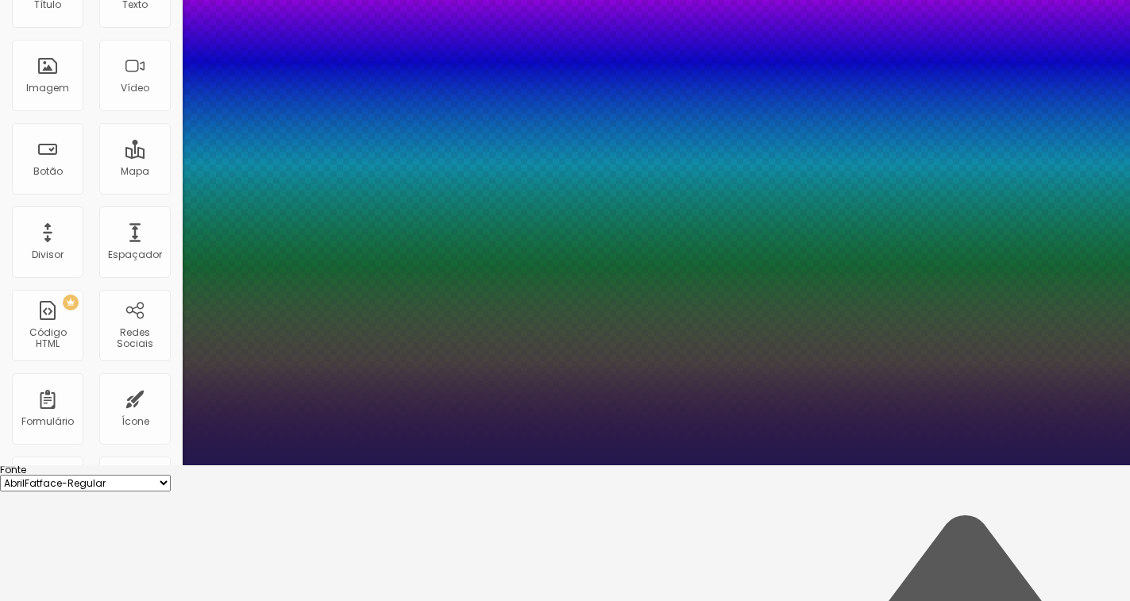
click at [171, 475] on select "AbrilFatface-Regular Actor-Regular Alegreya AlegreyaBlack [PERSON_NAME] Allan-R…" at bounding box center [85, 483] width 171 height 17
click at [169, 475] on select "AbrilFatface-Regular Actor-Regular Alegreya AlegreyaBlack [PERSON_NAME] Allan-R…" at bounding box center [85, 483] width 171 height 17
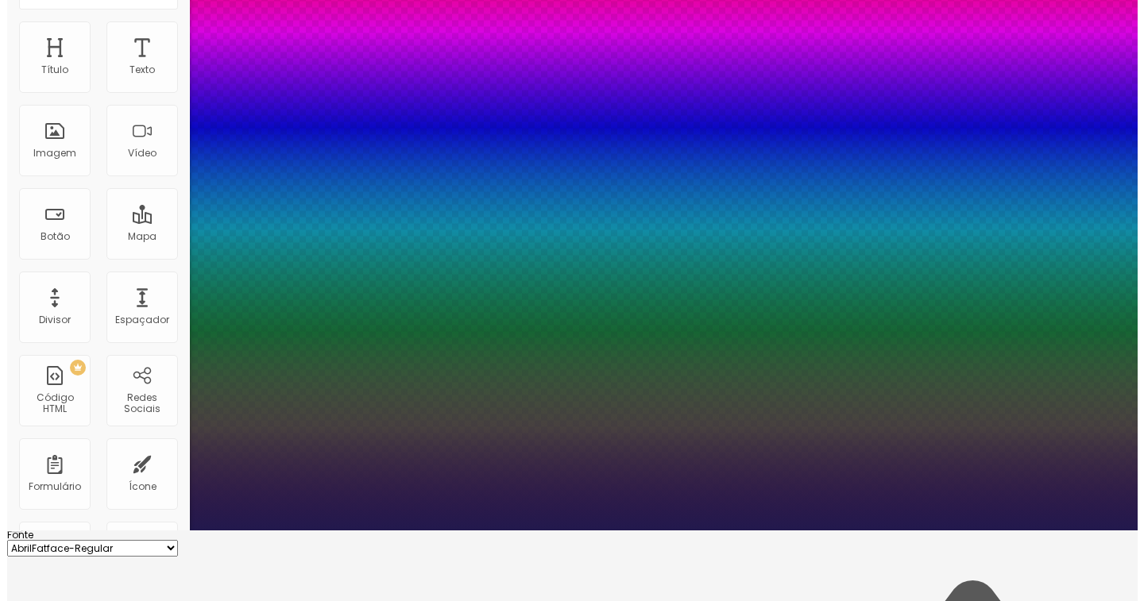
scroll to position [0, 0]
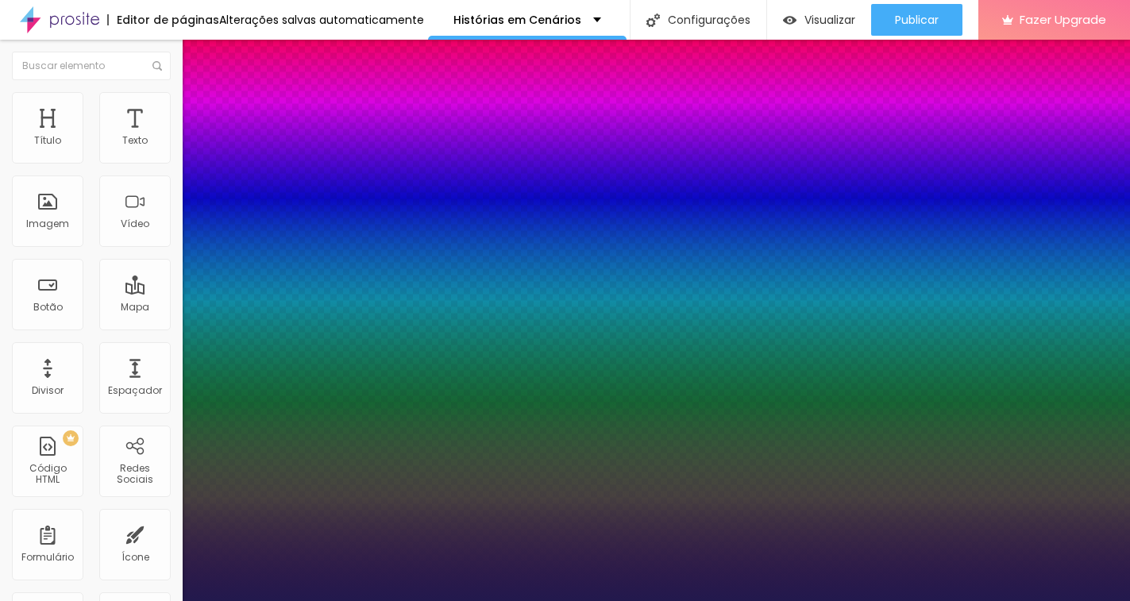
click at [626, 601] on div at bounding box center [565, 601] width 1130 height 0
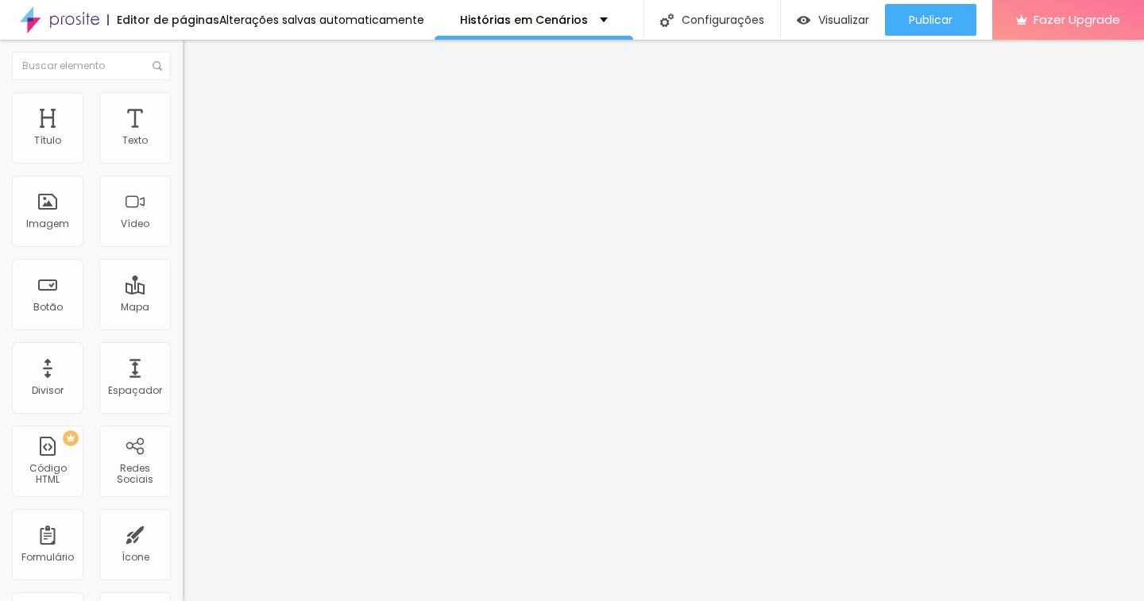
click at [189, 230] on icon "button" at bounding box center [194, 226] width 10 height 10
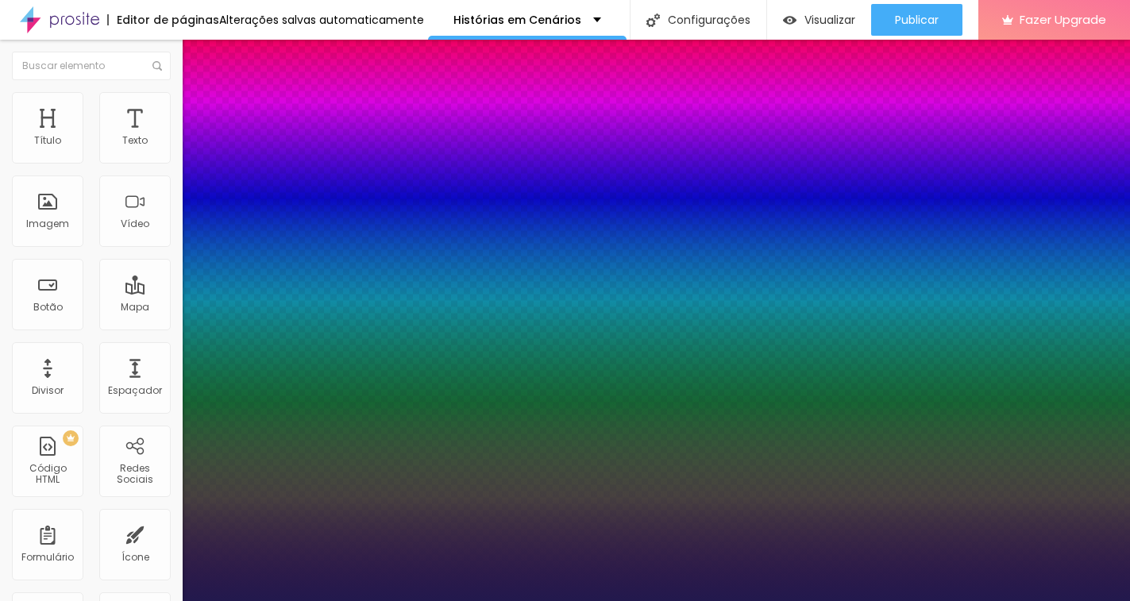
click at [635, 601] on div at bounding box center [565, 601] width 1130 height 0
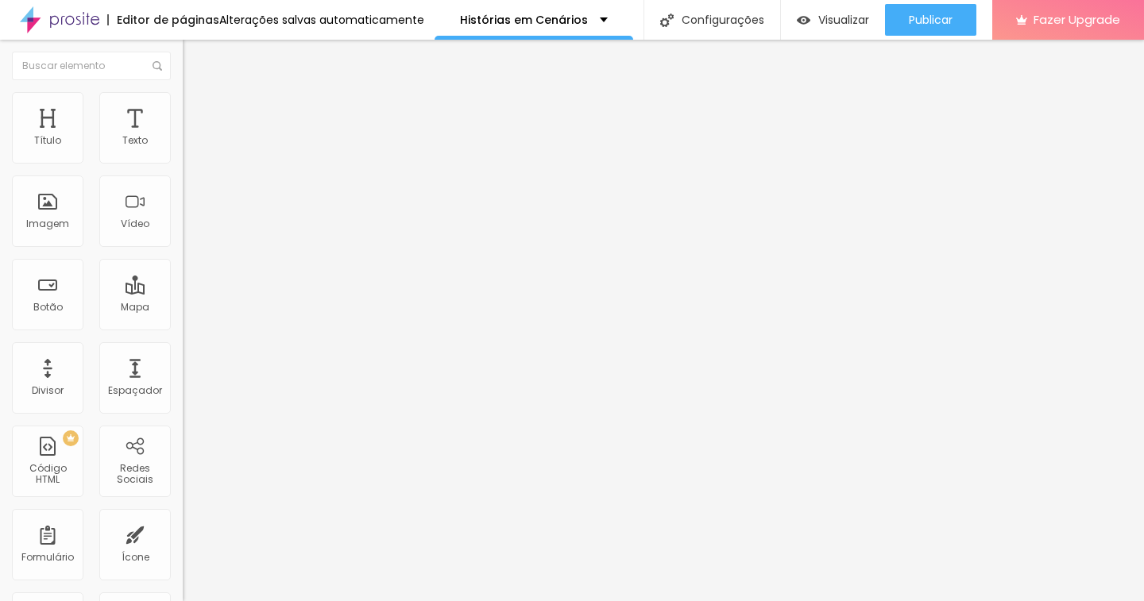
click at [189, 230] on icon "button" at bounding box center [194, 226] width 10 height 10
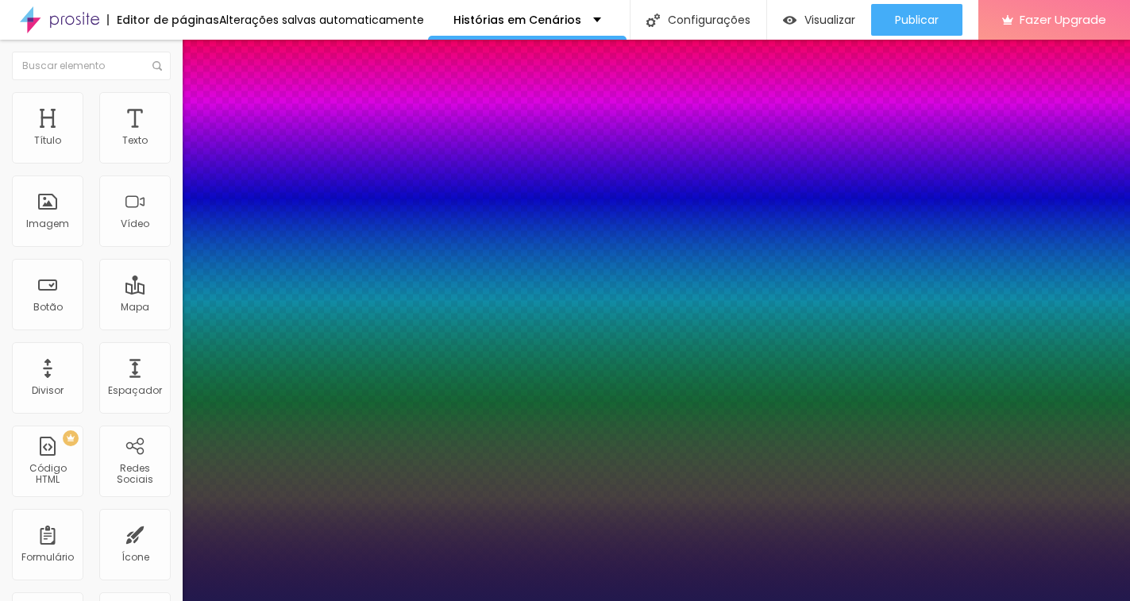
click at [695, 601] on div at bounding box center [565, 601] width 1130 height 0
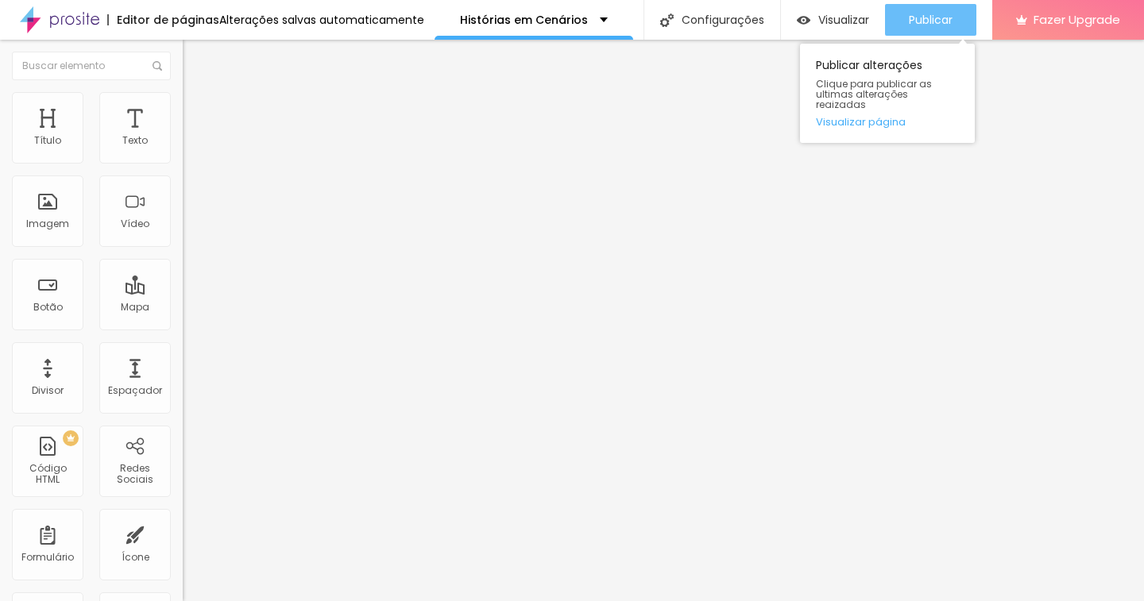
click at [934, 15] on span "Publicar" at bounding box center [931, 20] width 44 height 13
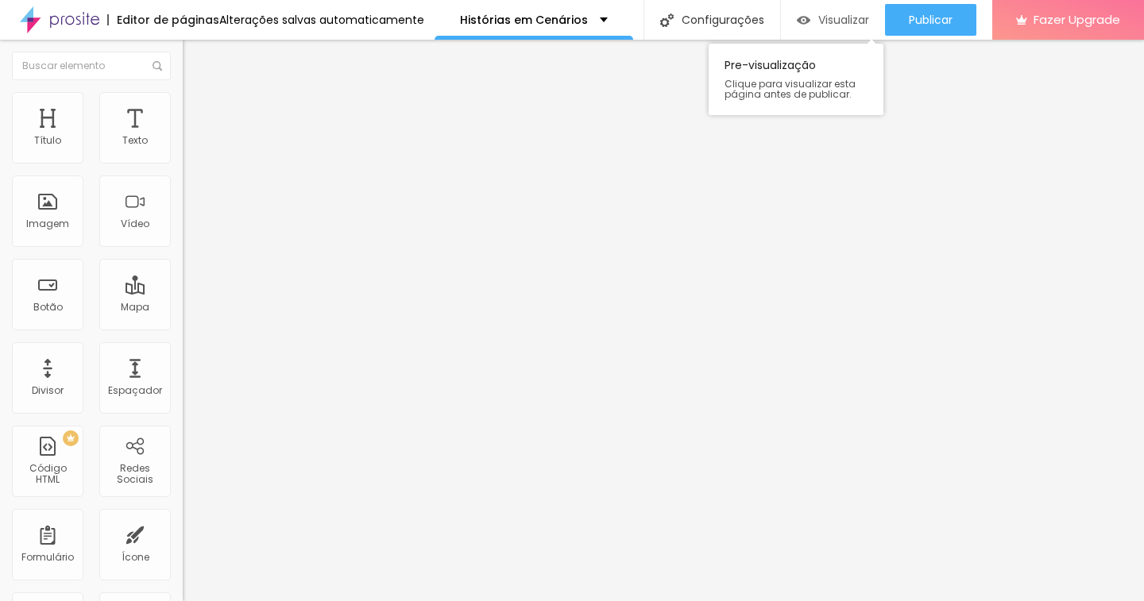
click at [840, 10] on div "Visualizar" at bounding box center [833, 20] width 72 height 32
click at [183, 98] on img at bounding box center [190, 99] width 14 height 14
click at [183, 108] on img at bounding box center [190, 115] width 14 height 14
click at [183, 108] on li "Avançado" at bounding box center [274, 116] width 183 height 16
click at [183, 98] on img at bounding box center [190, 99] width 14 height 14
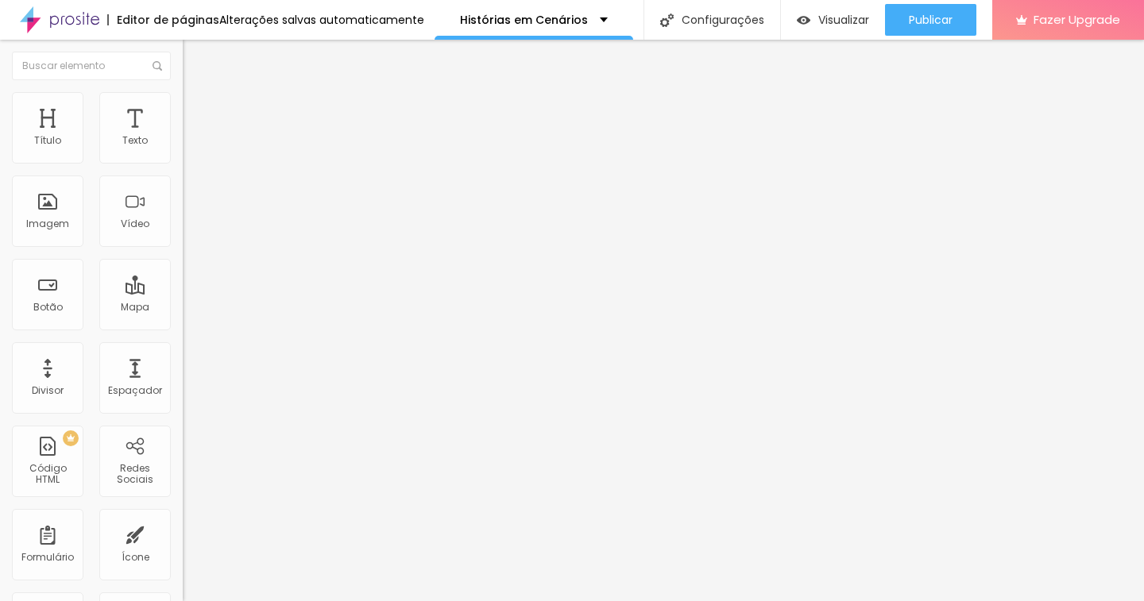
click at [183, 91] on img at bounding box center [190, 83] width 14 height 14
click at [183, 226] on img at bounding box center [188, 220] width 11 height 11
click at [183, 92] on li "Estilo" at bounding box center [274, 100] width 183 height 16
drag, startPoint x: 94, startPoint y: 172, endPoint x: 106, endPoint y: 167, distance: 12.8
click at [183, 163] on input "range" at bounding box center [234, 156] width 102 height 13
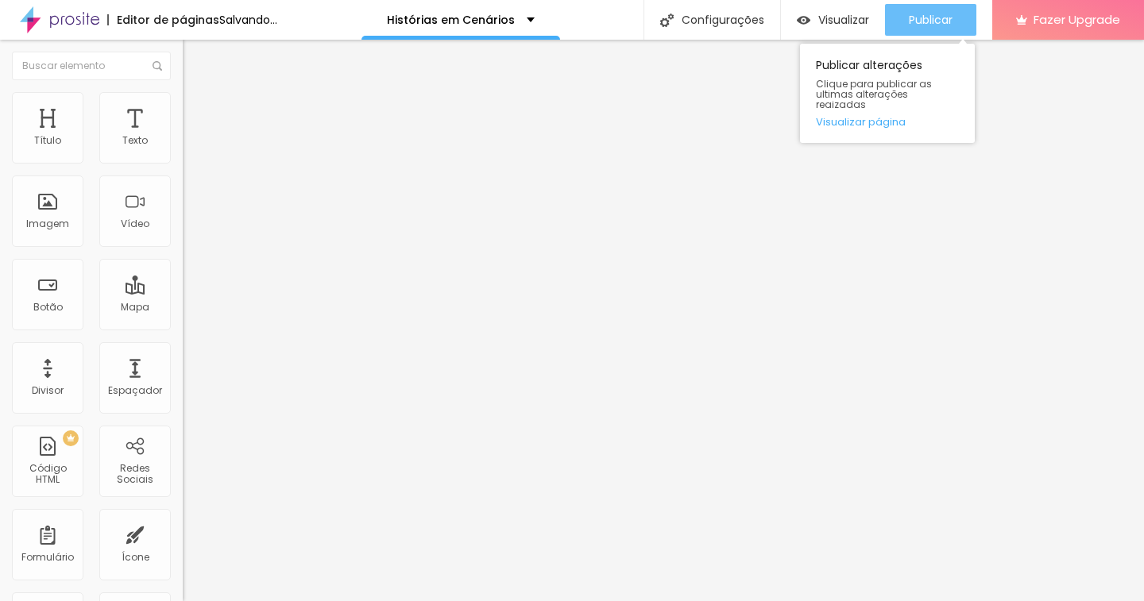
click at [918, 10] on div "Publicar" at bounding box center [931, 20] width 44 height 32
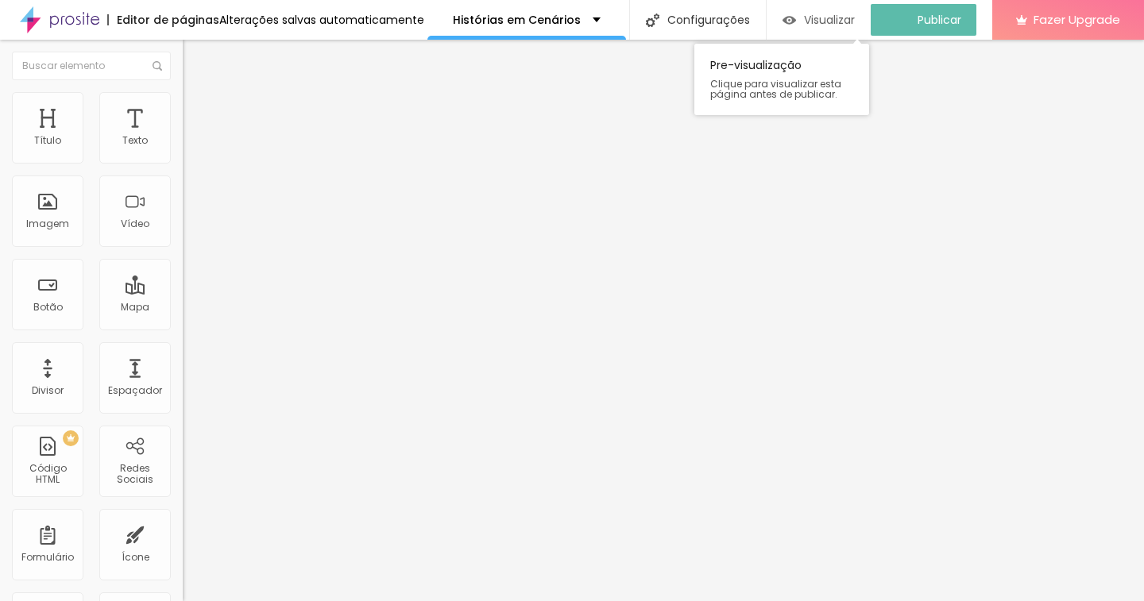
click at [845, 20] on span "Visualizar" at bounding box center [829, 20] width 51 height 13
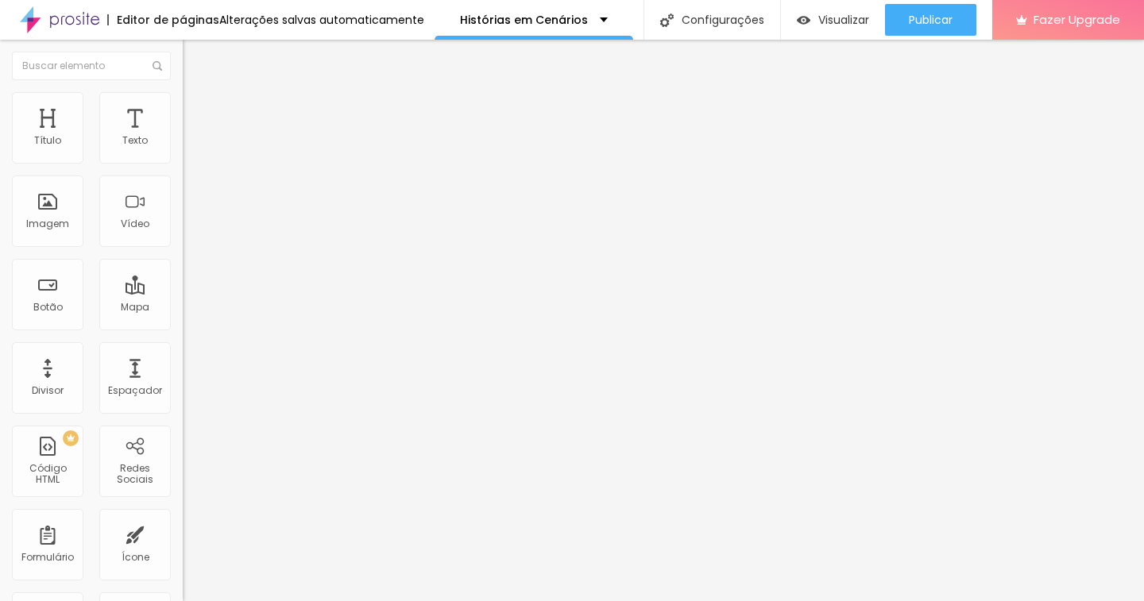
click at [183, 214] on img at bounding box center [188, 208] width 11 height 11
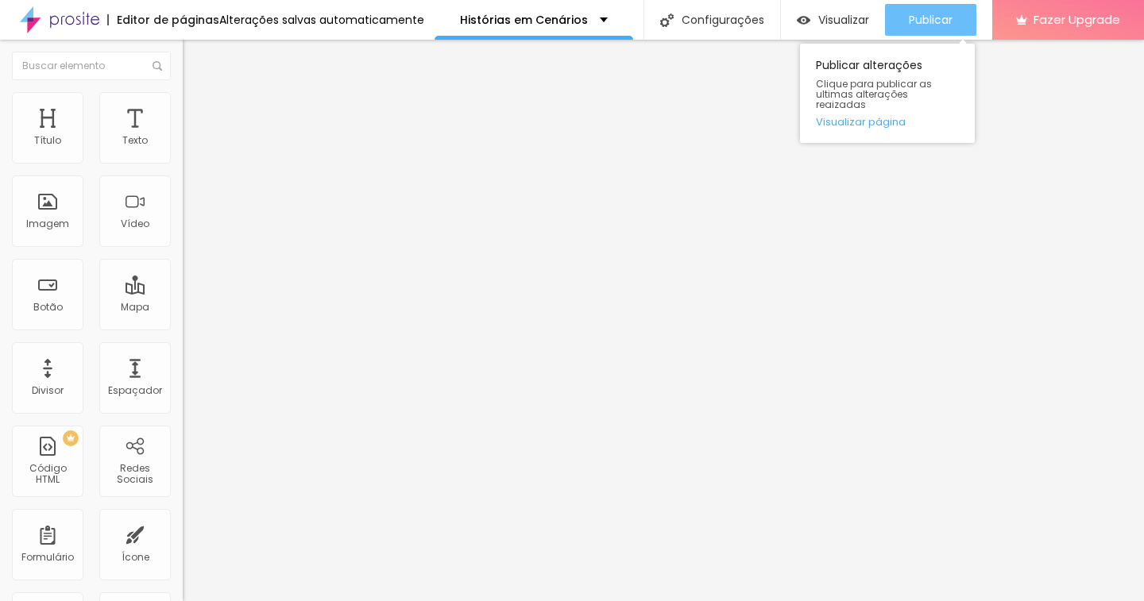
click at [942, 23] on span "Publicar" at bounding box center [931, 20] width 44 height 13
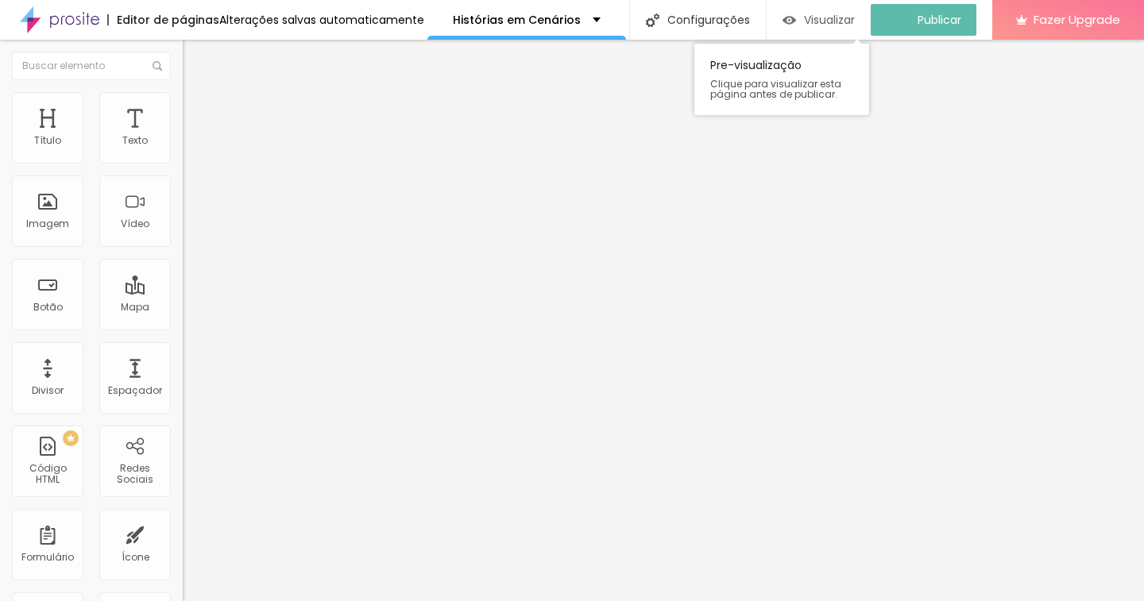
click at [836, 26] on span "Visualizar" at bounding box center [829, 20] width 51 height 13
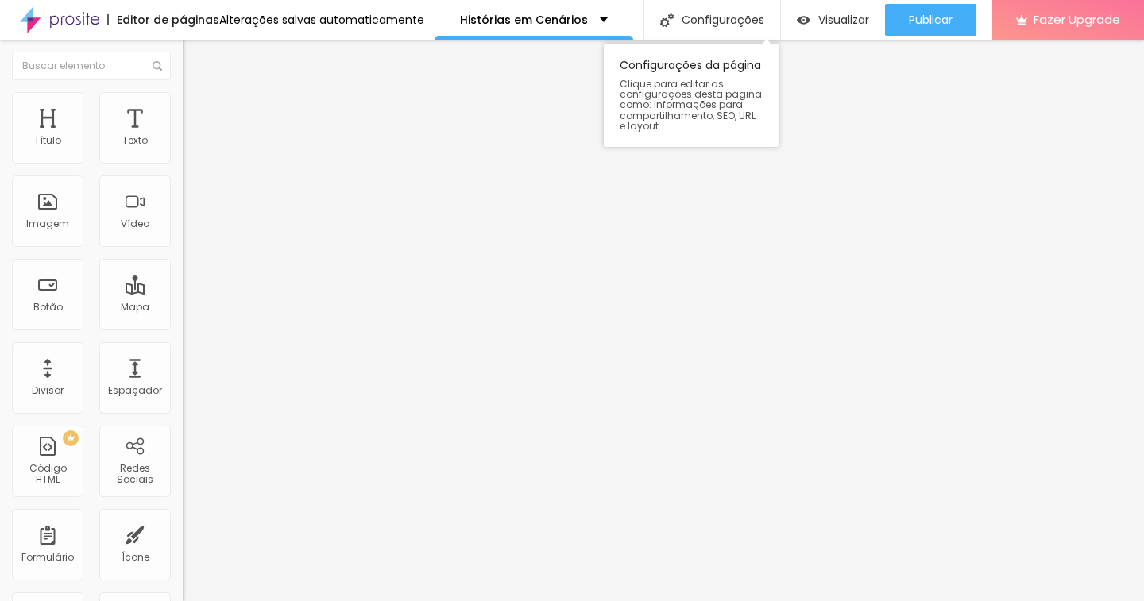
click at [686, 131] on div "Configurações da página Clique para editar as configurações desta página como: …" at bounding box center [691, 95] width 175 height 103
click at [183, 235] on button "button" at bounding box center [194, 226] width 22 height 17
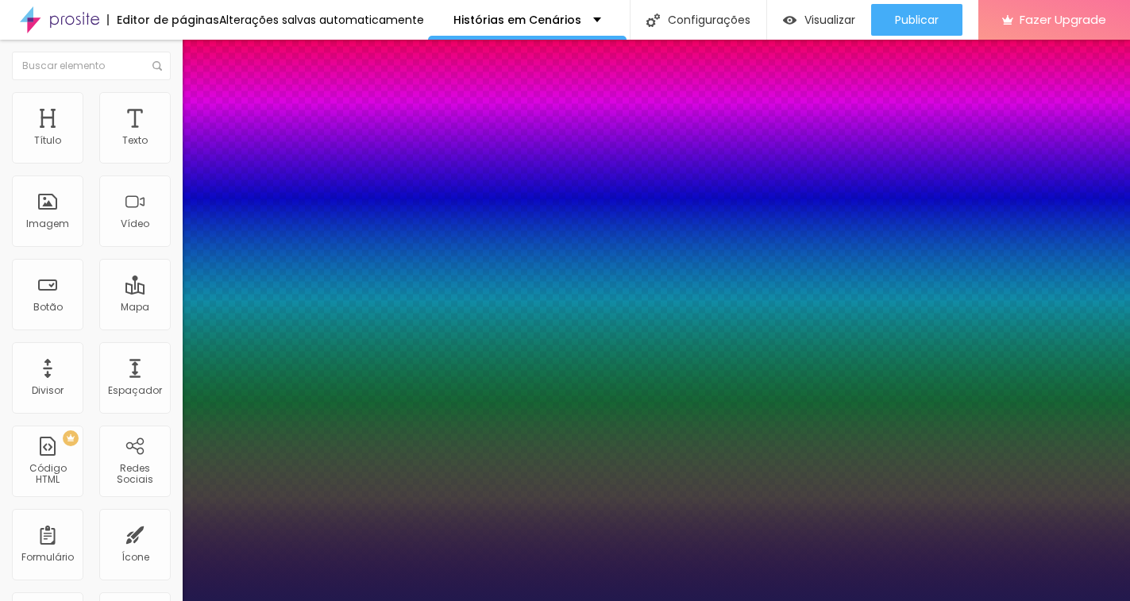
drag, startPoint x: 258, startPoint y: 448, endPoint x: 269, endPoint y: 446, distance: 11.4
click at [660, 601] on div at bounding box center [565, 601] width 1130 height 0
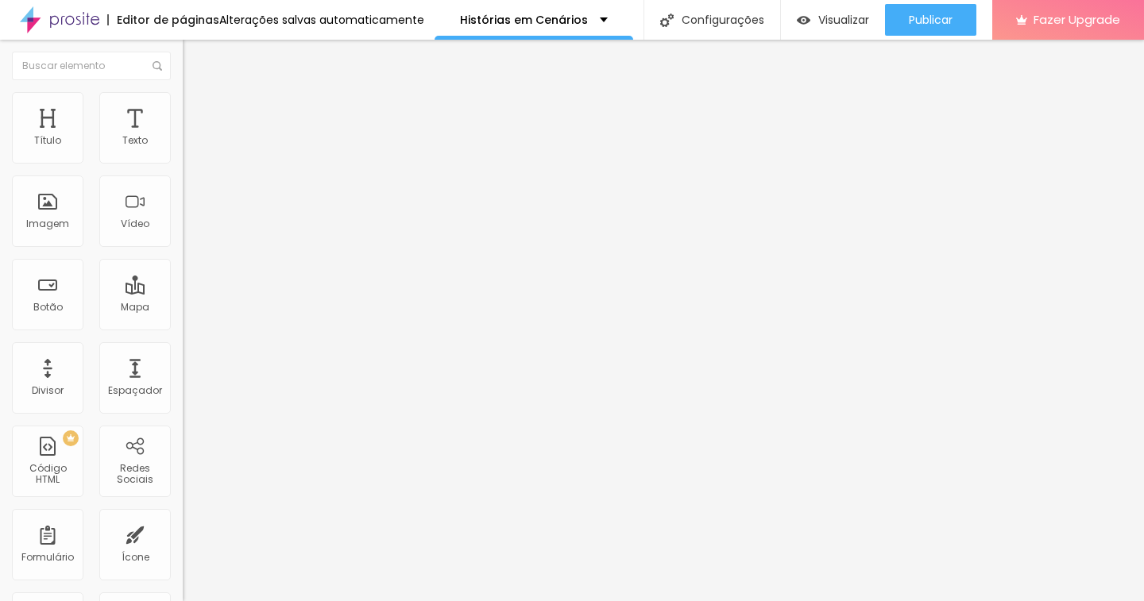
click at [183, 102] on img at bounding box center [190, 99] width 14 height 14
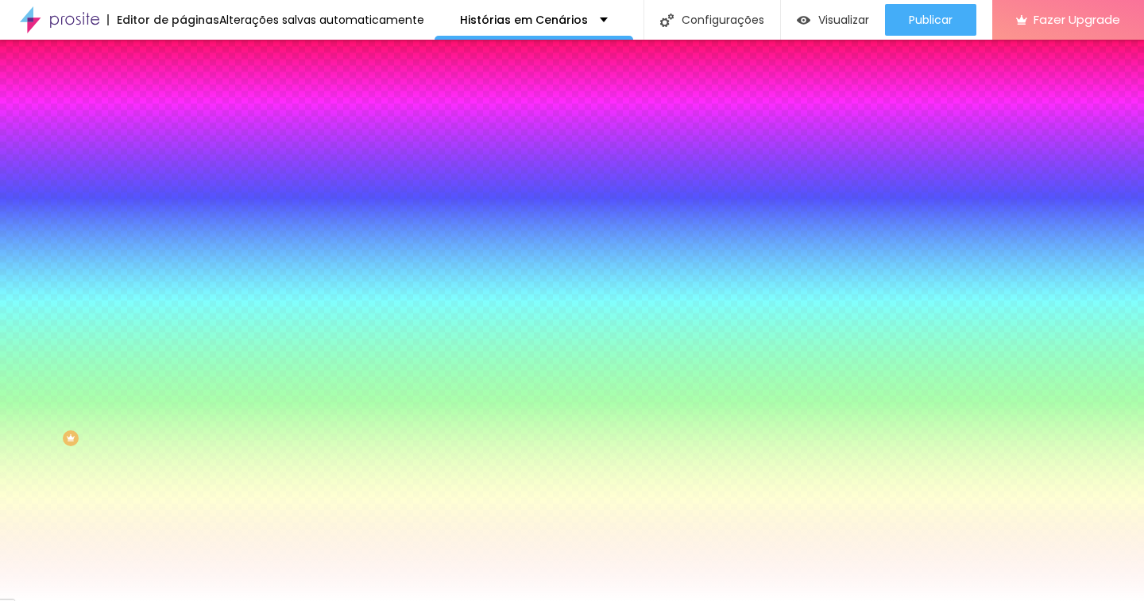
click at [183, 91] on img at bounding box center [190, 83] width 14 height 14
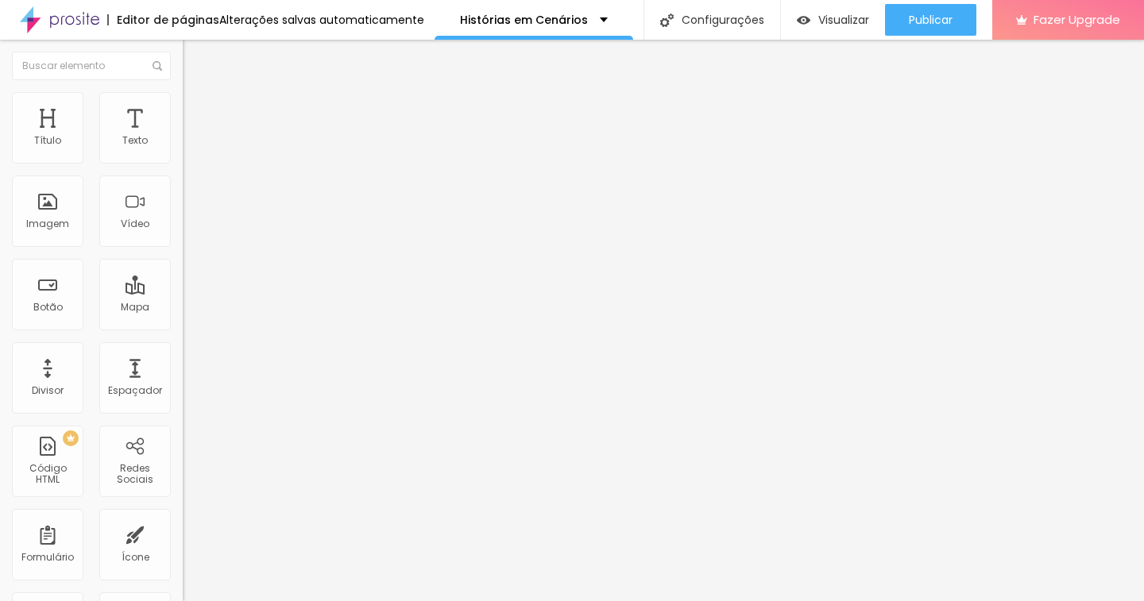
click at [183, 145] on span "Completo" at bounding box center [207, 138] width 48 height 14
click at [183, 104] on li "Estilo" at bounding box center [274, 100] width 183 height 16
click at [183, 153] on button "button" at bounding box center [194, 144] width 22 height 17
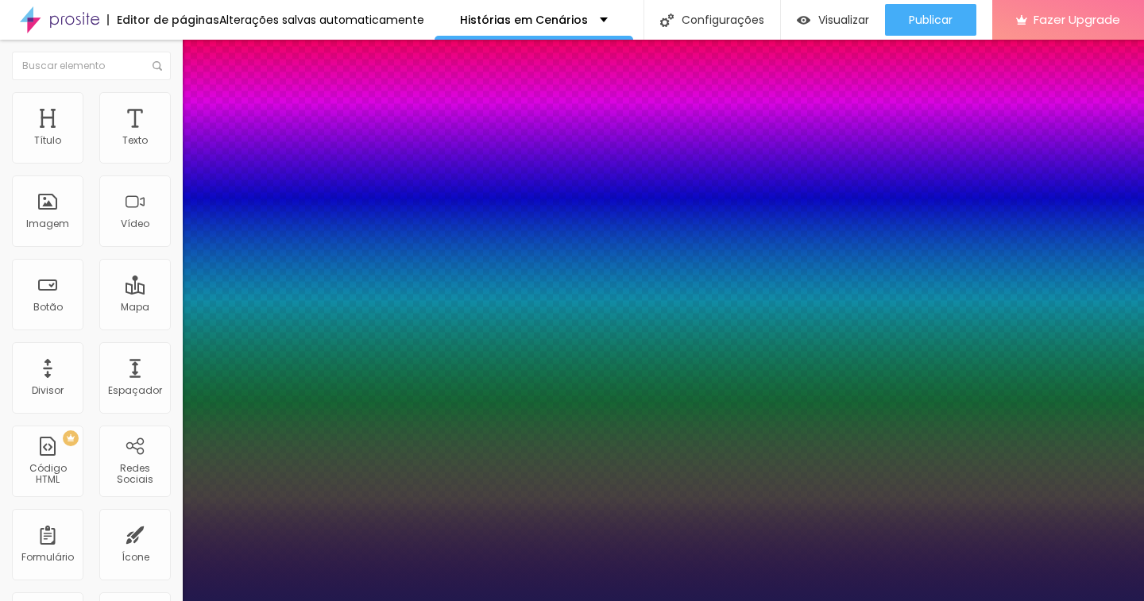
drag, startPoint x: 244, startPoint y: 272, endPoint x: 254, endPoint y: 269, distance: 10.8
click at [450, 601] on div at bounding box center [572, 601] width 1144 height 0
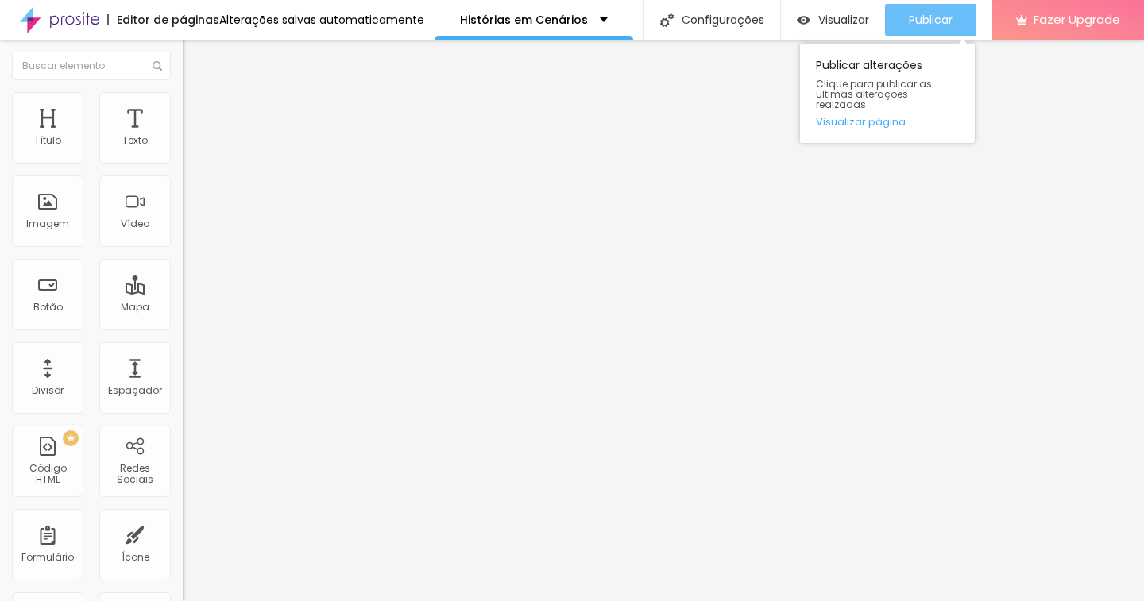
click at [938, 11] on div "Publicar" at bounding box center [931, 20] width 44 height 32
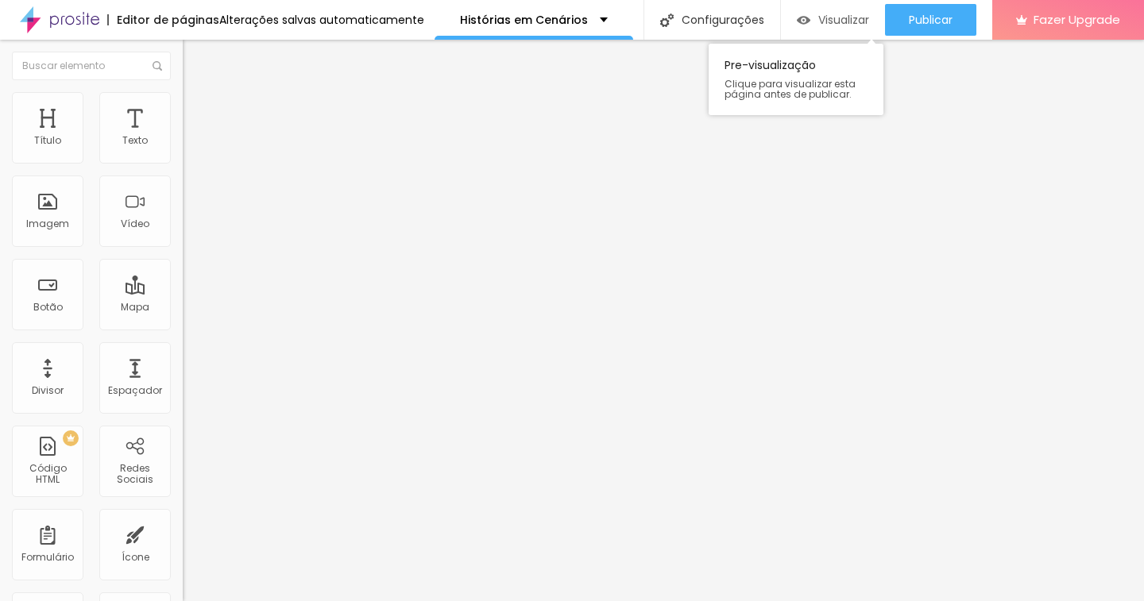
click at [844, 22] on span "Visualizar" at bounding box center [843, 20] width 51 height 13
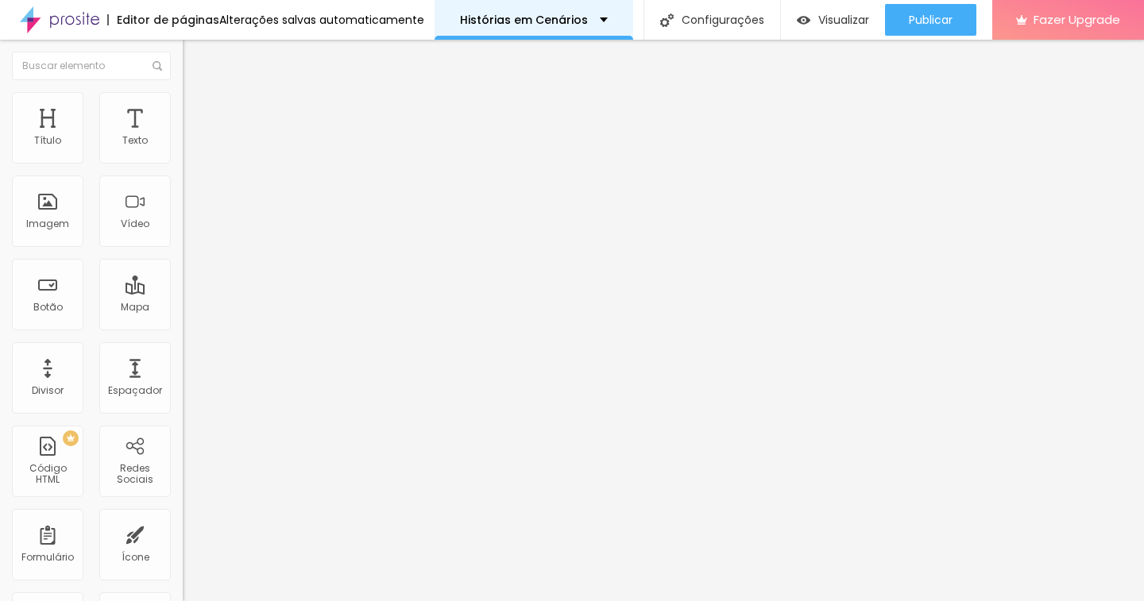
click at [592, 20] on div "Histórias em Cenários" at bounding box center [534, 19] width 148 height 11
click at [183, 95] on img at bounding box center [190, 99] width 14 height 14
click at [183, 108] on img at bounding box center [190, 115] width 14 height 14
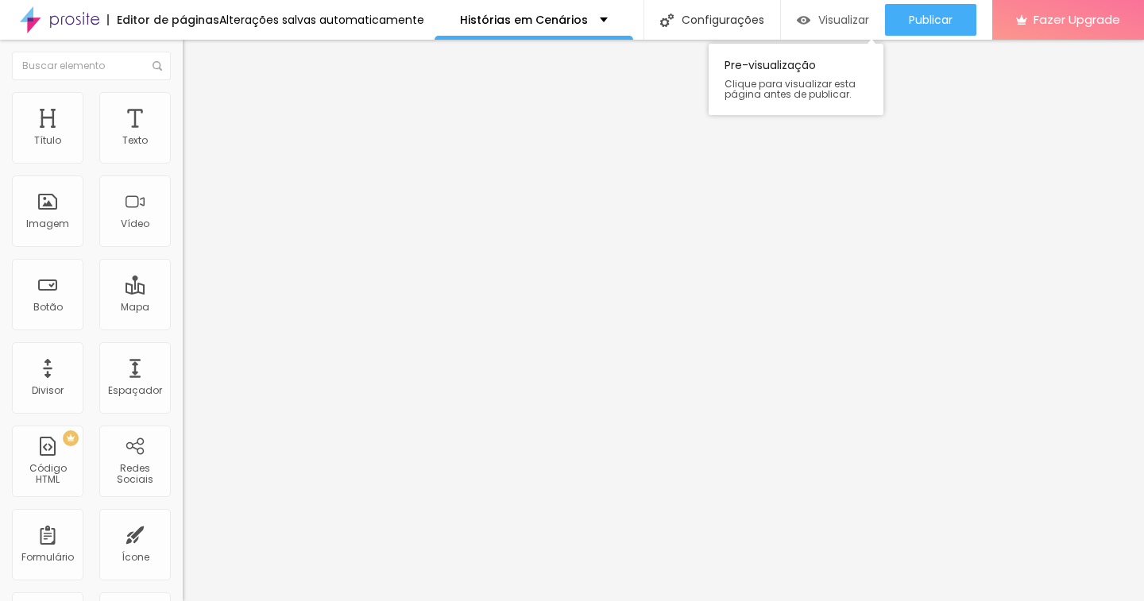
click at [818, 16] on span "Visualizar" at bounding box center [843, 20] width 51 height 13
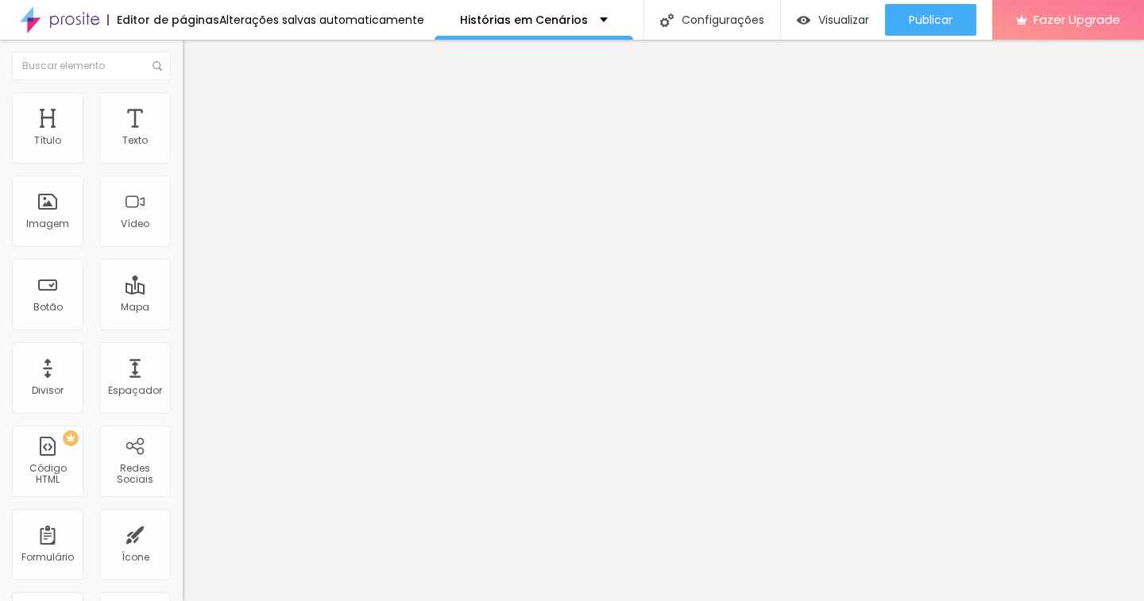
click at [183, 96] on li "Avançado" at bounding box center [274, 100] width 183 height 16
click at [183, 235] on button "button" at bounding box center [194, 226] width 22 height 17
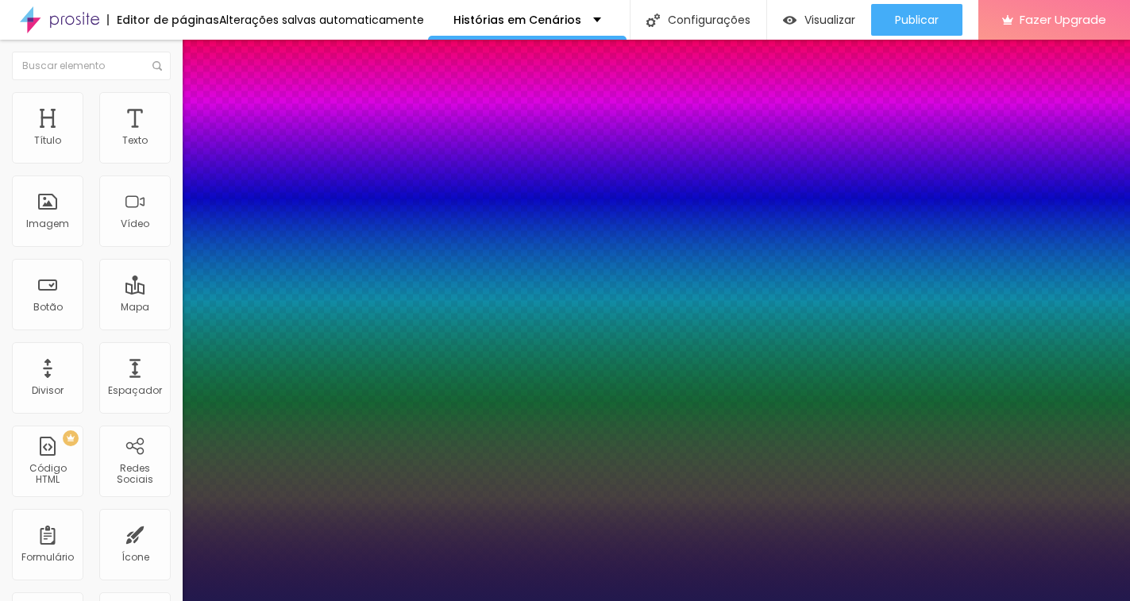
click at [131, 601] on div at bounding box center [565, 601] width 1130 height 0
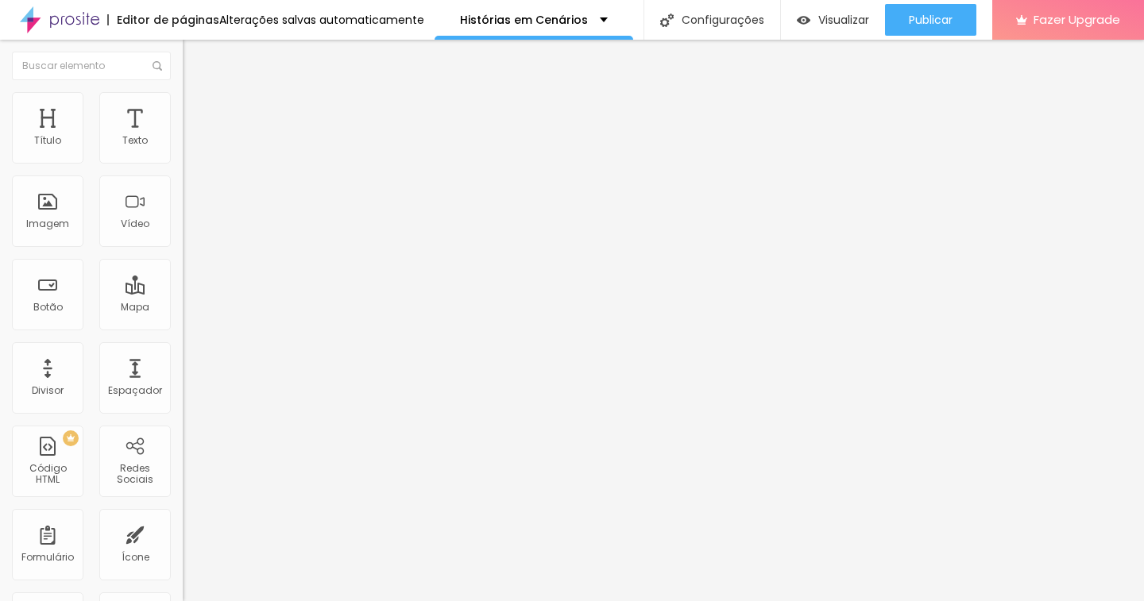
click at [183, 102] on img at bounding box center [190, 99] width 14 height 14
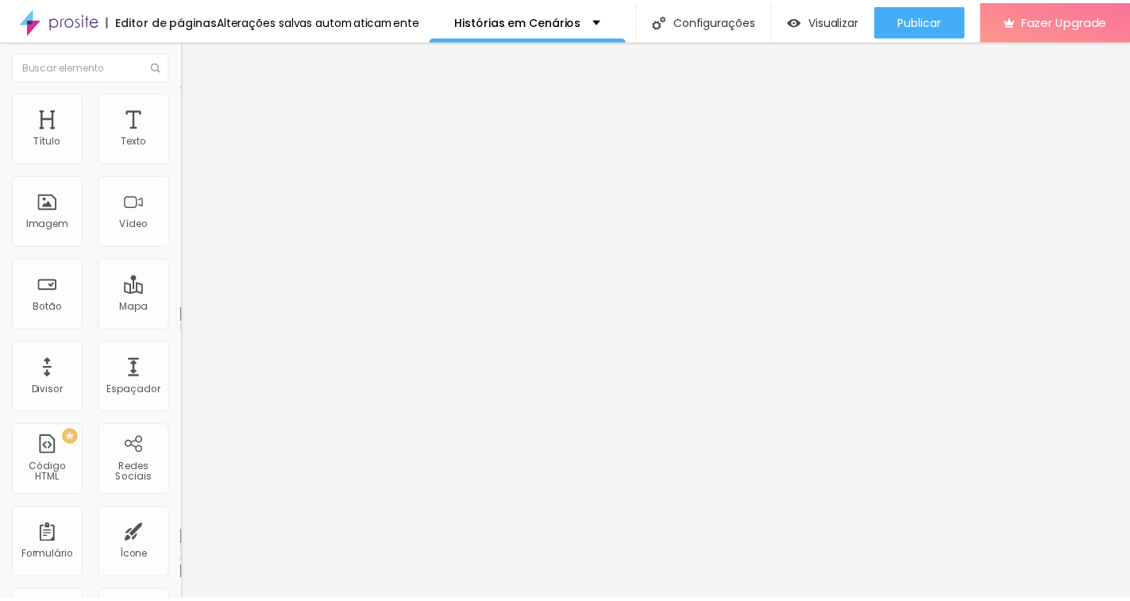
scroll to position [1, 0]
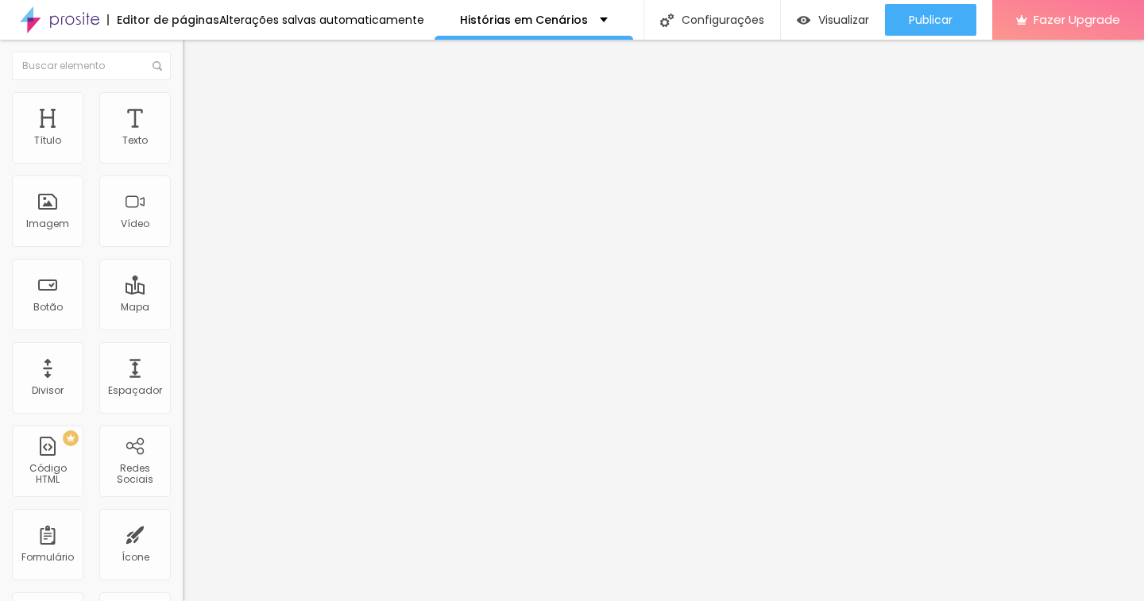
click at [183, 108] on li "Avançado" at bounding box center [274, 116] width 183 height 16
click at [183, 99] on img at bounding box center [190, 99] width 14 height 14
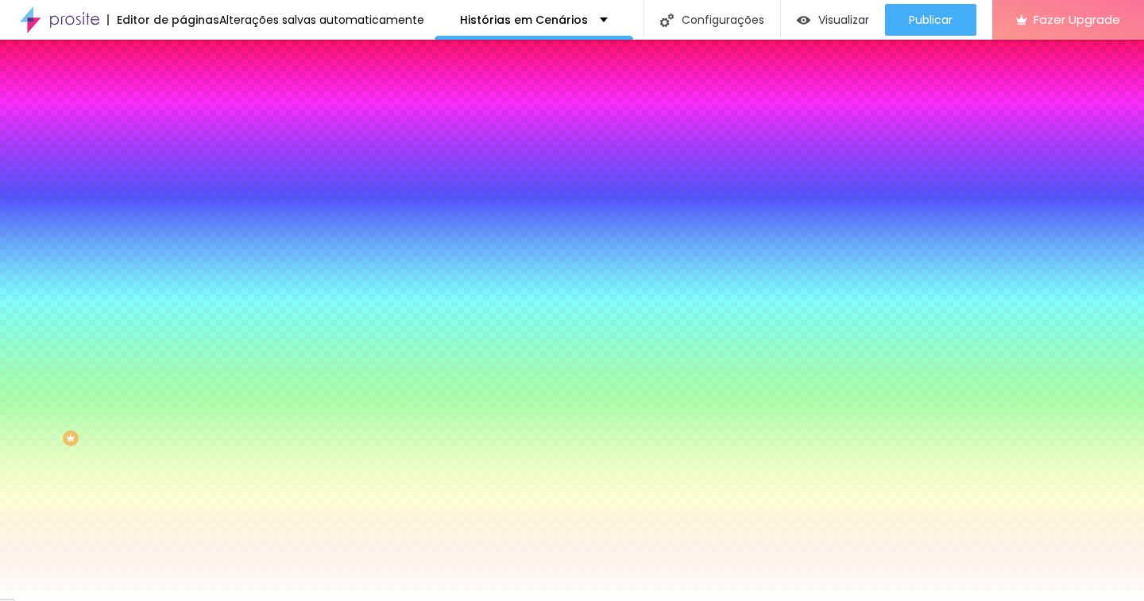
click at [183, 165] on span "Nenhum" at bounding box center [203, 159] width 41 height 14
click at [183, 145] on div "Imagem de fundo Adicionar imagem" at bounding box center [274, 134] width 183 height 21
click at [183, 146] on span "Adicionar imagem" at bounding box center [234, 140] width 102 height 14
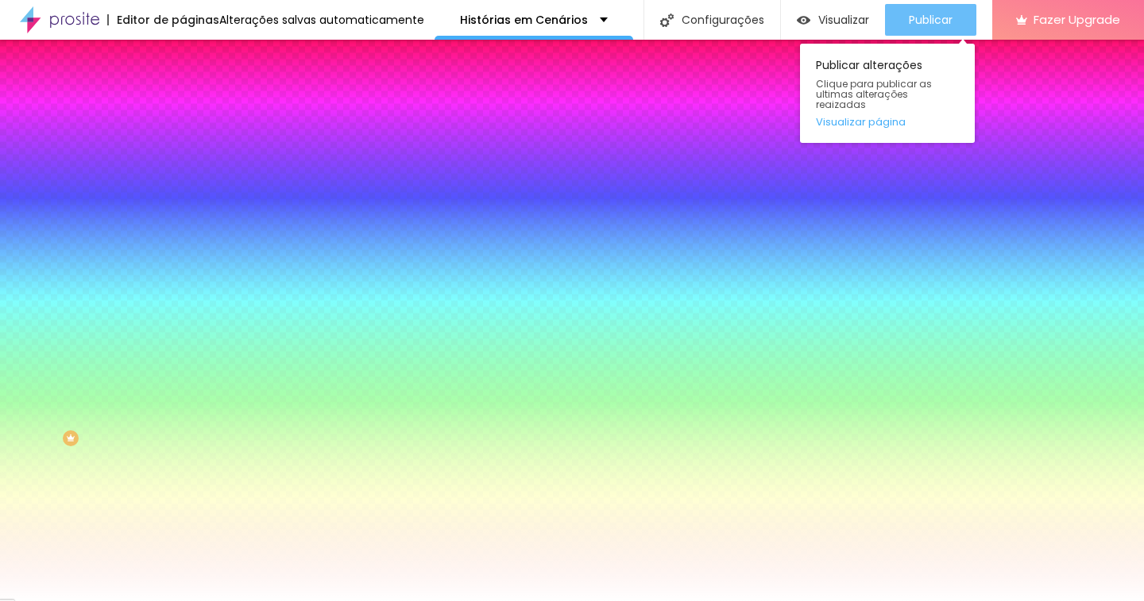
click at [933, 14] on span "Publicar" at bounding box center [931, 20] width 44 height 13
click at [967, 10] on button "Publicar" at bounding box center [930, 20] width 91 height 32
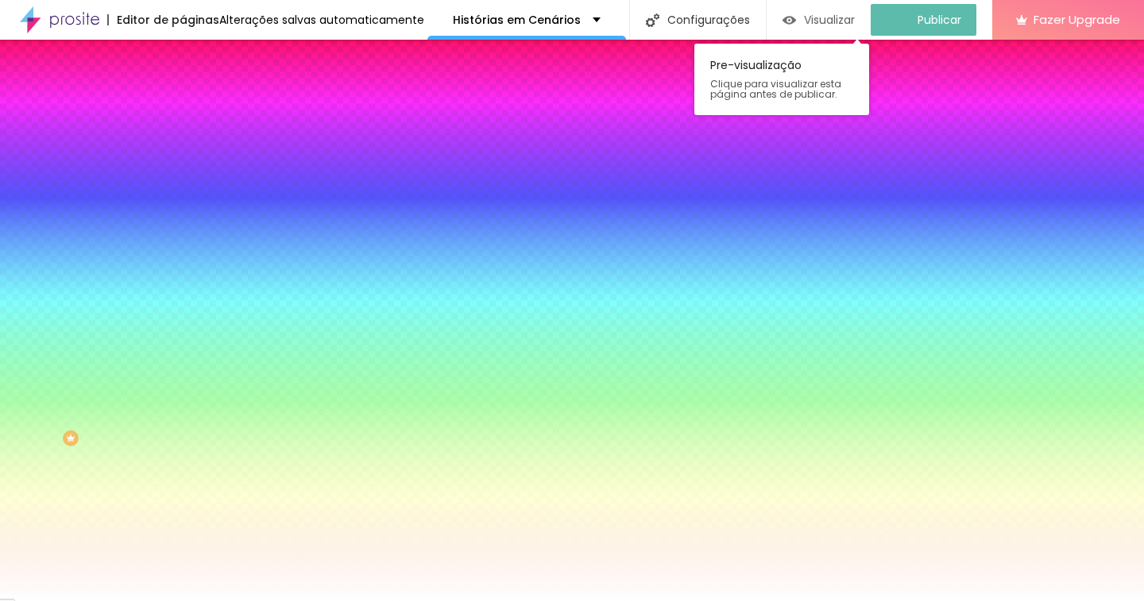
click at [839, 14] on span "Visualizar" at bounding box center [829, 20] width 51 height 13
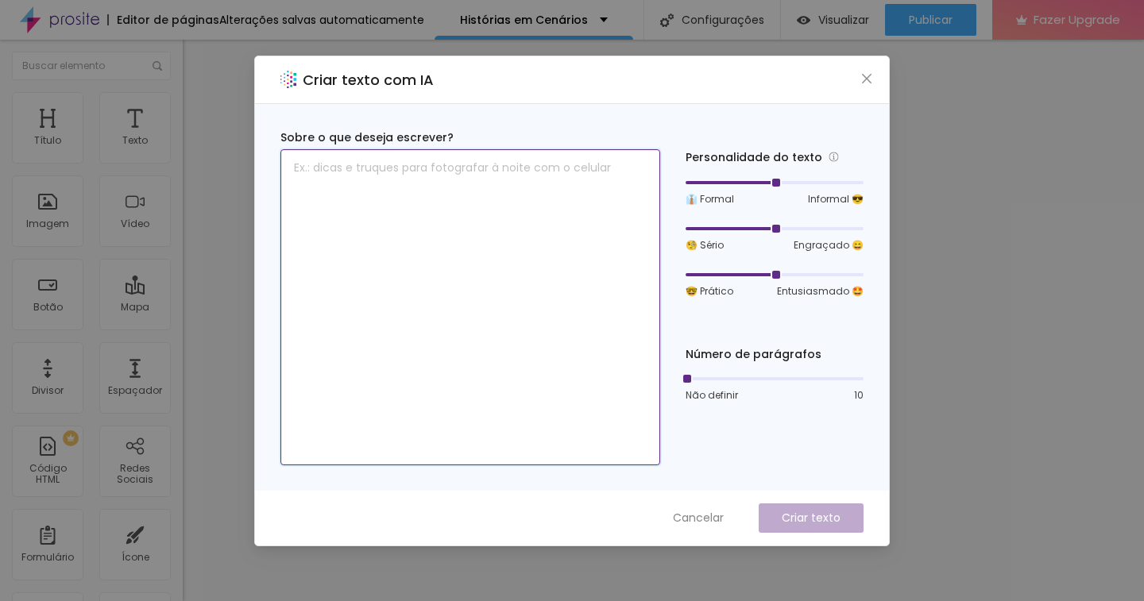
click at [383, 179] on textarea at bounding box center [470, 307] width 380 height 316
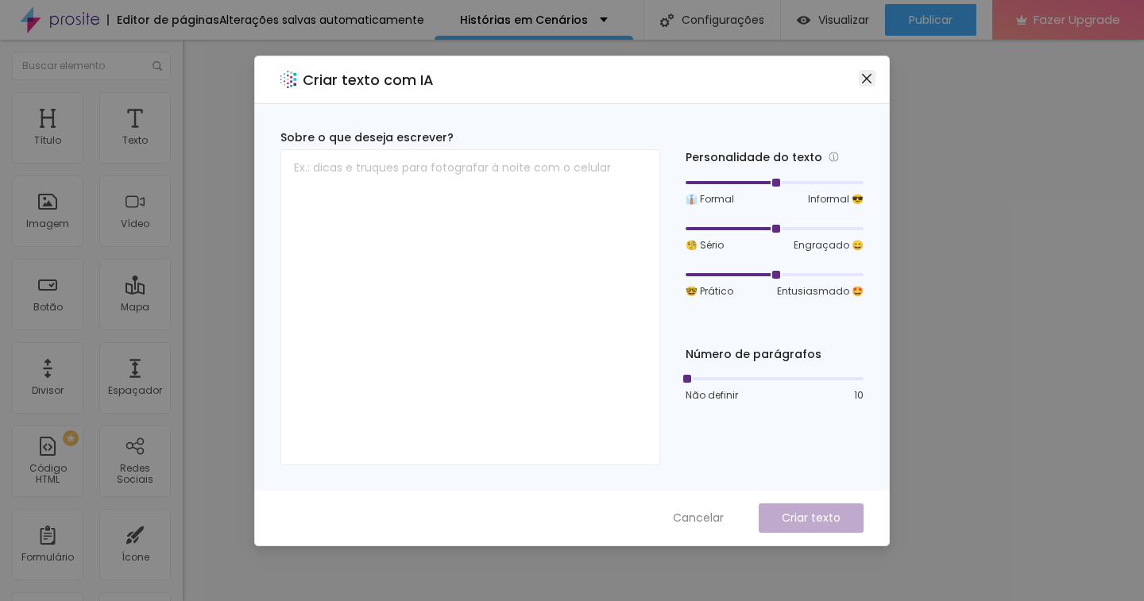
click at [862, 81] on icon "close" at bounding box center [866, 78] width 13 height 13
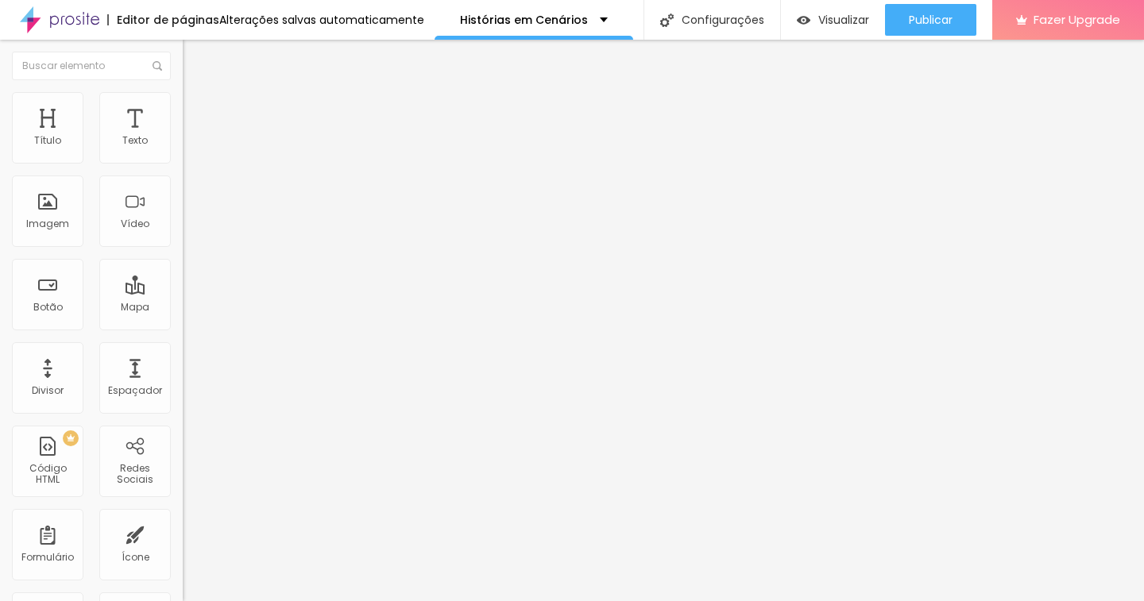
click at [189, 230] on icon "button" at bounding box center [194, 226] width 10 height 10
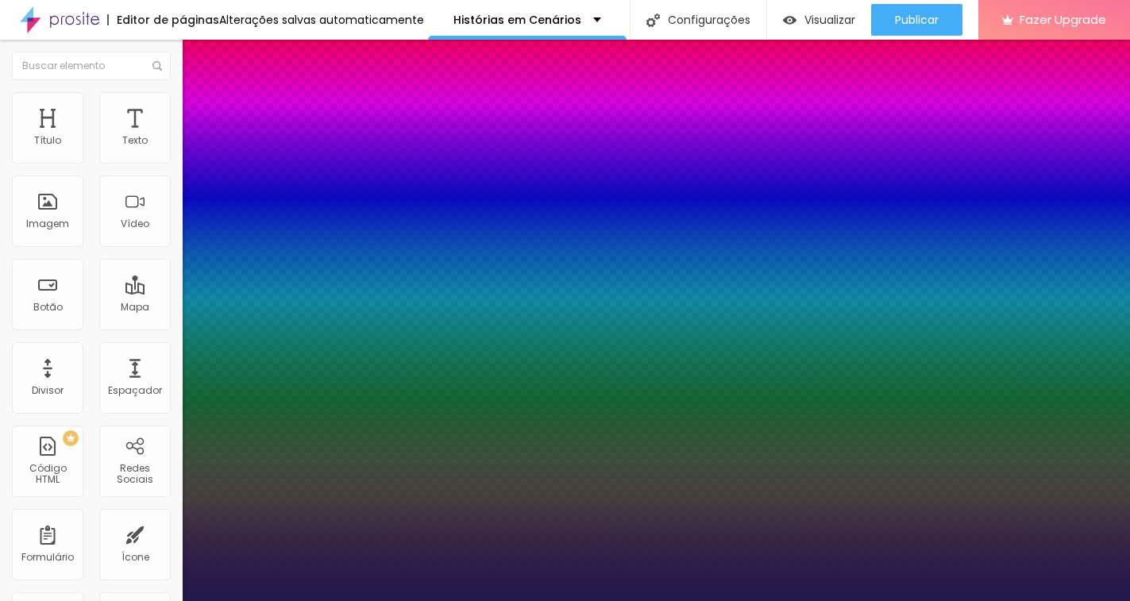
drag, startPoint x: 212, startPoint y: 450, endPoint x: 304, endPoint y: 453, distance: 92.2
click at [437, 601] on div at bounding box center [565, 601] width 1130 height 0
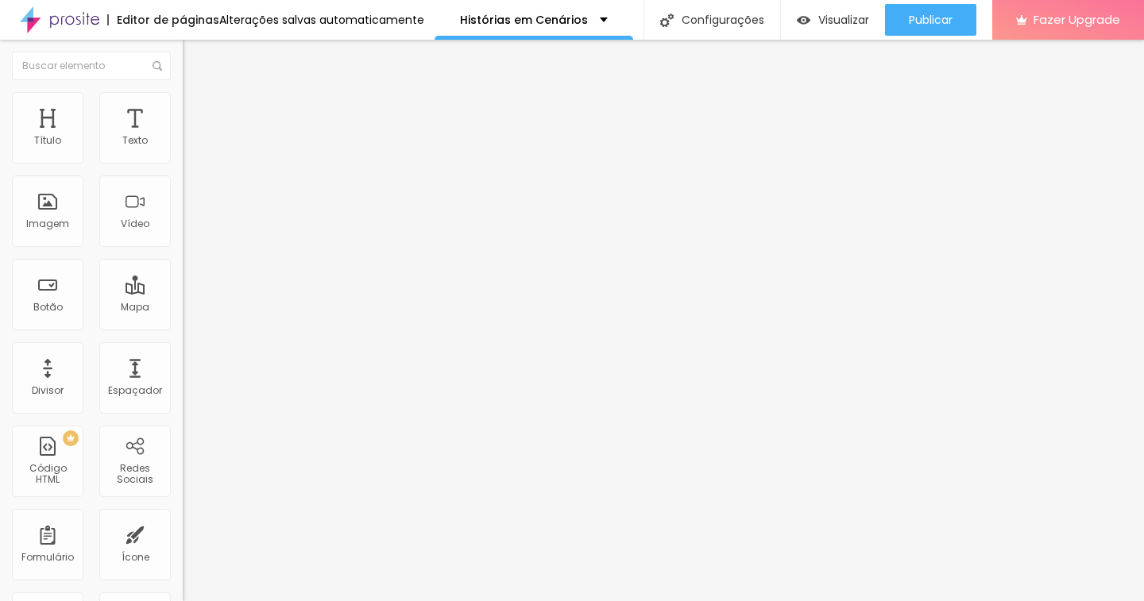
click at [183, 145] on span "Encaixotado" at bounding box center [214, 138] width 62 height 14
click at [183, 169] on span "Completo" at bounding box center [207, 163] width 48 height 14
click at [183, 105] on li "Estilo" at bounding box center [274, 100] width 183 height 16
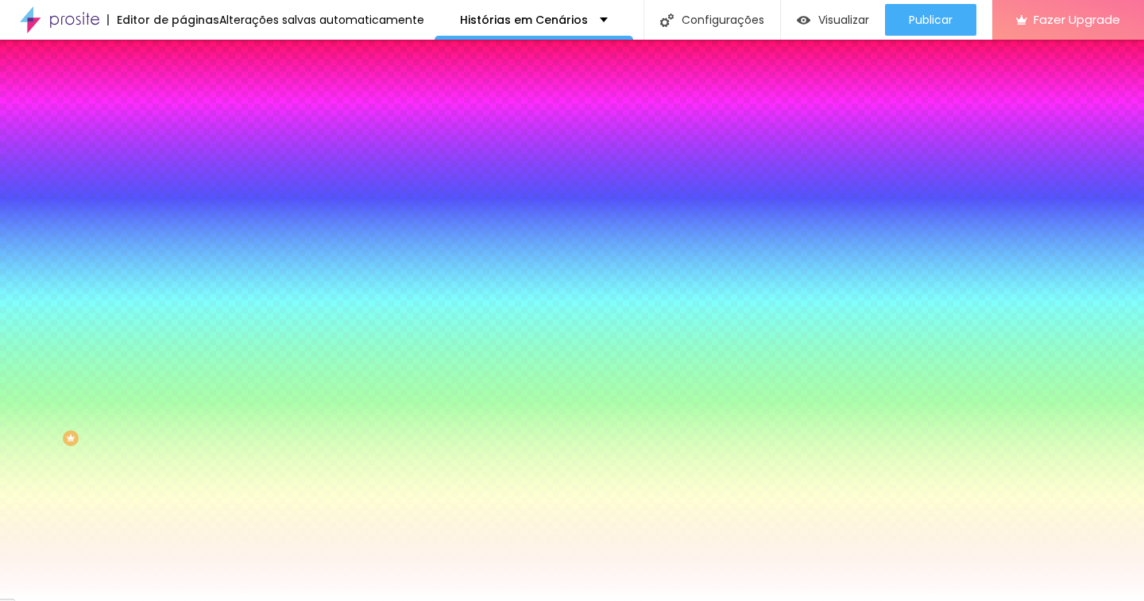
click at [183, 165] on span "Nenhum" at bounding box center [203, 159] width 41 height 14
click at [183, 108] on img at bounding box center [190, 115] width 14 height 14
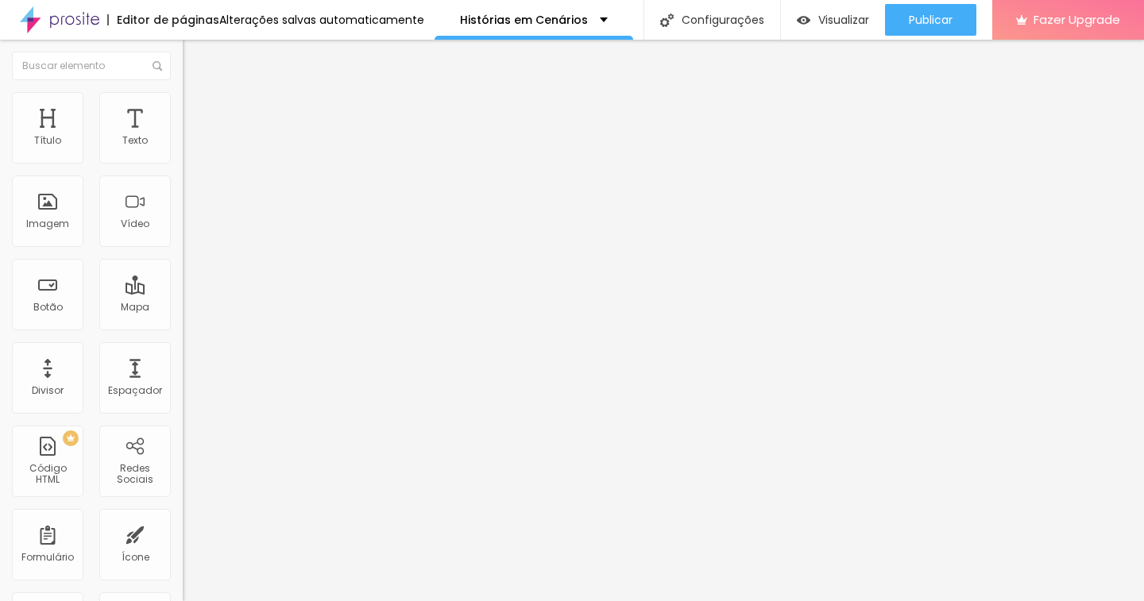
click at [197, 94] on span "Conteúdo" at bounding box center [221, 87] width 49 height 14
click at [183, 98] on ul "Conteúdo Estilo Avançado" at bounding box center [274, 100] width 183 height 48
click at [183, 100] on li "Estilo" at bounding box center [274, 100] width 183 height 16
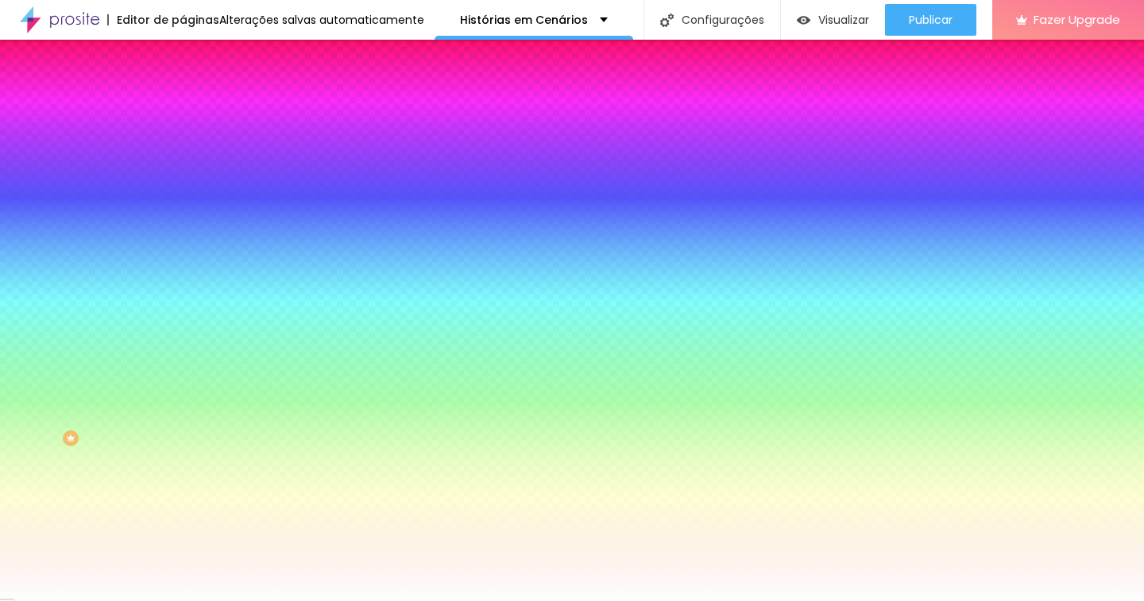
click at [189, 281] on icon "button" at bounding box center [190, 279] width 3 height 3
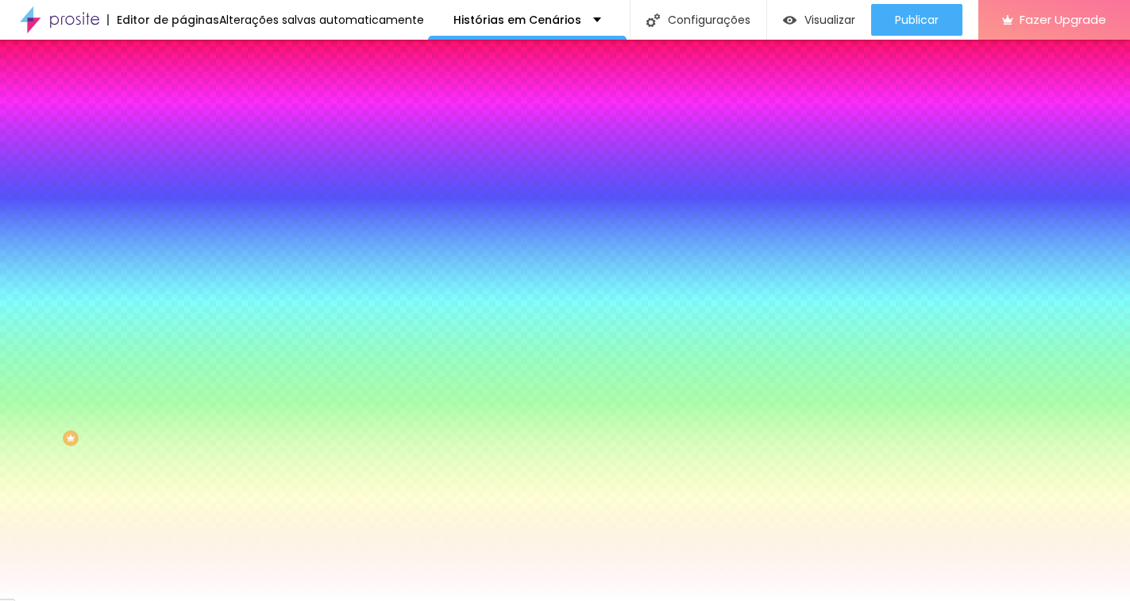
scroll to position [68, 0]
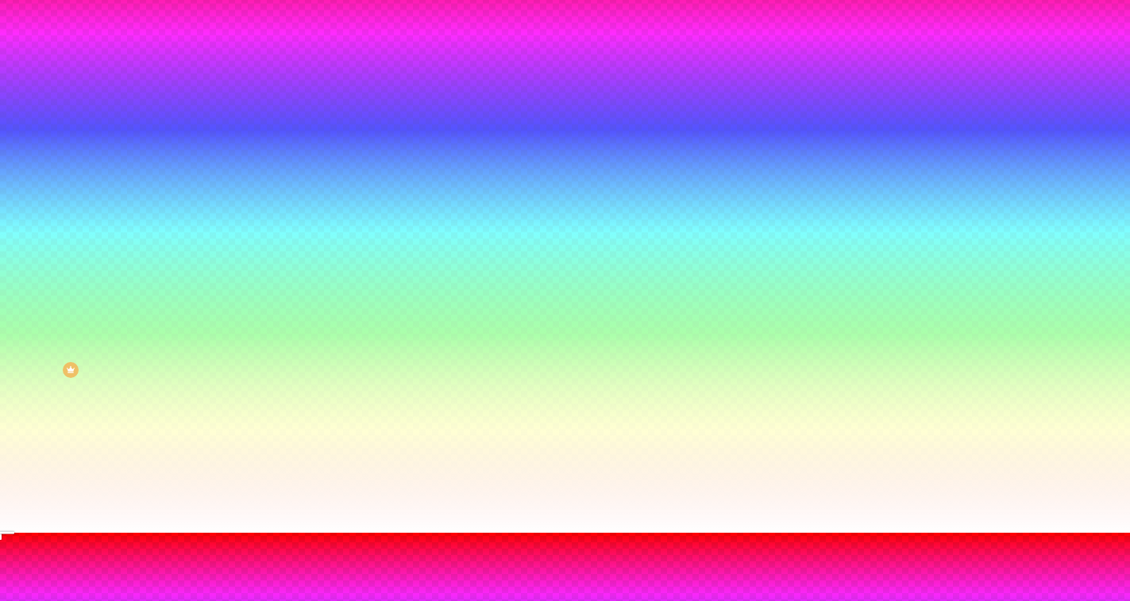
click at [344, 543] on div at bounding box center [565, 543] width 1130 height 0
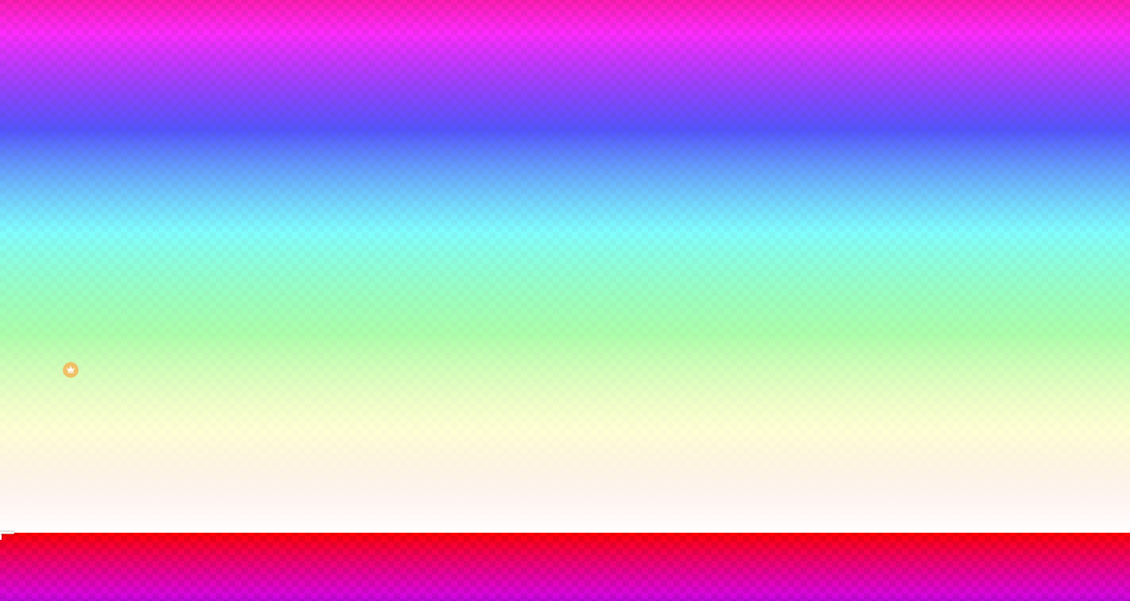
drag, startPoint x: 247, startPoint y: 561, endPoint x: 197, endPoint y: 575, distance: 52.0
drag, startPoint x: 214, startPoint y: 543, endPoint x: 199, endPoint y: 546, distance: 15.4
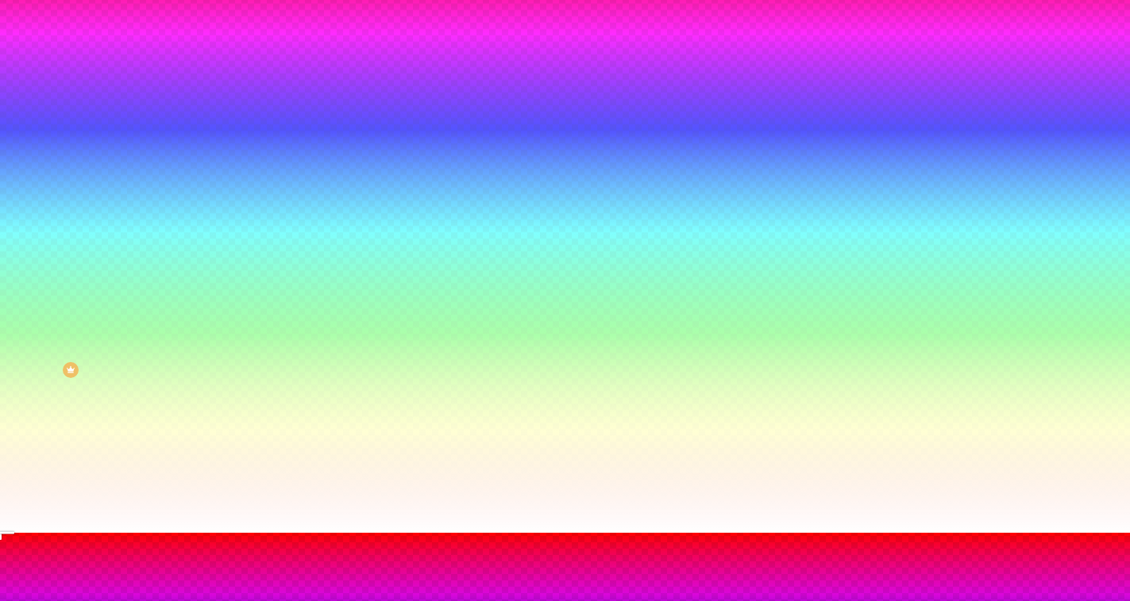
click at [85, 533] on div at bounding box center [565, 533] width 1130 height 0
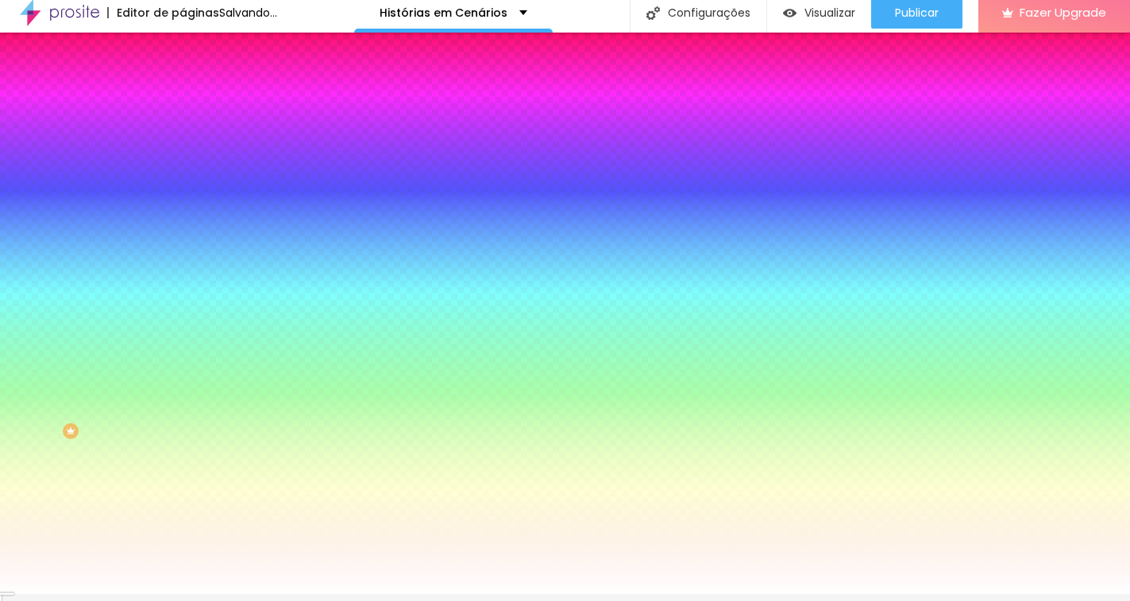
scroll to position [0, 0]
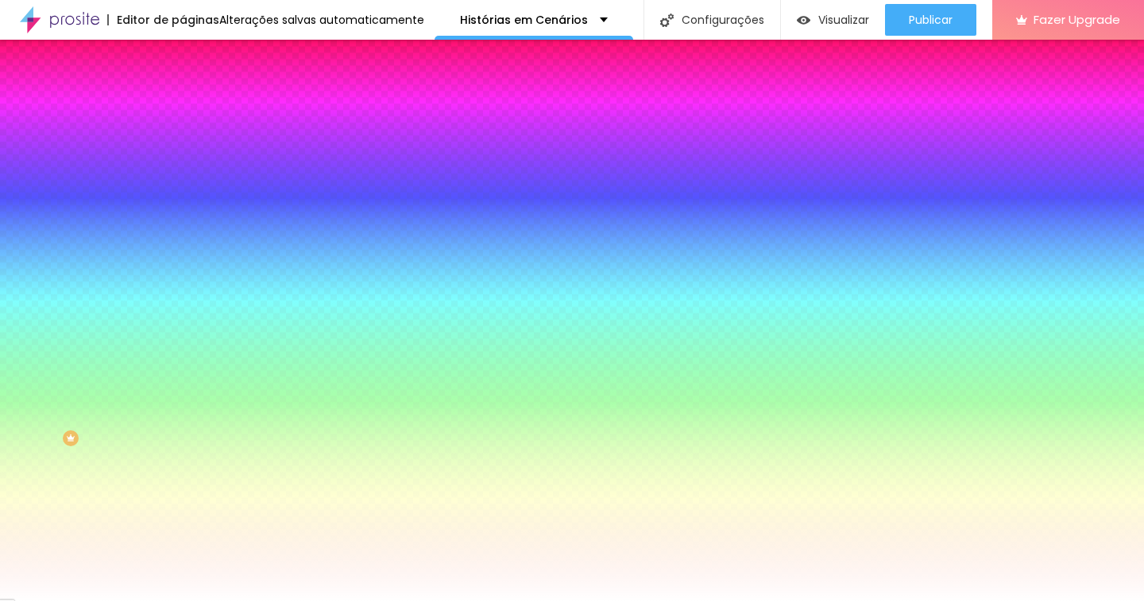
click at [189, 265] on icon "button" at bounding box center [194, 258] width 11 height 11
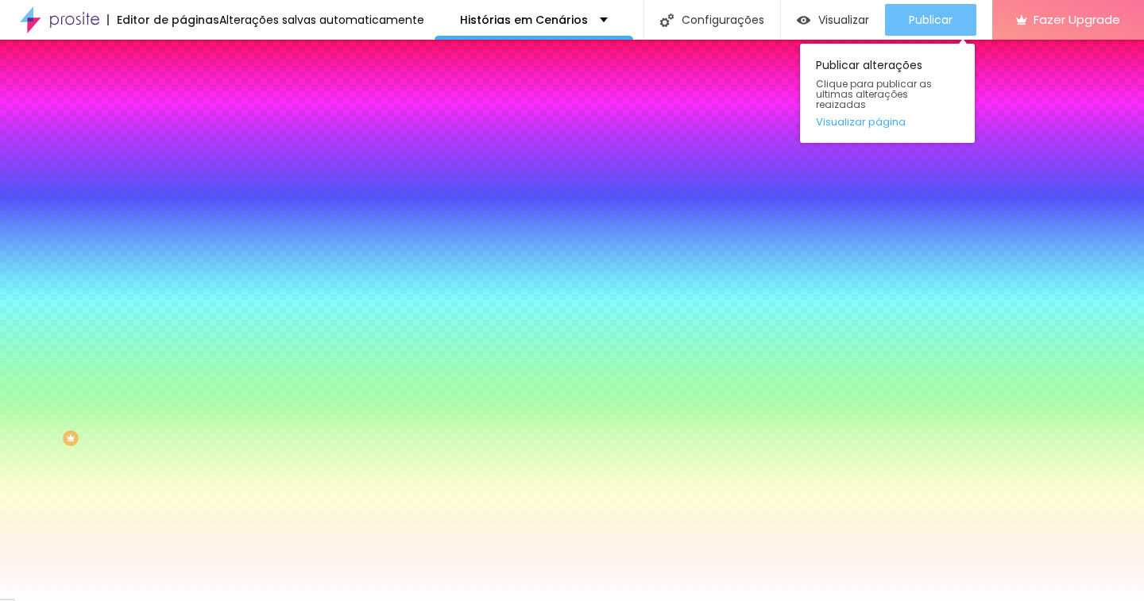
click at [918, 10] on div "Publicar" at bounding box center [931, 20] width 44 height 32
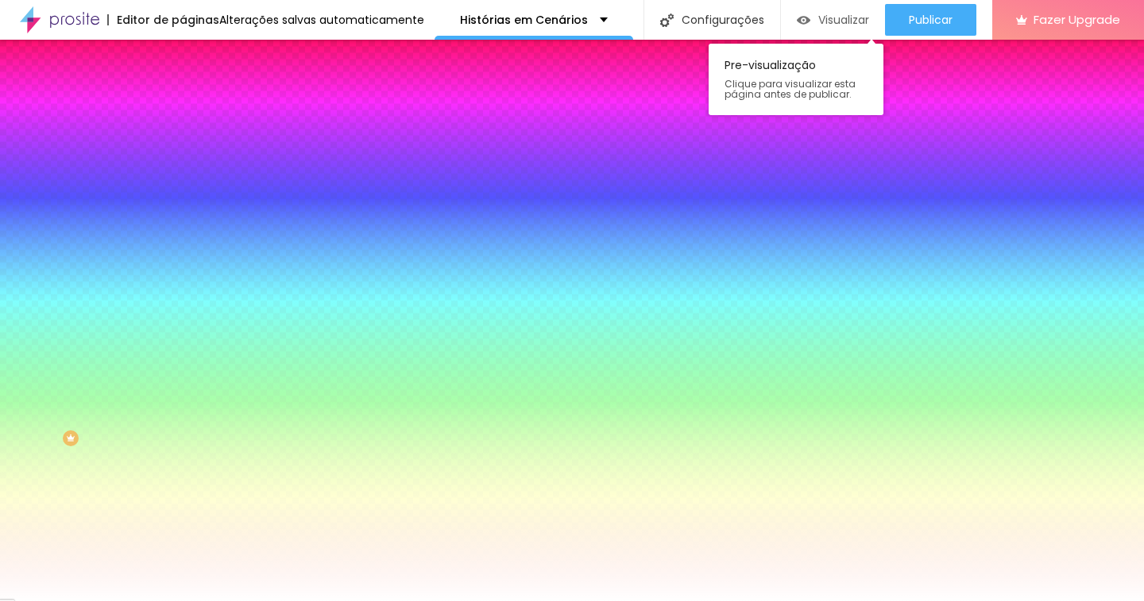
click at [845, 14] on span "Visualizar" at bounding box center [843, 20] width 51 height 13
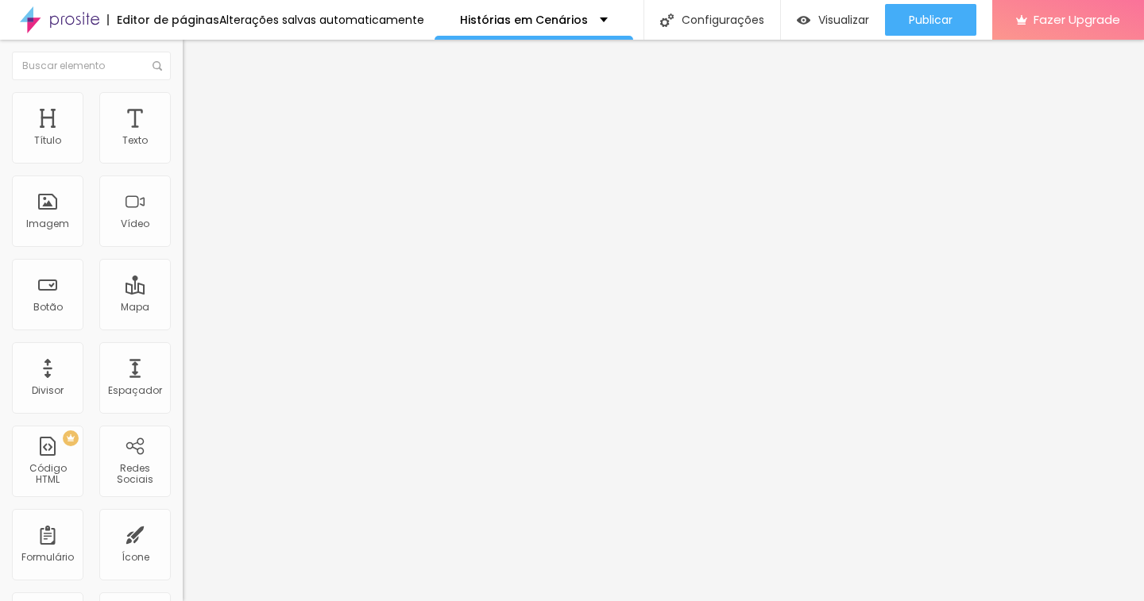
click at [183, 106] on li "Estilo" at bounding box center [274, 100] width 183 height 16
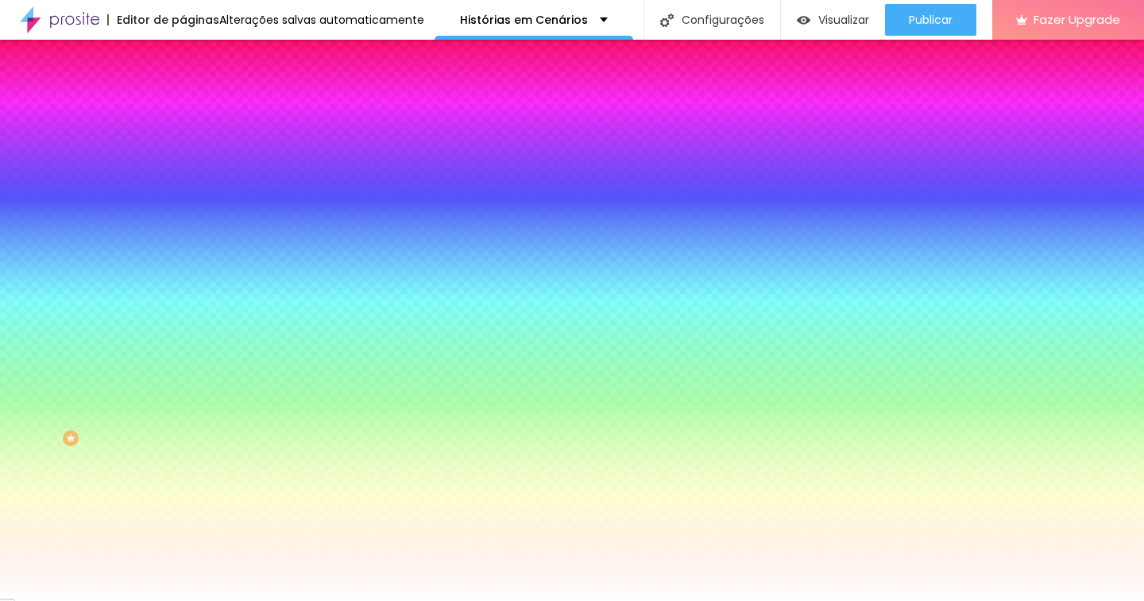
click at [183, 152] on div at bounding box center [274, 152] width 183 height 0
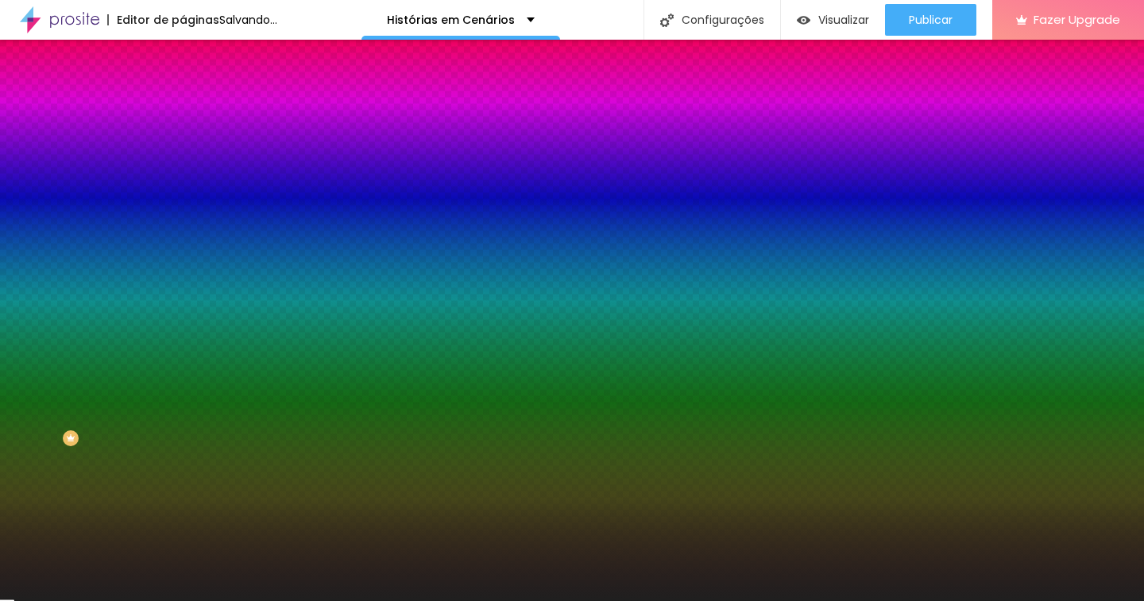
drag, startPoint x: 90, startPoint y: 209, endPoint x: 0, endPoint y: 284, distance: 117.3
click at [183, 284] on div "Editar Coluna Conteúdo Estilo Avançado Cor de fundo Voltar ao padrão #292929 So…" at bounding box center [274, 321] width 183 height 562
click at [183, 152] on div at bounding box center [274, 152] width 183 height 0
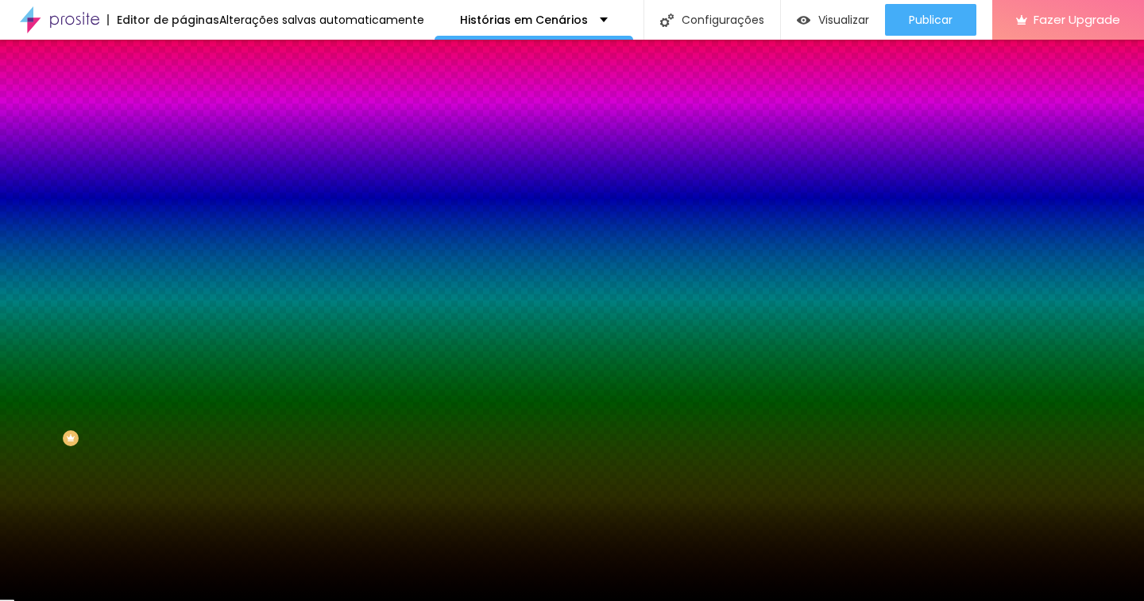
click at [183, 299] on div "Editar Coluna Conteúdo Estilo Avançado Cor de fundo Voltar ao padrão #020202 So…" at bounding box center [274, 321] width 183 height 562
click at [183, 152] on div at bounding box center [274, 152] width 183 height 0
drag, startPoint x: 157, startPoint y: 219, endPoint x: 164, endPoint y: 272, distance: 53.6
click at [164, 272] on div at bounding box center [572, 300] width 1144 height 601
click at [183, 464] on div "Editar Coluna Conteúdo Estilo Avançado Cor de fundo Voltar ao padrão #000000 So…" at bounding box center [274, 321] width 183 height 562
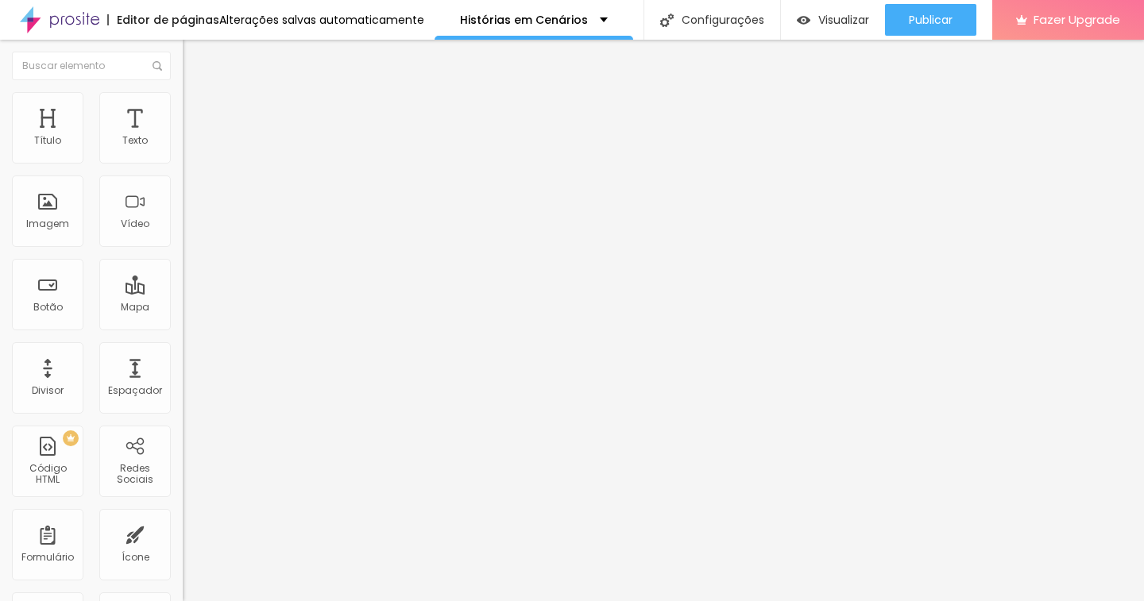
click at [183, 235] on button "button" at bounding box center [194, 226] width 22 height 17
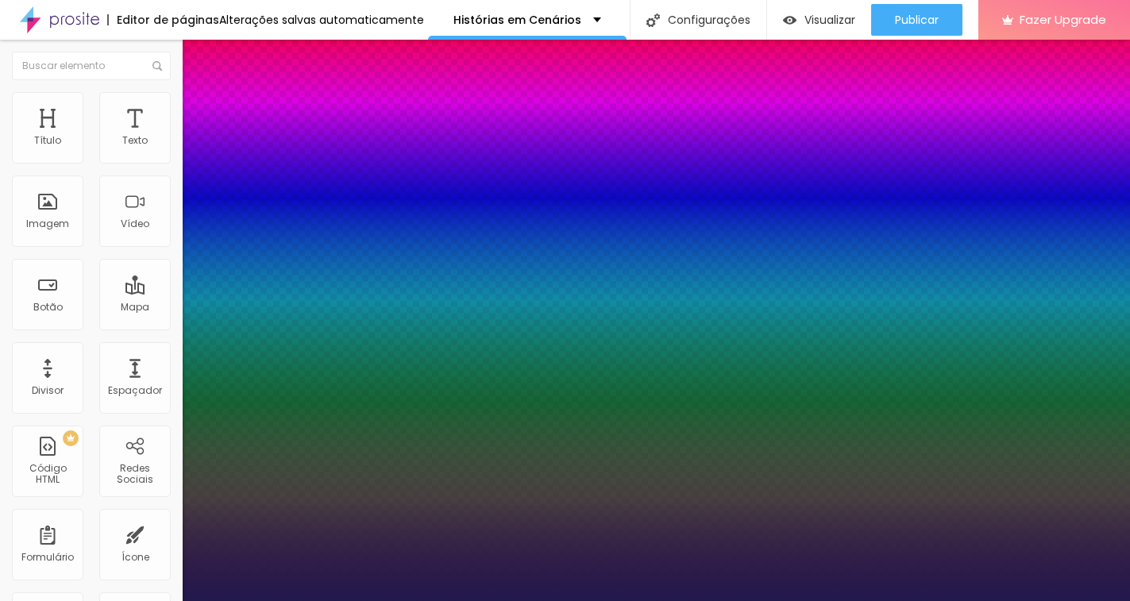
drag, startPoint x: 307, startPoint y: 448, endPoint x: 269, endPoint y: 447, distance: 38.1
drag, startPoint x: 616, startPoint y: 361, endPoint x: 605, endPoint y: 446, distance: 85.7
click at [605, 601] on div at bounding box center [565, 601] width 1130 height 0
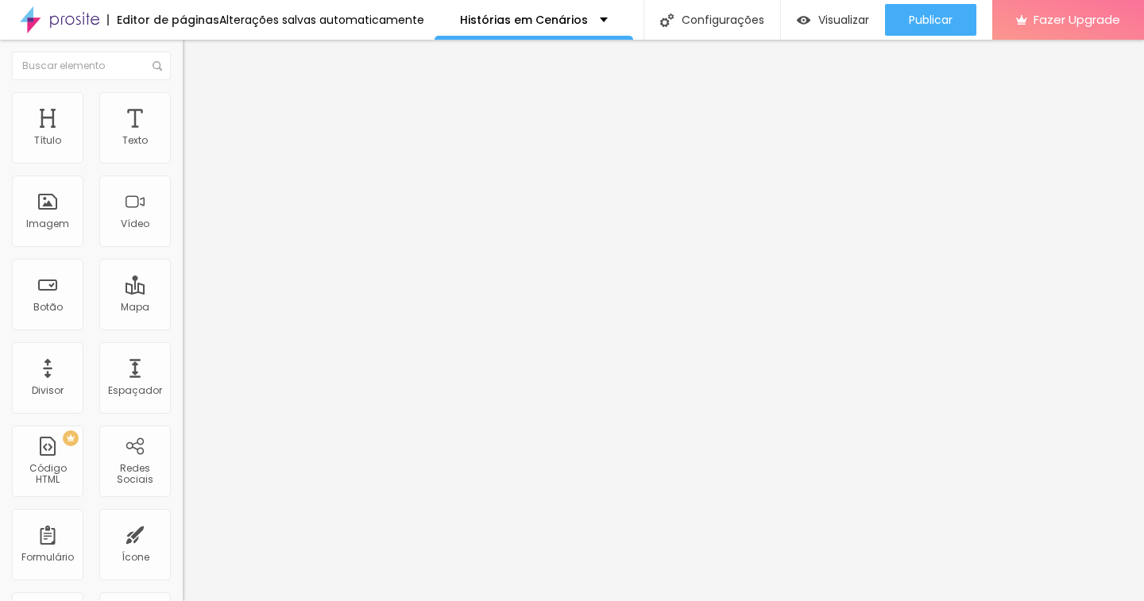
click at [189, 230] on icon "button" at bounding box center [194, 226] width 10 height 10
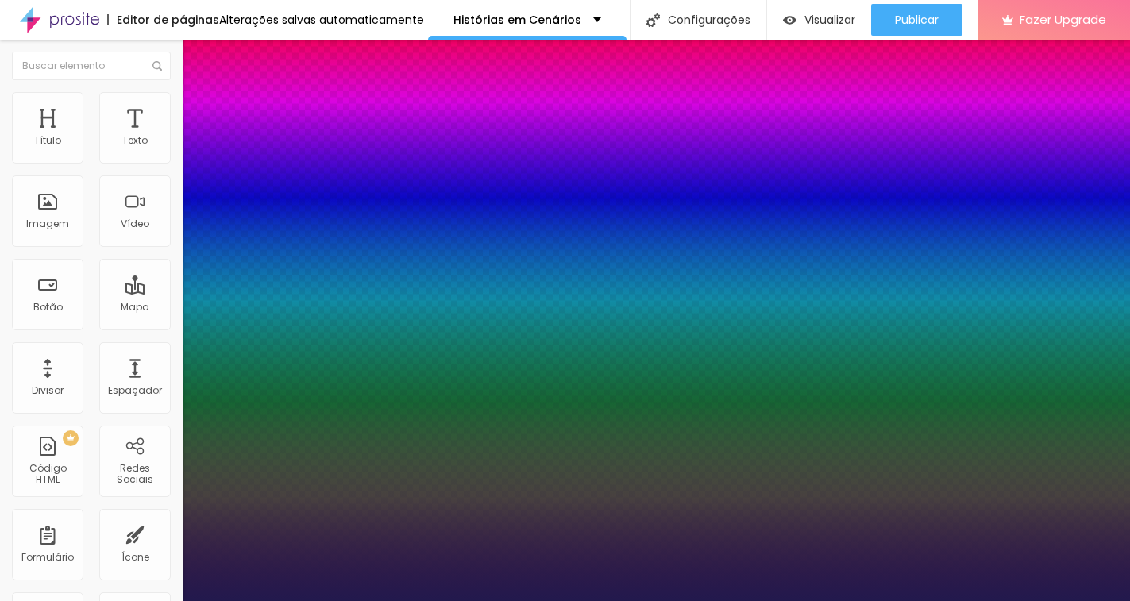
drag, startPoint x: 269, startPoint y: 447, endPoint x: 252, endPoint y: 443, distance: 17.1
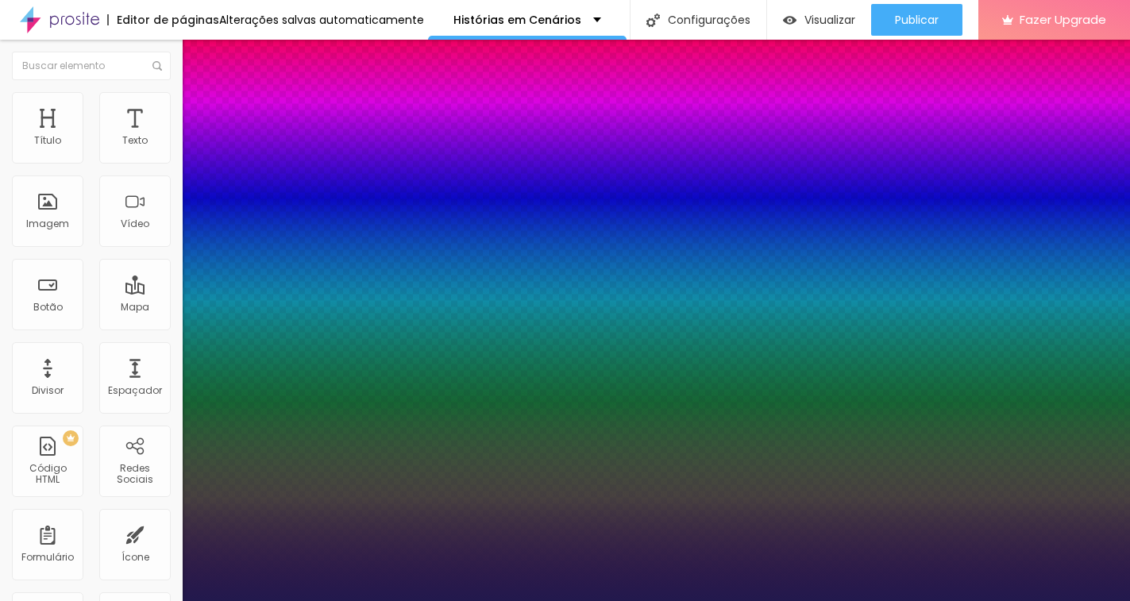
click at [632, 601] on div at bounding box center [565, 601] width 1130 height 0
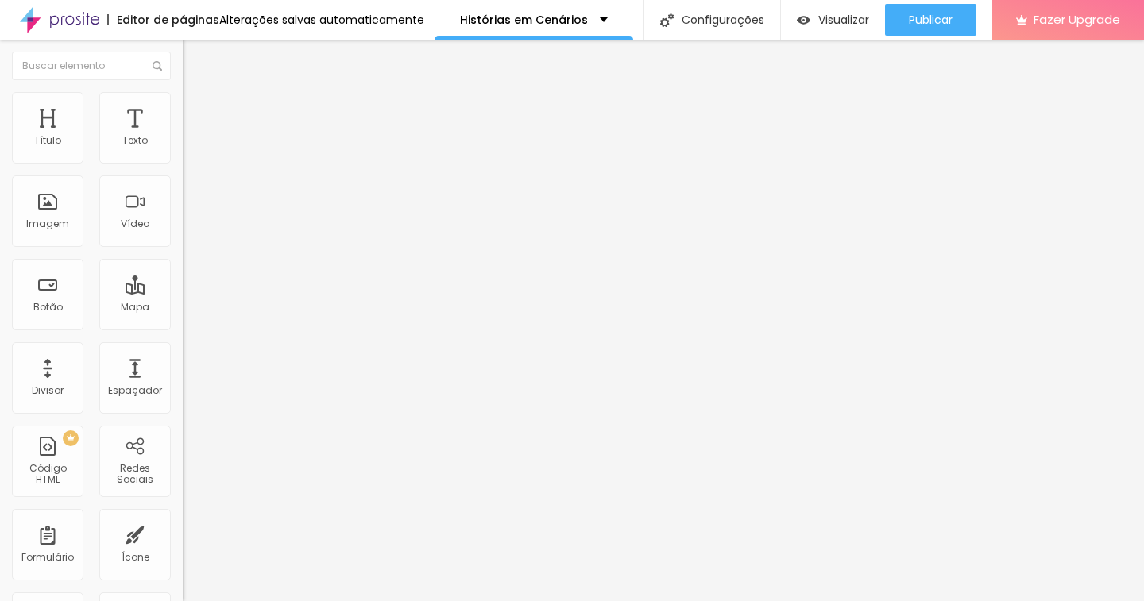
click at [183, 235] on button "button" at bounding box center [194, 226] width 22 height 17
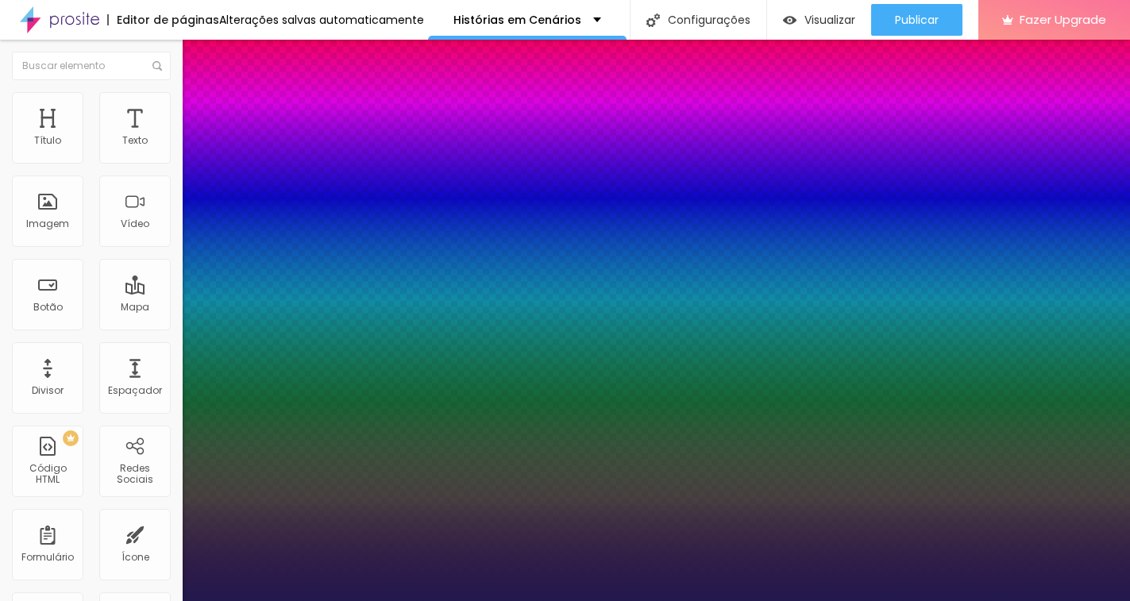
click at [582, 601] on div at bounding box center [565, 601] width 1130 height 0
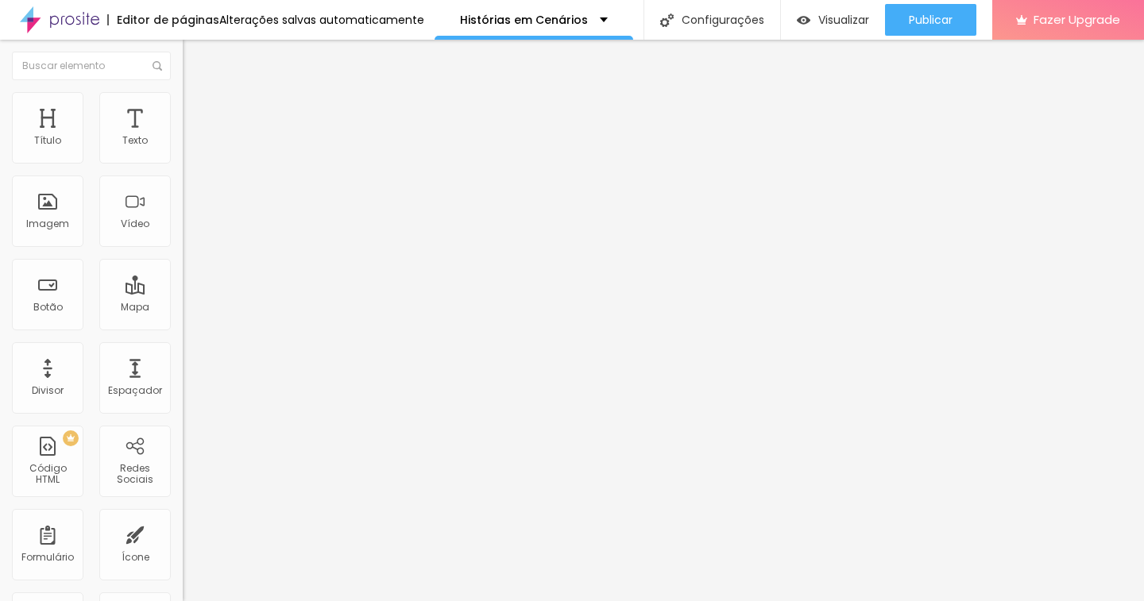
click at [189, 230] on icon "button" at bounding box center [194, 226] width 10 height 10
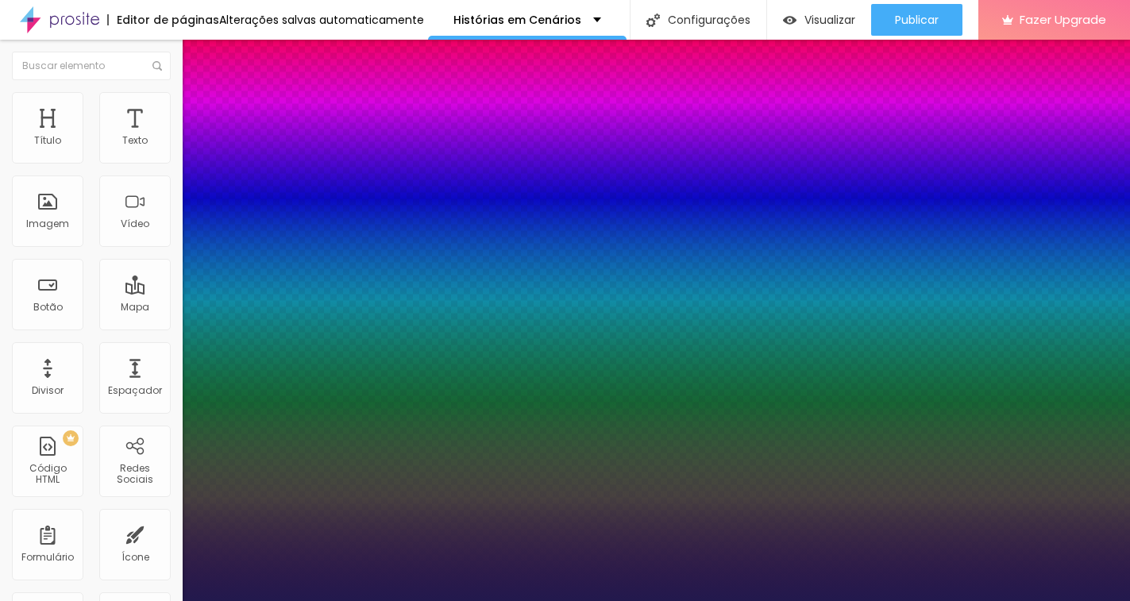
click at [537, 601] on div at bounding box center [565, 601] width 1130 height 0
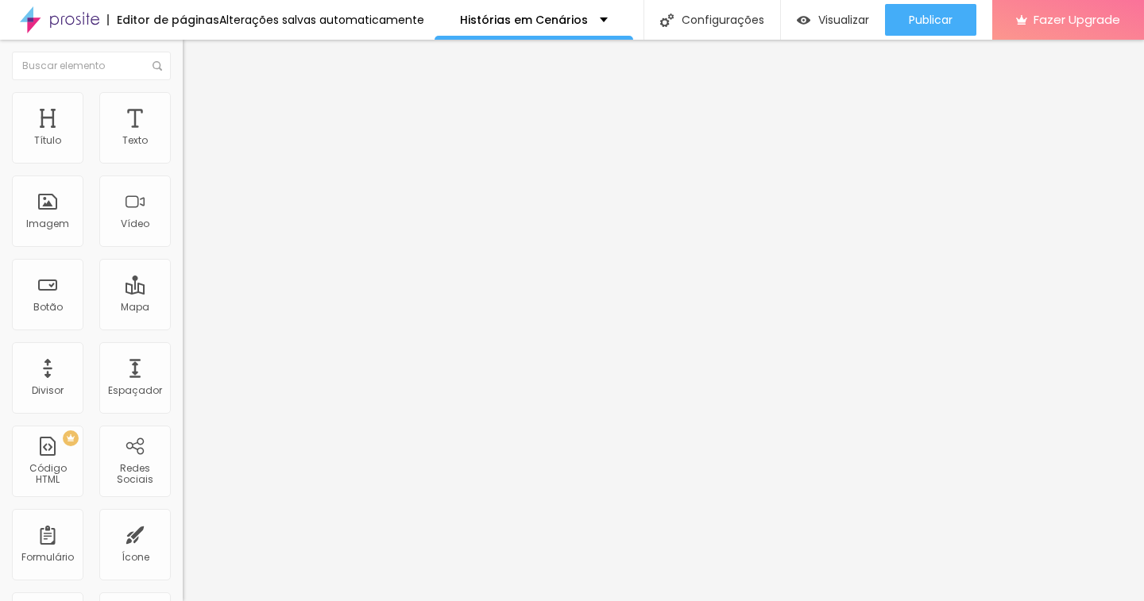
click at [189, 230] on icon "button" at bounding box center [194, 226] width 10 height 10
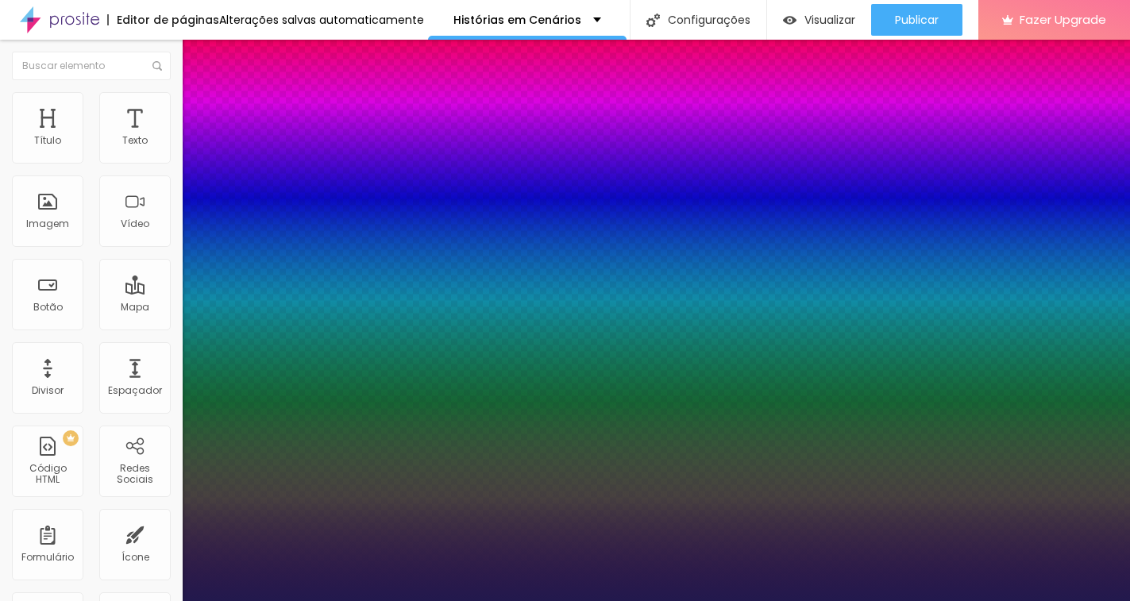
click at [121, 601] on div at bounding box center [565, 601] width 1130 height 0
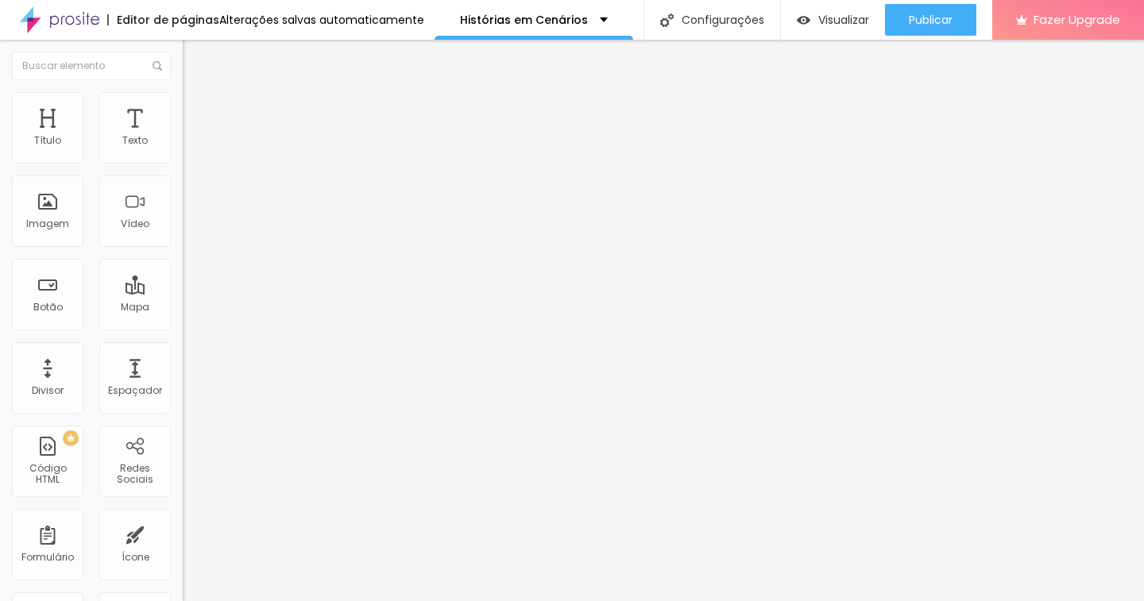
click at [183, 95] on li "Avançado" at bounding box center [274, 100] width 183 height 16
drag, startPoint x: 44, startPoint y: 155, endPoint x: 112, endPoint y: 163, distance: 68.8
click at [183, 292] on input "range" at bounding box center [234, 298] width 102 height 13
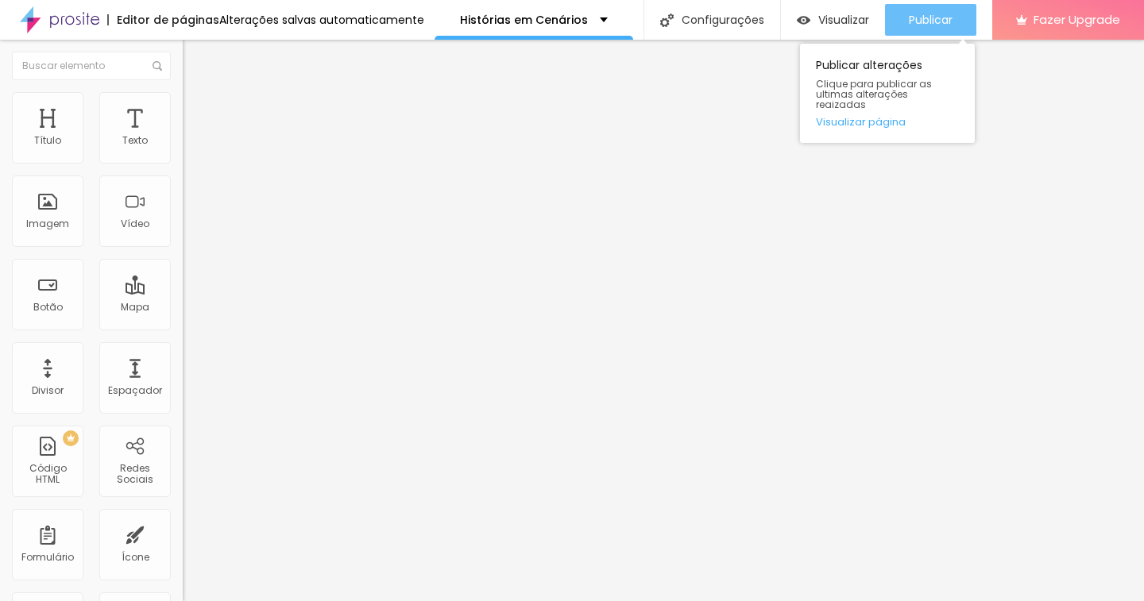
click at [928, 14] on span "Publicar" at bounding box center [931, 20] width 44 height 13
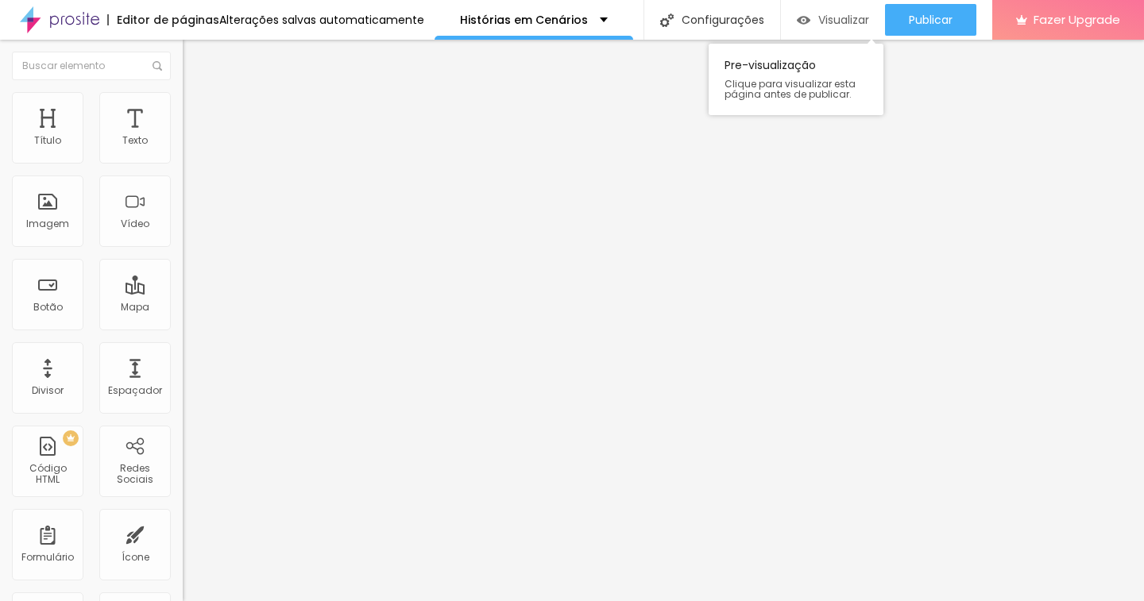
click at [826, 19] on span "Visualizar" at bounding box center [843, 20] width 51 height 13
click at [189, 230] on icon "button" at bounding box center [194, 226] width 10 height 10
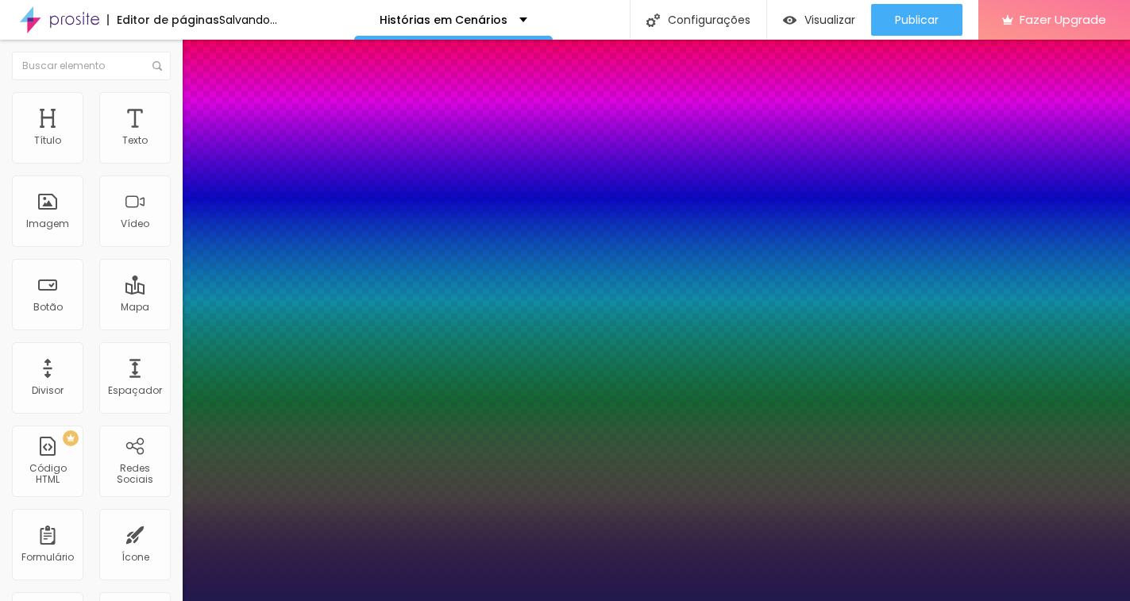
drag, startPoint x: 245, startPoint y: 446, endPoint x: 231, endPoint y: 448, distance: 13.7
click at [1033, 601] on div at bounding box center [565, 601] width 1130 height 0
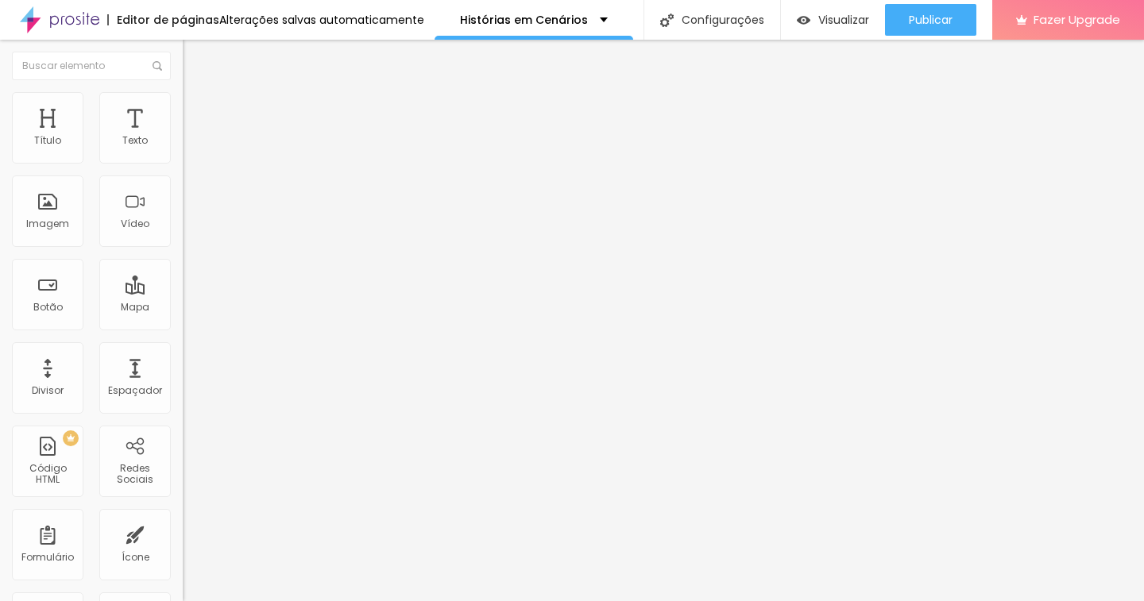
click at [183, 235] on button "button" at bounding box center [194, 226] width 22 height 17
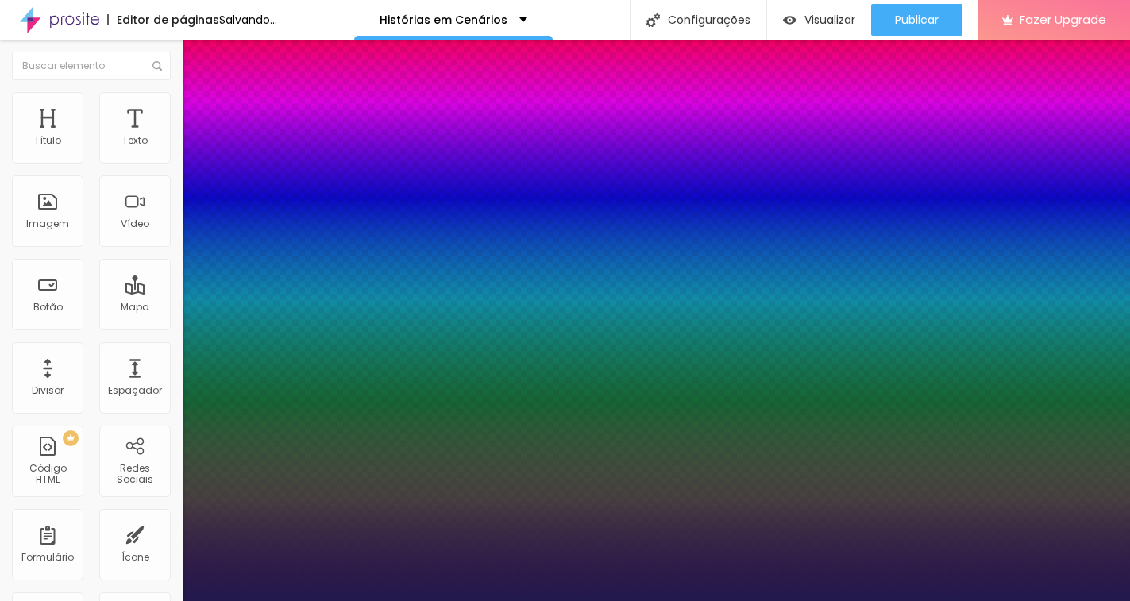
drag, startPoint x: 224, startPoint y: 447, endPoint x: 232, endPoint y: 446, distance: 8.0
click at [763, 601] on div at bounding box center [565, 601] width 1130 height 0
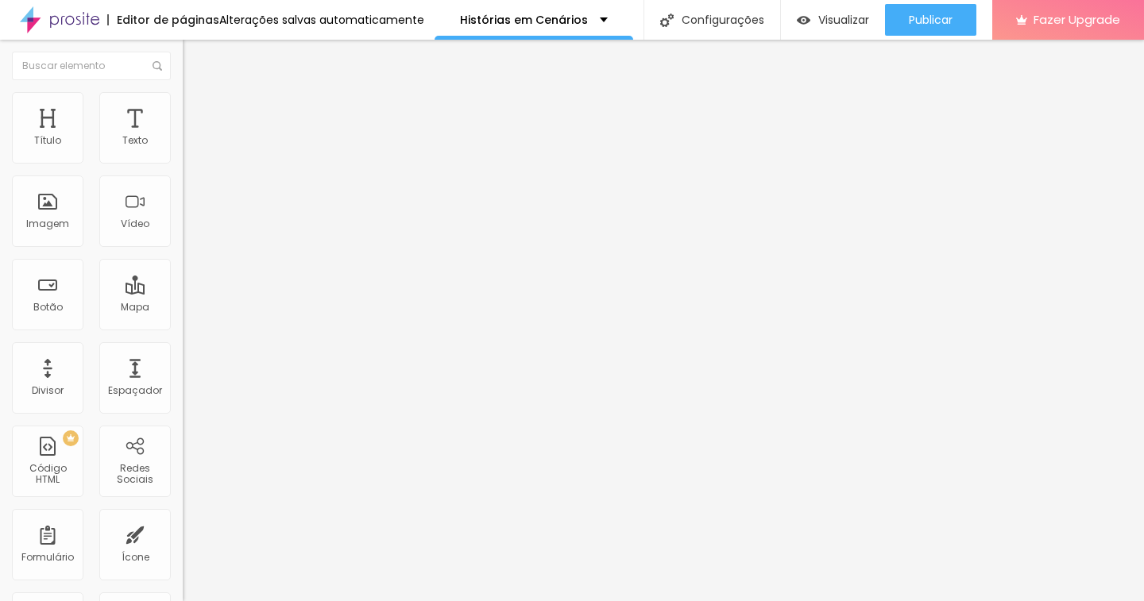
click at [183, 108] on img at bounding box center [190, 115] width 14 height 14
drag, startPoint x: 87, startPoint y: 158, endPoint x: 0, endPoint y: 143, distance: 87.9
click at [183, 308] on input "range" at bounding box center [234, 314] width 102 height 13
drag, startPoint x: 33, startPoint y: 187, endPoint x: 0, endPoint y: 180, distance: 33.2
click at [183, 533] on input "range" at bounding box center [234, 539] width 102 height 13
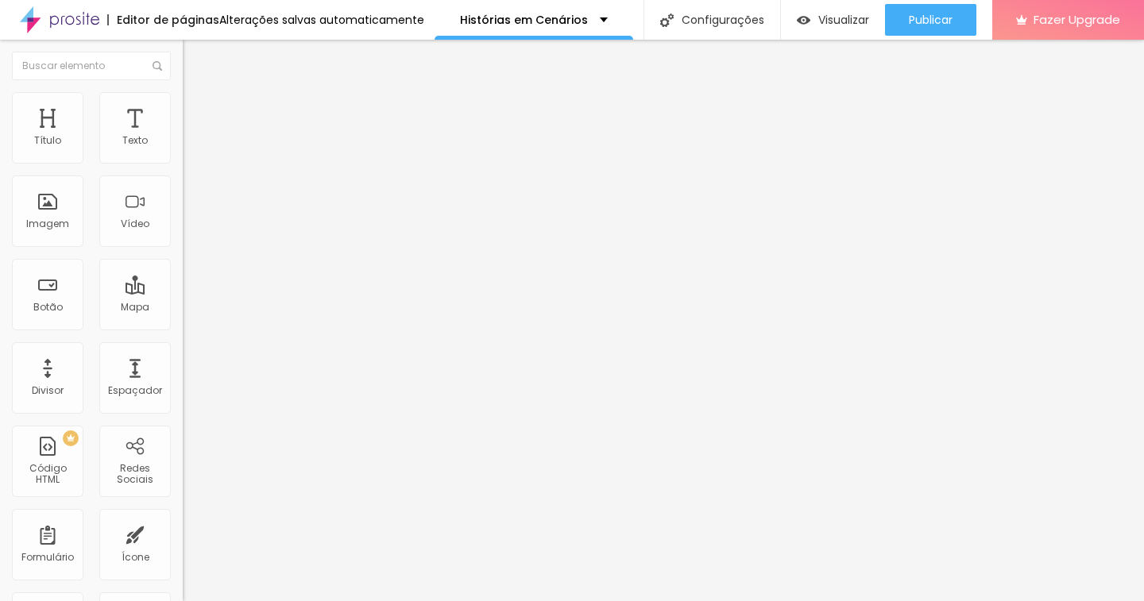
click at [189, 230] on icon "button" at bounding box center [194, 226] width 10 height 10
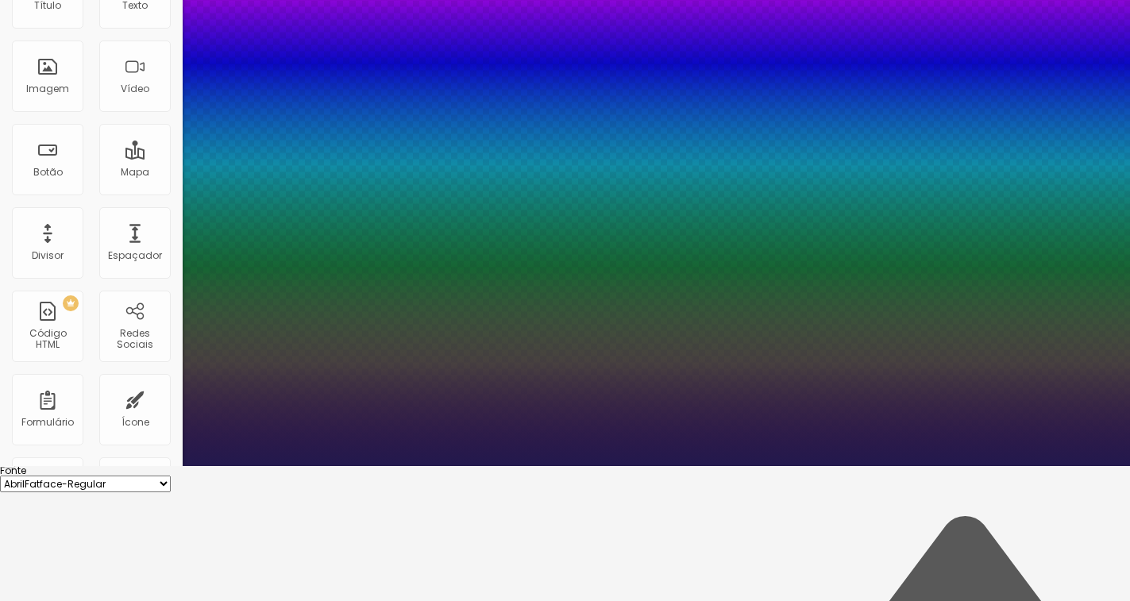
scroll to position [136, 0]
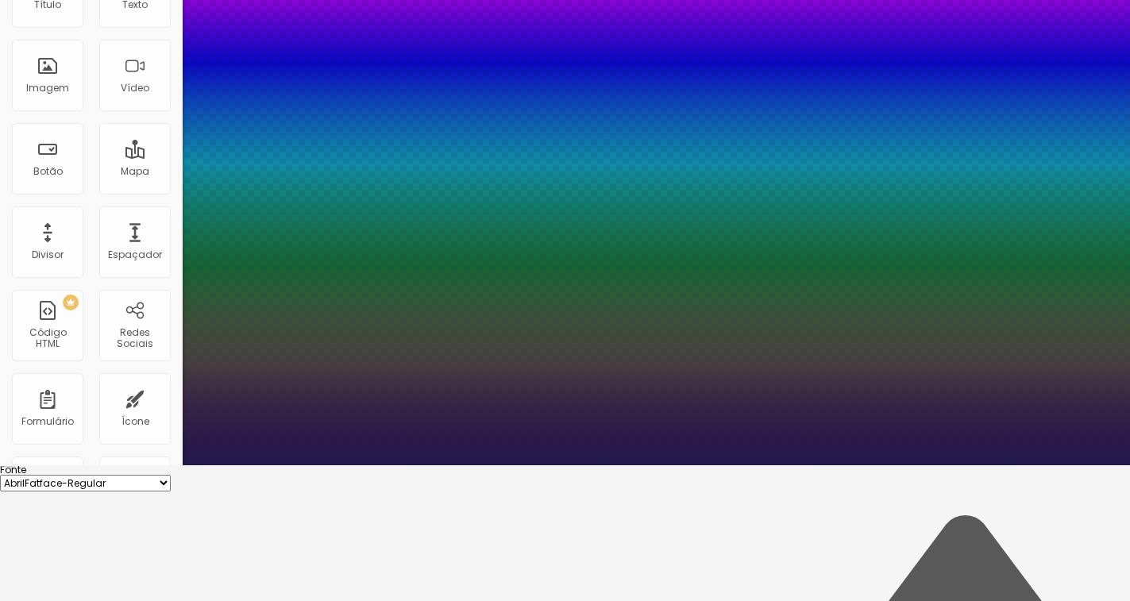
paste input "D2B16"
drag, startPoint x: 328, startPoint y: 458, endPoint x: 283, endPoint y: 459, distance: 45.3
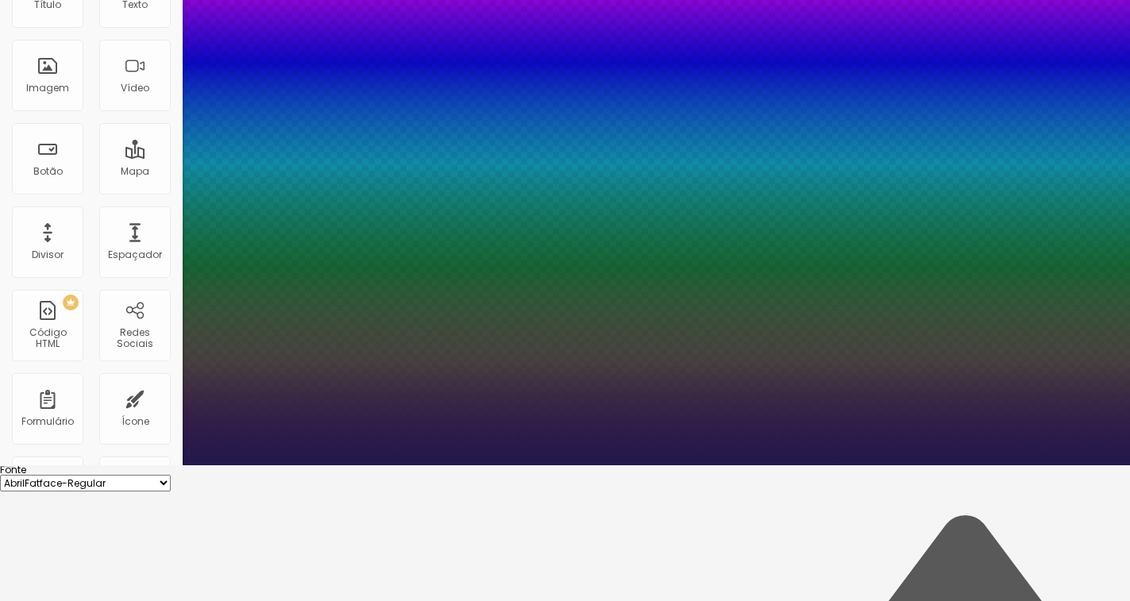
drag, startPoint x: 330, startPoint y: 457, endPoint x: 403, endPoint y: 454, distance: 73.2
click at [403, 454] on body "Editor de páginas Alterações salvas automaticamente Histórias em Cenários Confi…" at bounding box center [565, 164] width 1130 height 601
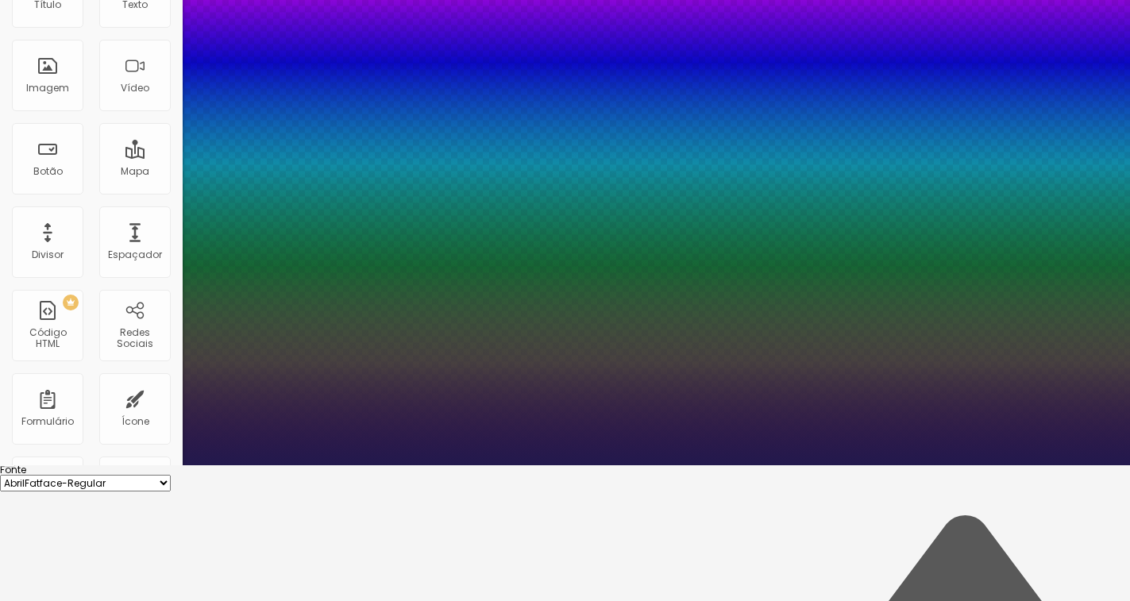
scroll to position [131, 0]
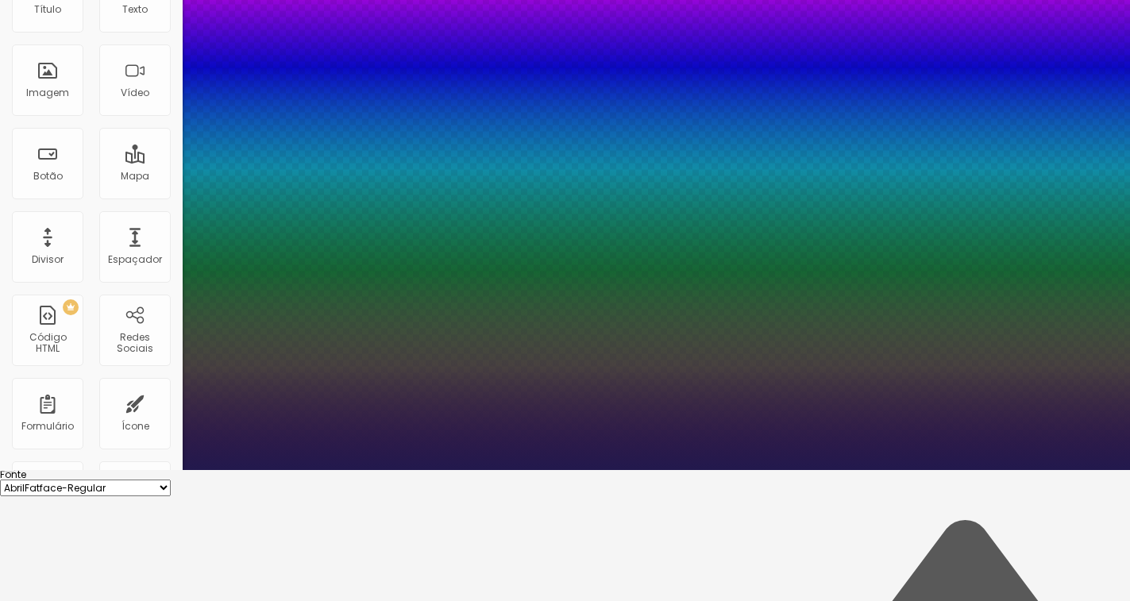
click at [521, 470] on div at bounding box center [565, 470] width 1130 height 0
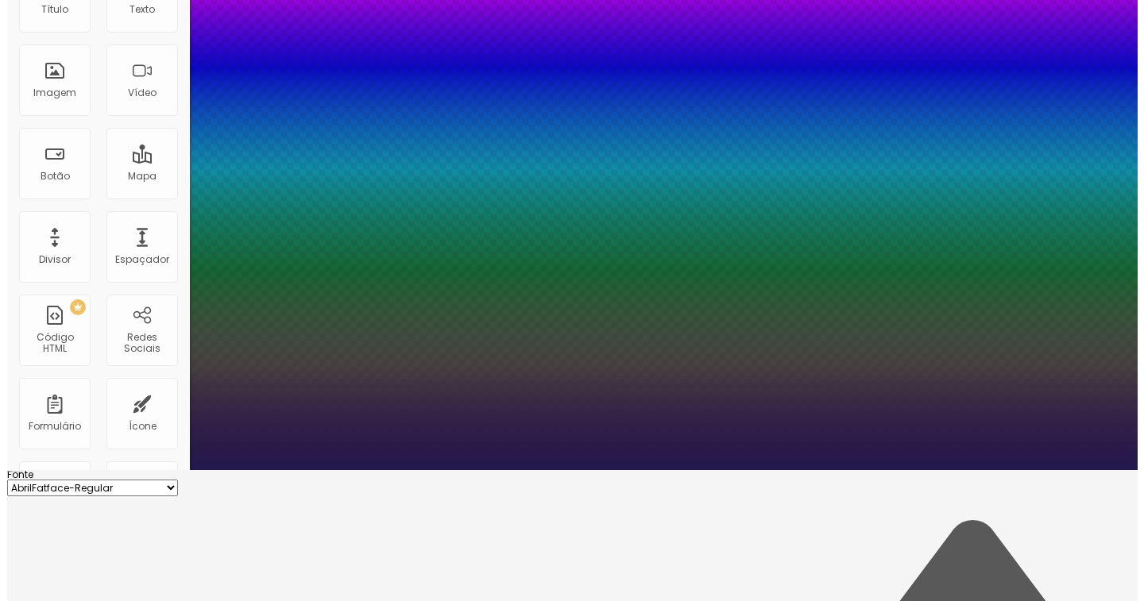
scroll to position [0, 0]
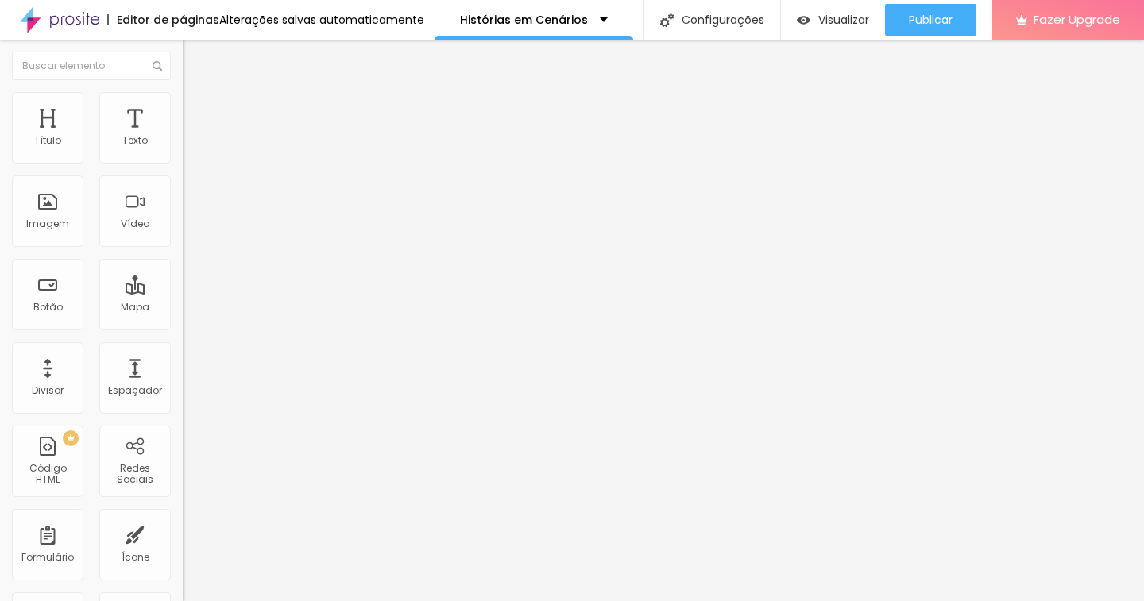
click at [183, 108] on img at bounding box center [190, 115] width 14 height 14
drag, startPoint x: 63, startPoint y: 157, endPoint x: 44, endPoint y: 157, distance: 19.1
click at [183, 308] on input "range" at bounding box center [234, 314] width 102 height 13
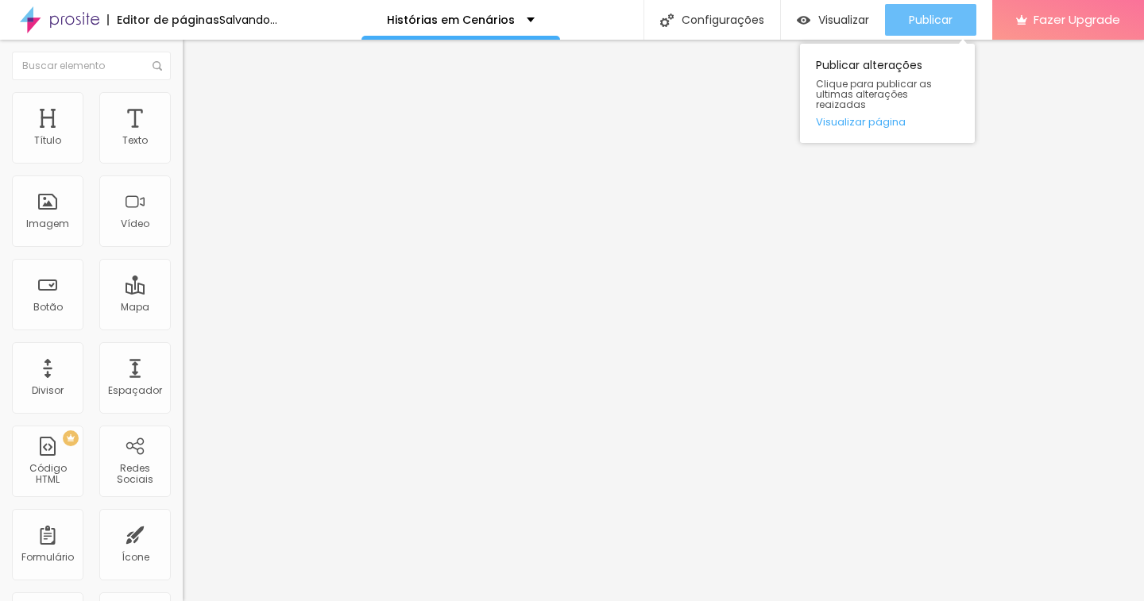
click at [947, 18] on span "Publicar" at bounding box center [931, 20] width 44 height 13
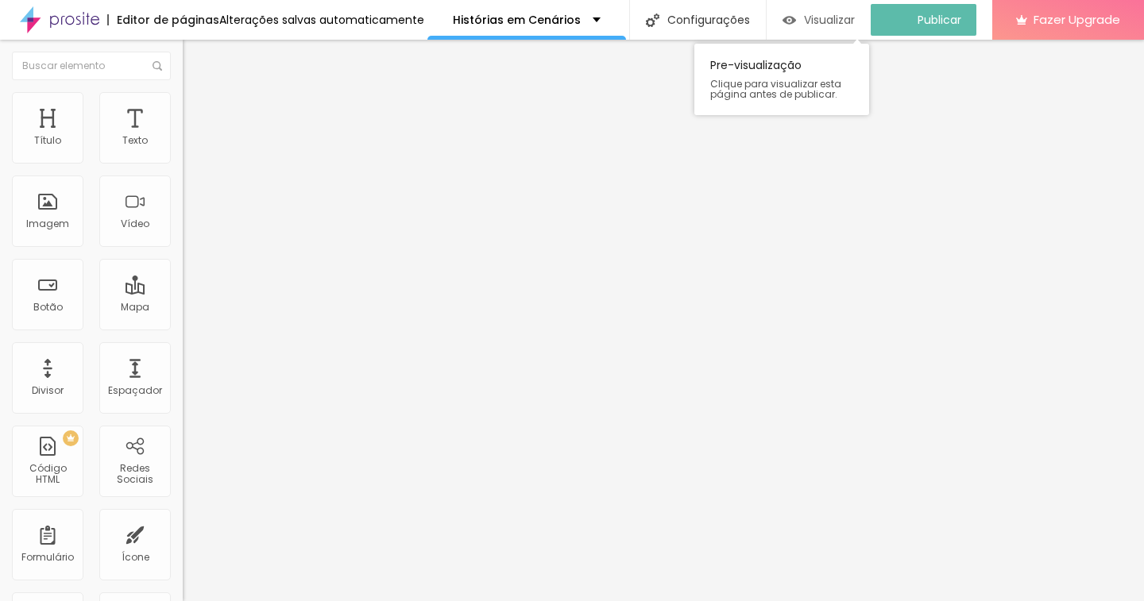
click at [847, 22] on span "Visualizar" at bounding box center [829, 20] width 51 height 13
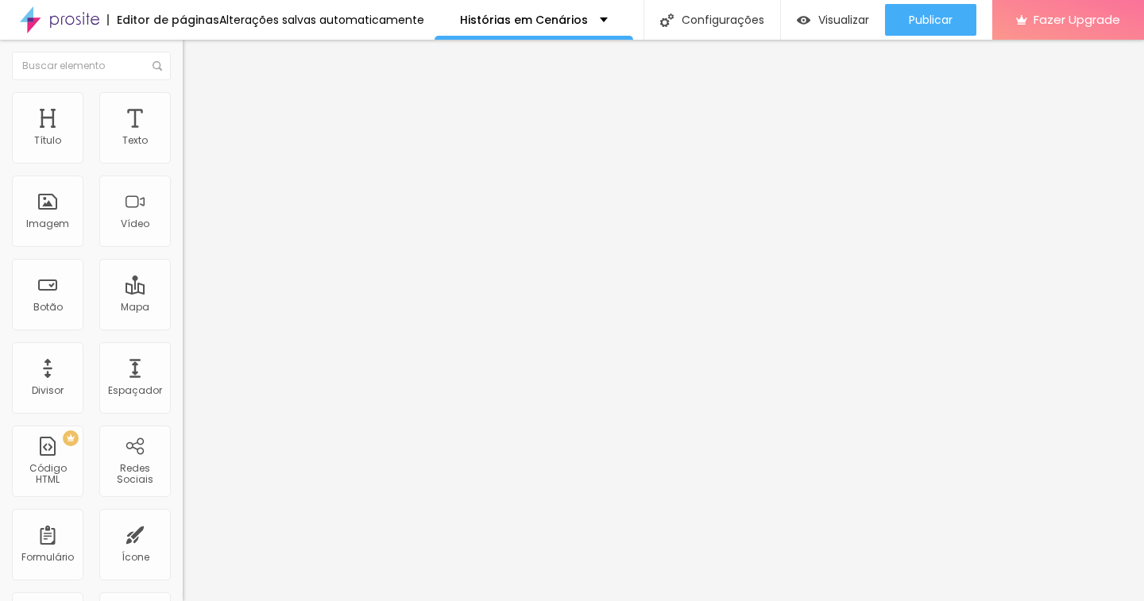
click at [183, 108] on li "Avançado" at bounding box center [274, 116] width 183 height 16
click at [183, 101] on img at bounding box center [190, 99] width 14 height 14
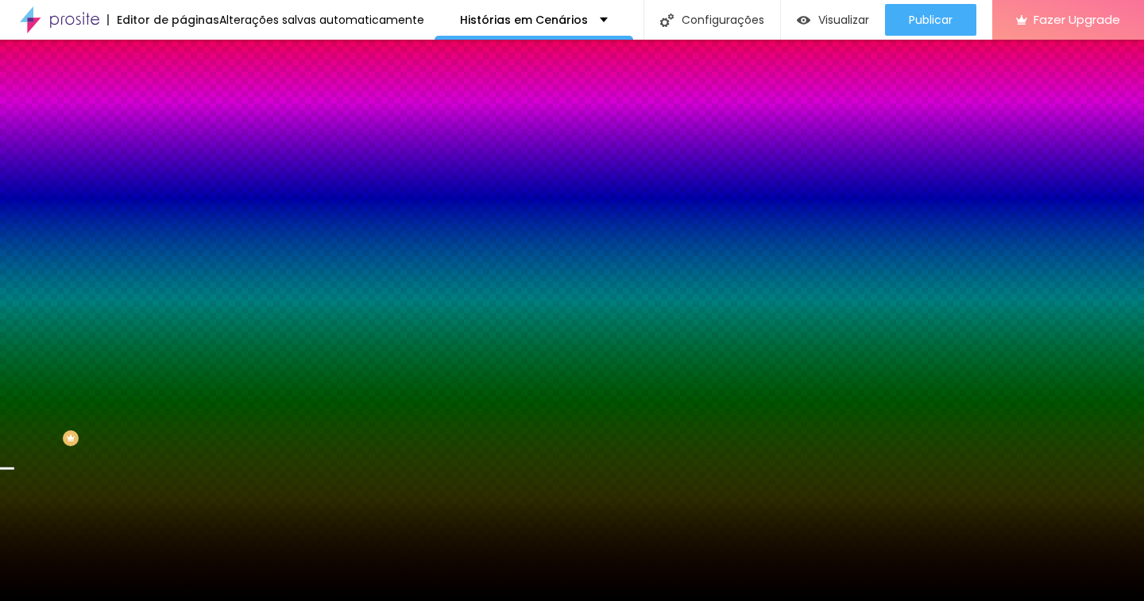
click at [183, 152] on div at bounding box center [274, 152] width 183 height 0
drag, startPoint x: 159, startPoint y: 272, endPoint x: 152, endPoint y: 257, distance: 16.7
click at [14, 390] on div at bounding box center [6, 391] width 16 height 2
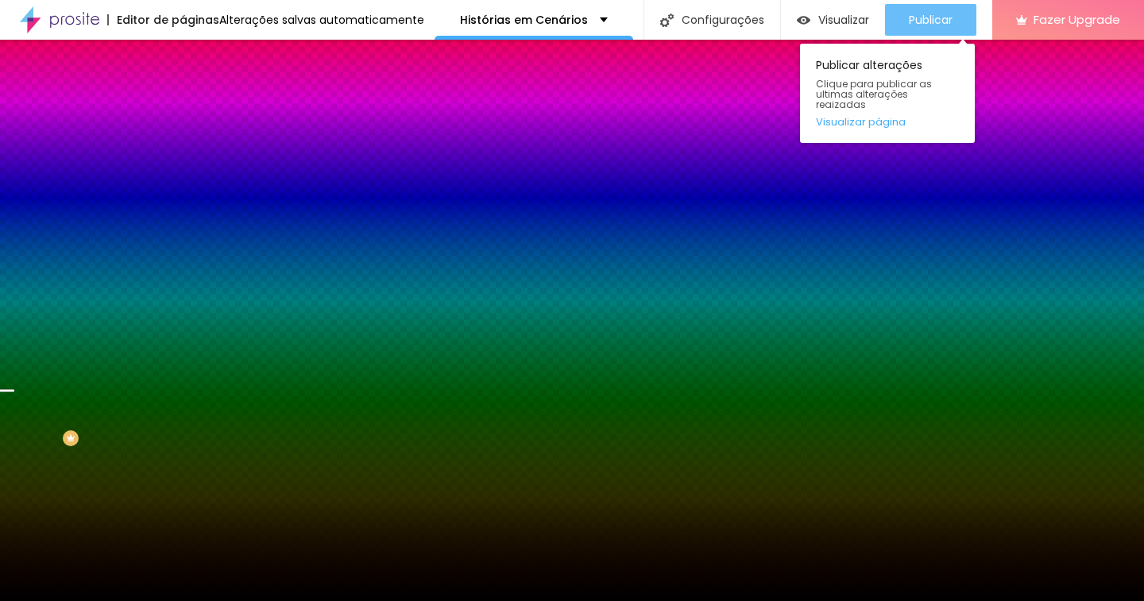
click at [929, 20] on span "Publicar" at bounding box center [931, 20] width 44 height 13
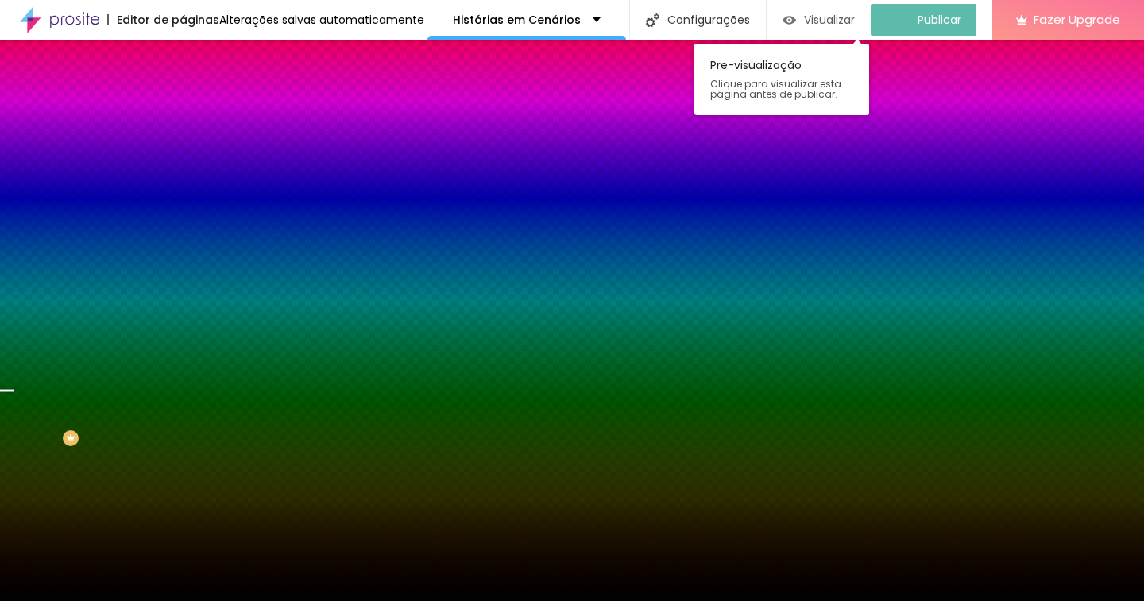
click at [833, 21] on span "Visualizar" at bounding box center [829, 20] width 51 height 13
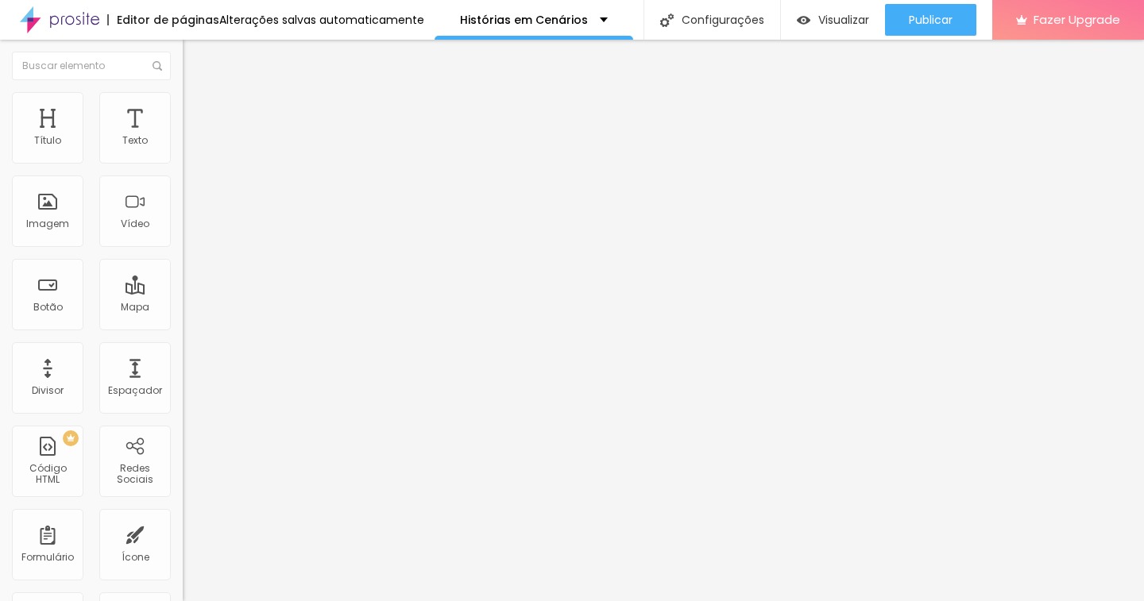
click at [183, 102] on img at bounding box center [190, 99] width 14 height 14
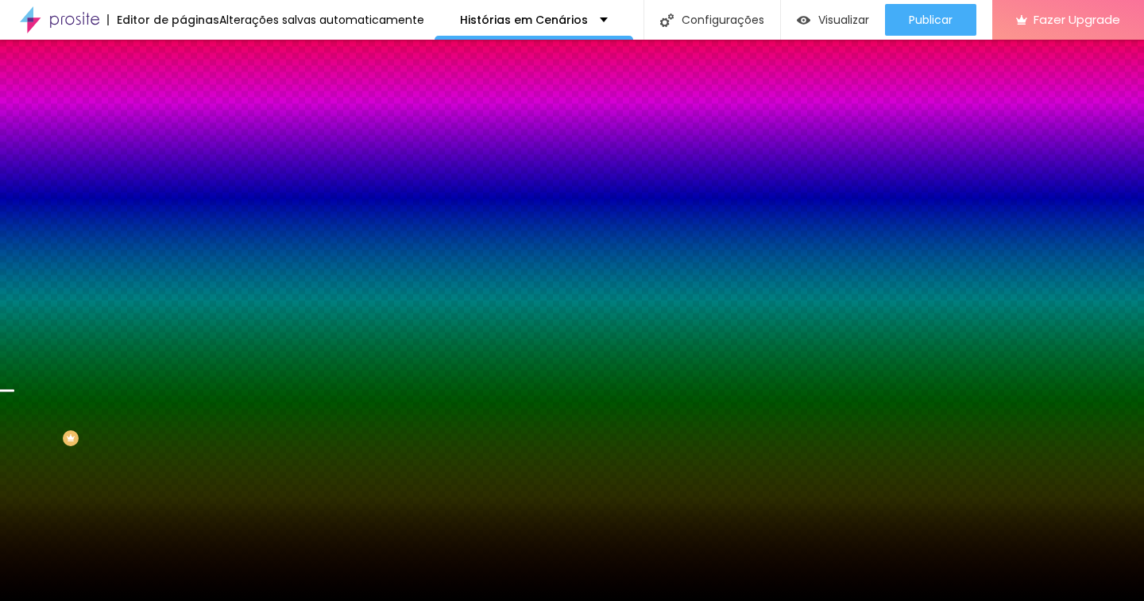
click at [197, 112] on span "Avançado" at bounding box center [223, 119] width 52 height 14
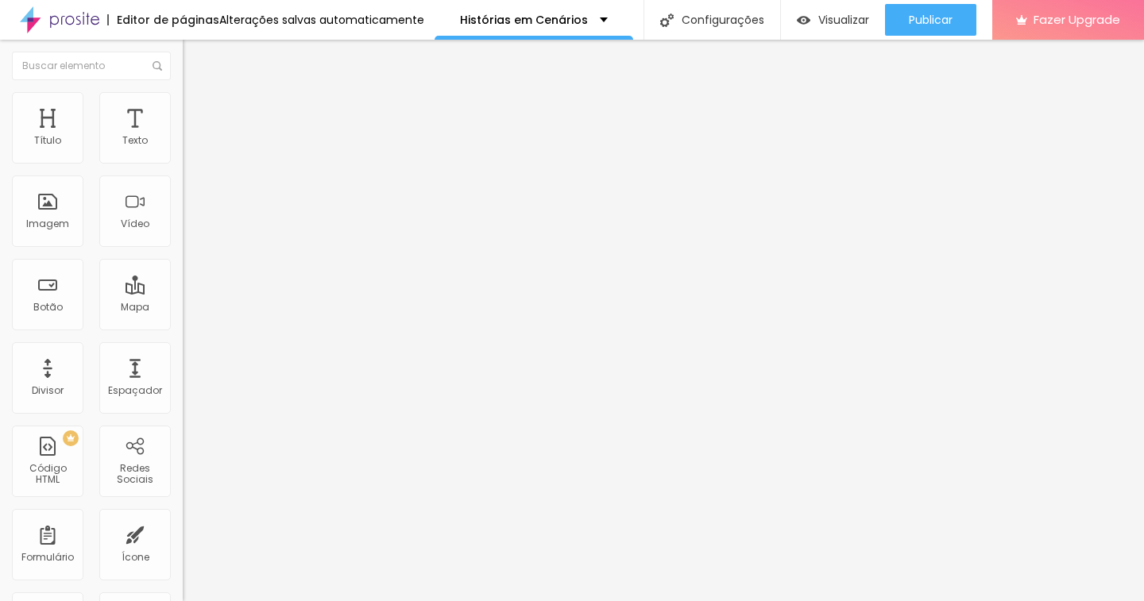
click at [183, 97] on img at bounding box center [190, 99] width 14 height 14
click at [183, 292] on input "range" at bounding box center [234, 298] width 102 height 13
click at [183, 517] on input "range" at bounding box center [234, 523] width 102 height 13
click at [197, 106] on span "Avançado" at bounding box center [223, 103] width 52 height 14
drag, startPoint x: 42, startPoint y: 184, endPoint x: 102, endPoint y: 195, distance: 60.6
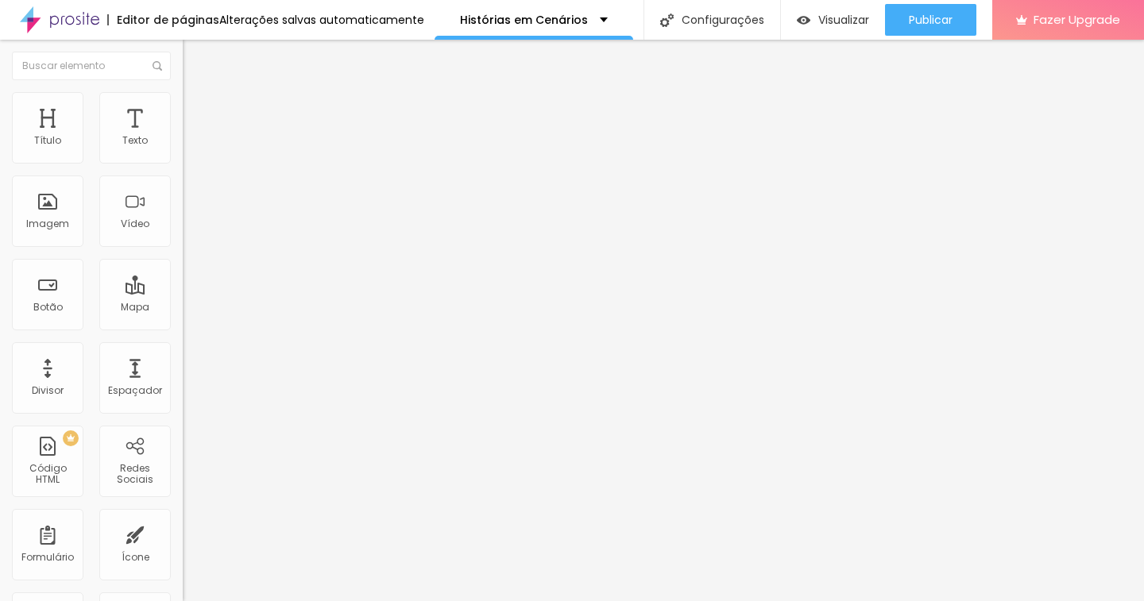
click at [183, 517] on input "range" at bounding box center [234, 523] width 102 height 13
drag, startPoint x: 106, startPoint y: 184, endPoint x: 122, endPoint y: 183, distance: 15.1
click at [183, 517] on input "range" at bounding box center [234, 523] width 102 height 13
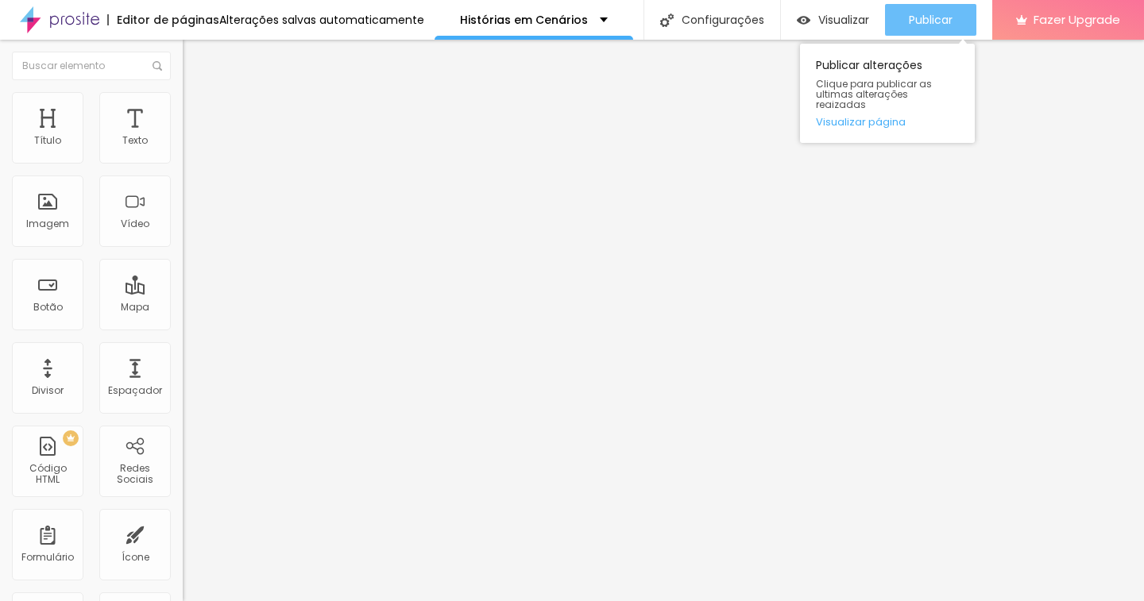
click at [917, 28] on div "Publicar" at bounding box center [931, 20] width 44 height 32
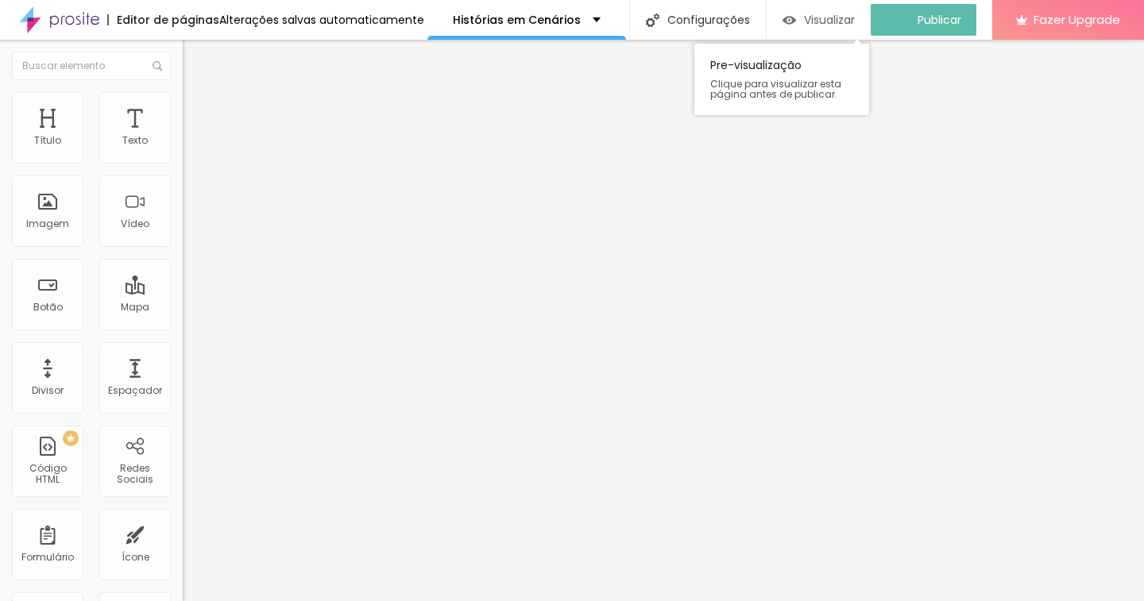
click at [822, 15] on span "Visualizar" at bounding box center [829, 20] width 51 height 13
